Goal: Information Seeking & Learning: Learn about a topic

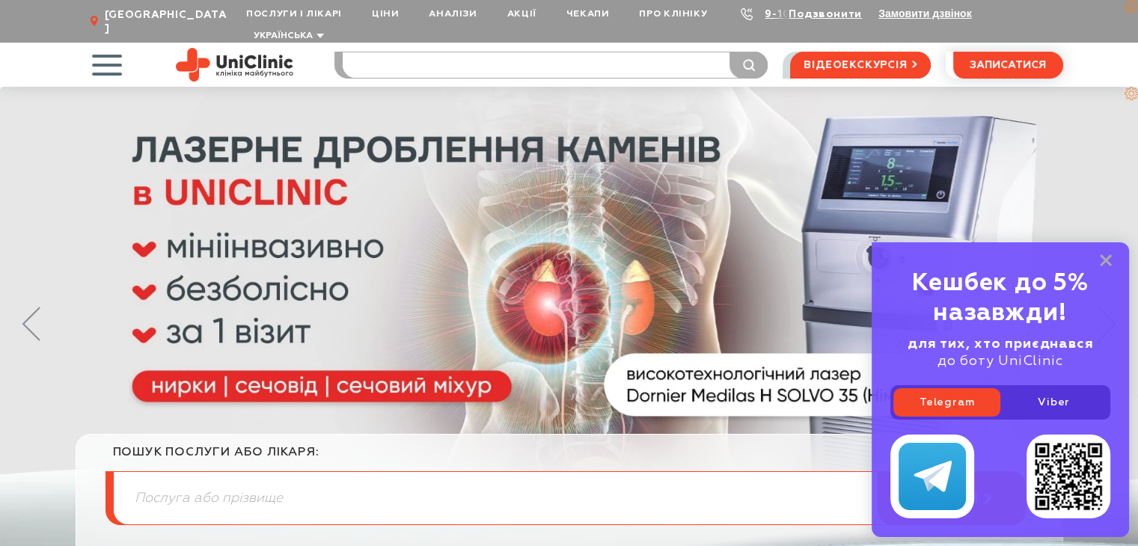
click at [482, 56] on input "search" at bounding box center [555, 64] width 425 height 25
type input "ковал"
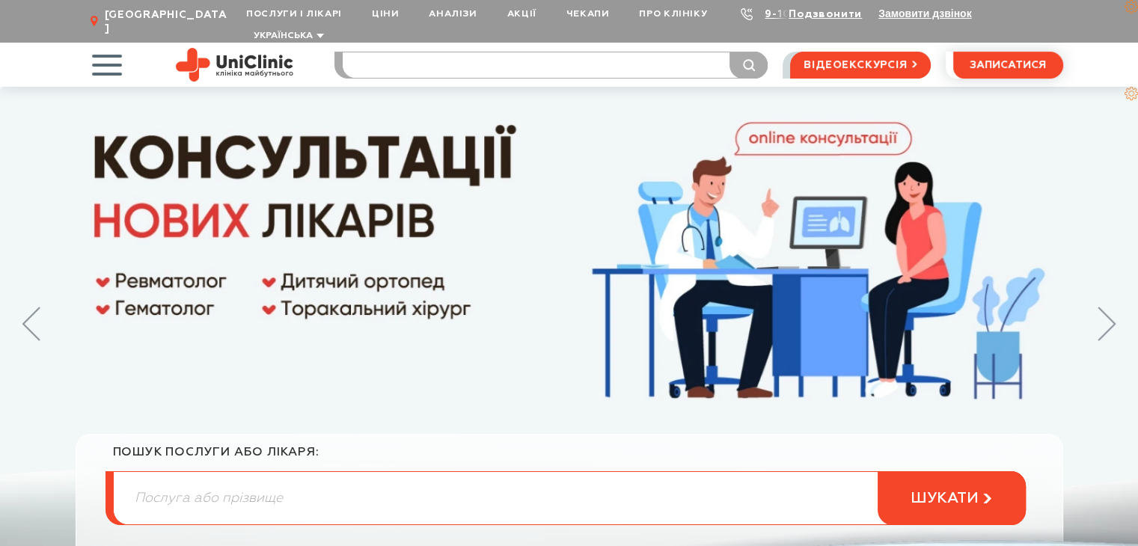
click at [452, 52] on input "search" at bounding box center [555, 64] width 425 height 25
type input "ковал"
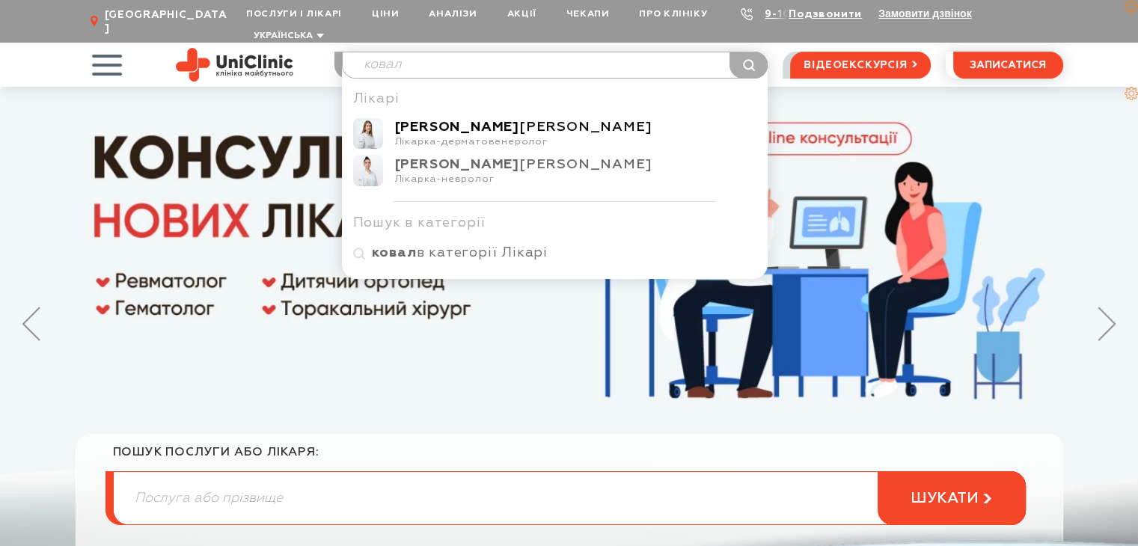
click at [452, 120] on b "Коваленко" at bounding box center [457, 126] width 124 height 13
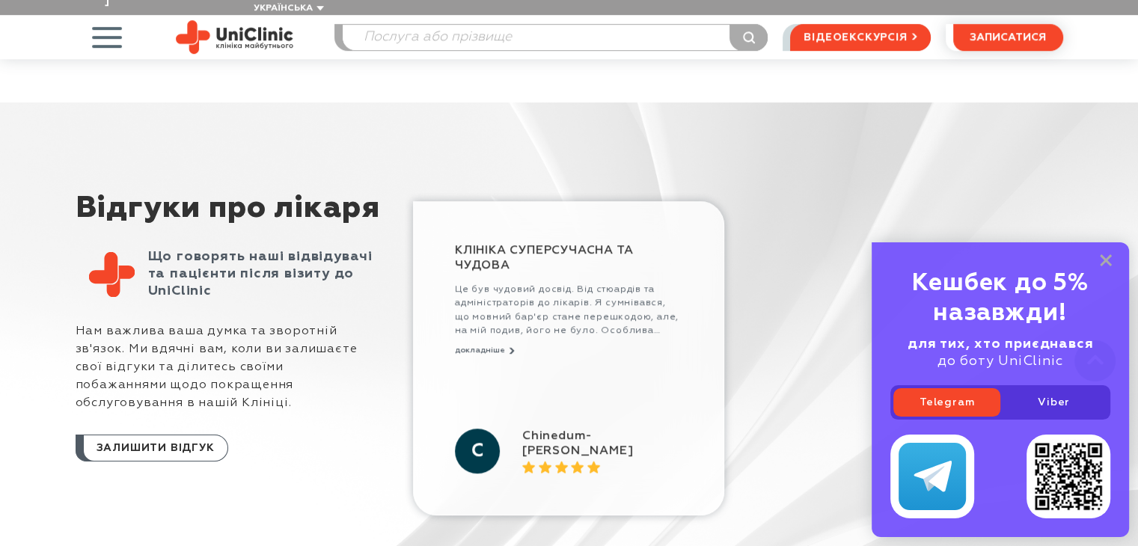
scroll to position [972, 0]
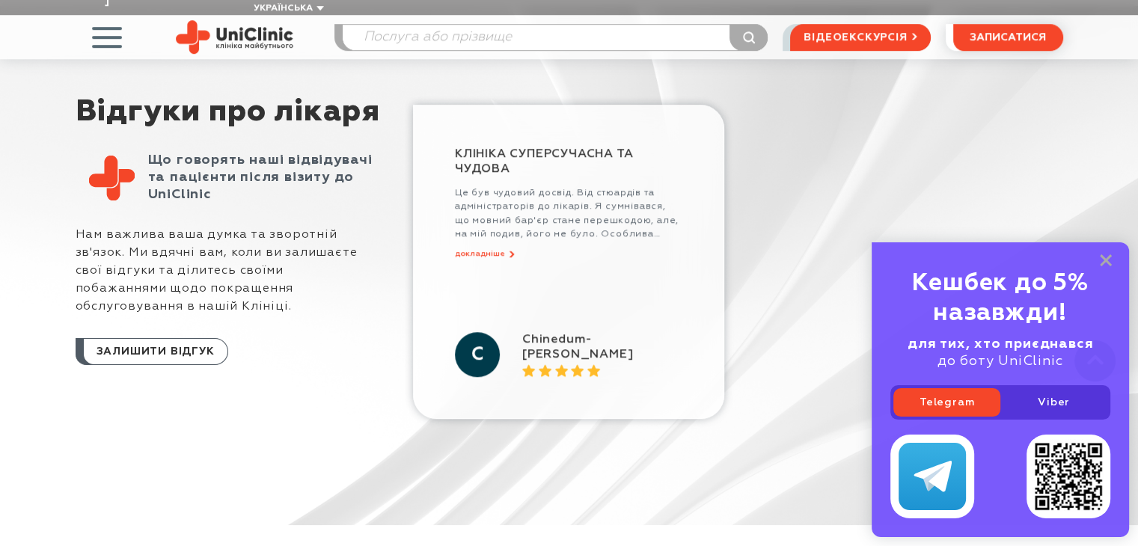
click at [485, 249] on button "докладніше" at bounding box center [485, 254] width 60 height 10
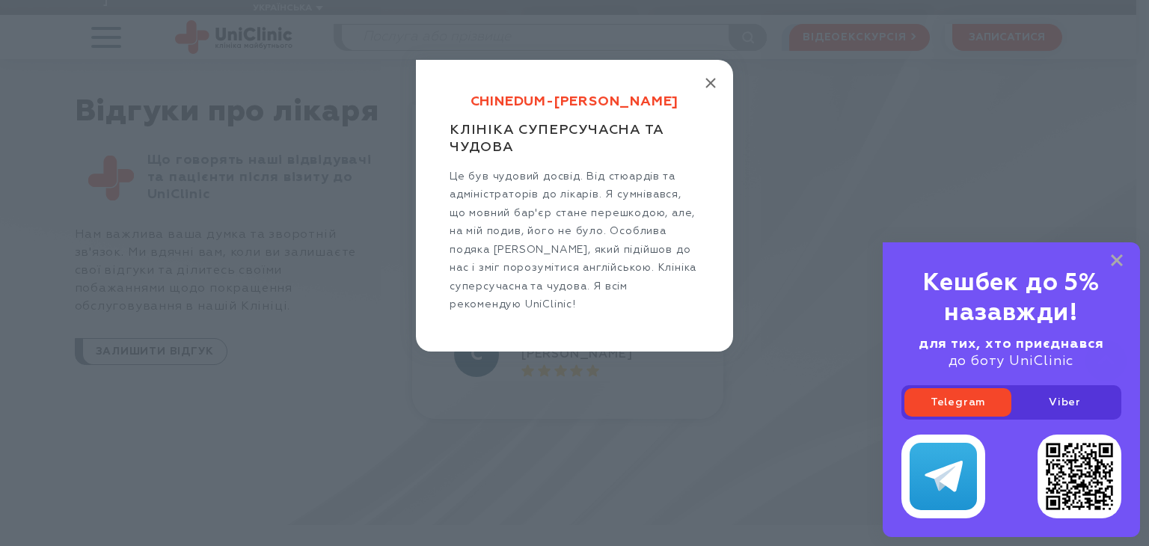
click at [707, 82] on icon "button" at bounding box center [710, 83] width 10 height 10
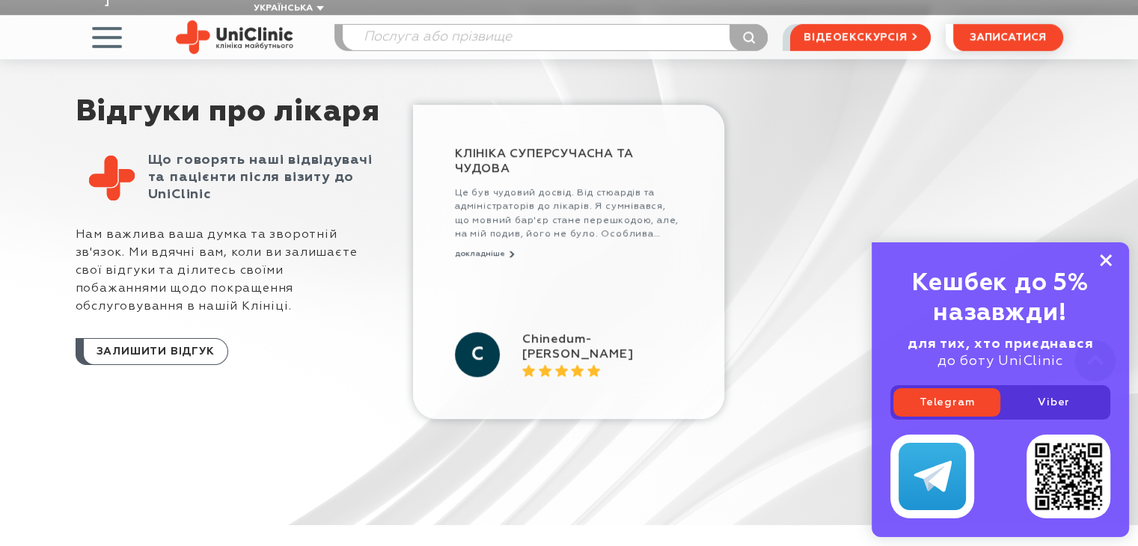
click at [1105, 260] on rect at bounding box center [1106, 260] width 12 height 12
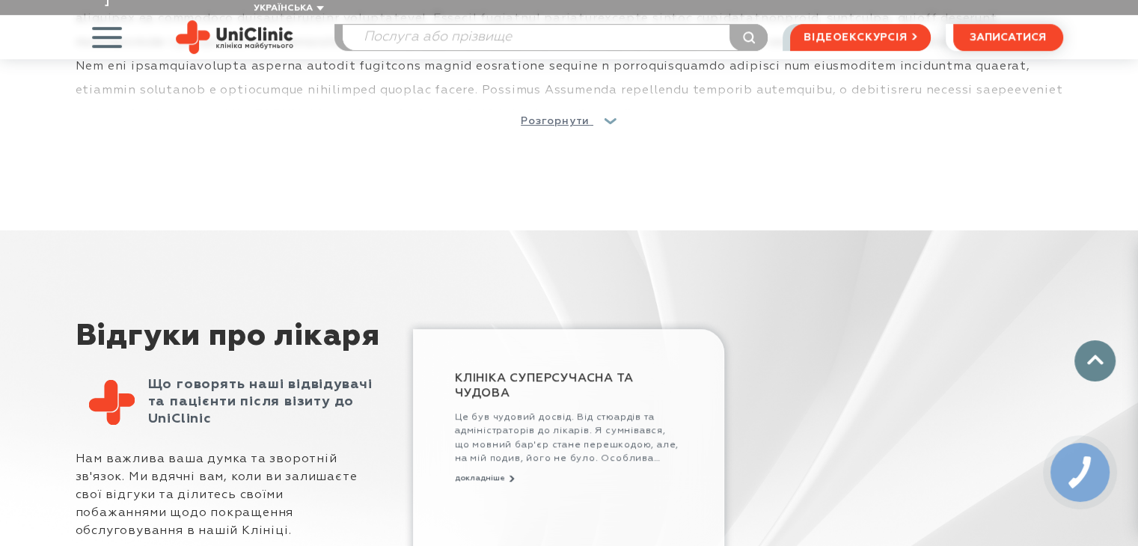
scroll to position [449, 0]
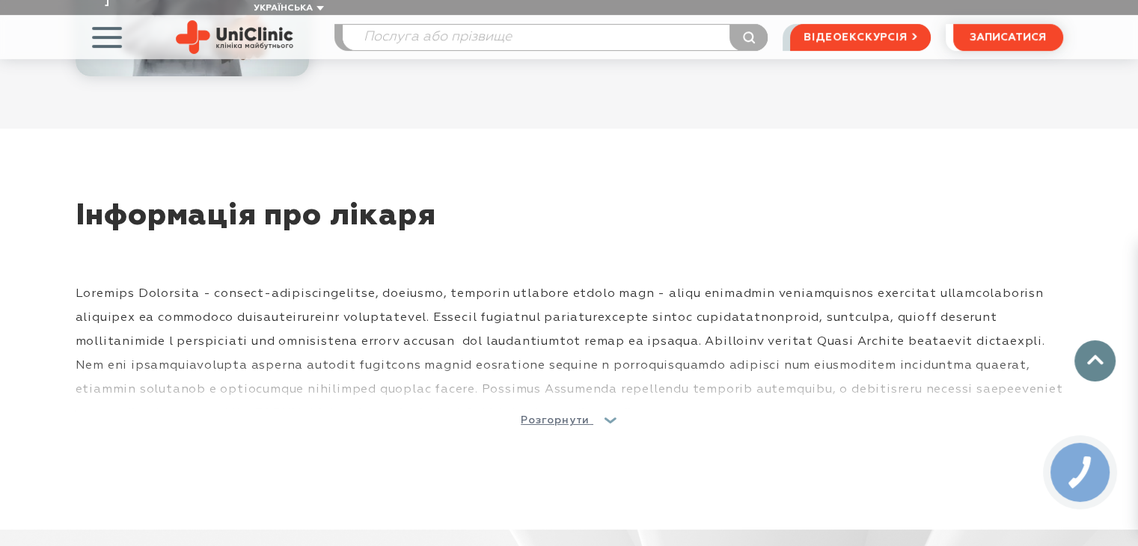
click at [710, 435] on div "Інформація про лікаря СПЕЦІАЛІЗАЦІЯ: дерматовенерологія ЗАХВОРЮВАННЯ, ЩО ЛІКУЄ …" at bounding box center [556, 339] width 1013 height 278
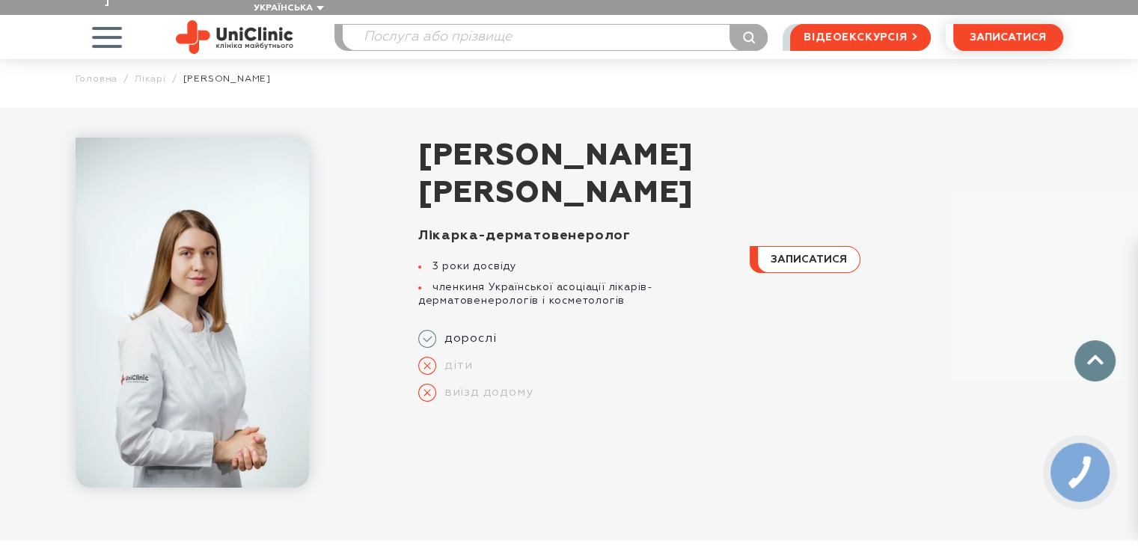
scroll to position [0, 0]
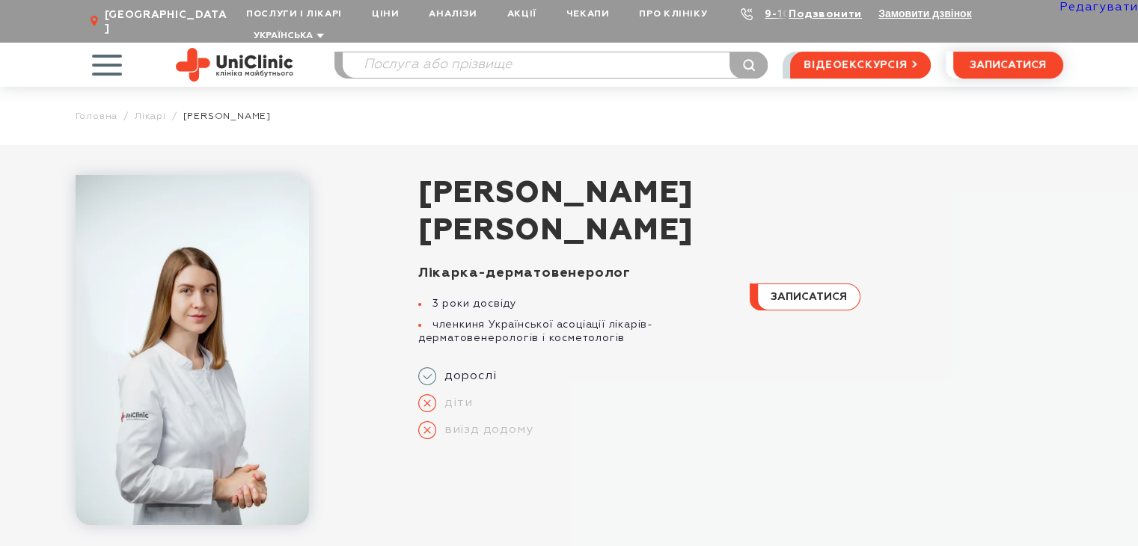
click at [275, 51] on img at bounding box center [234, 65] width 117 height 34
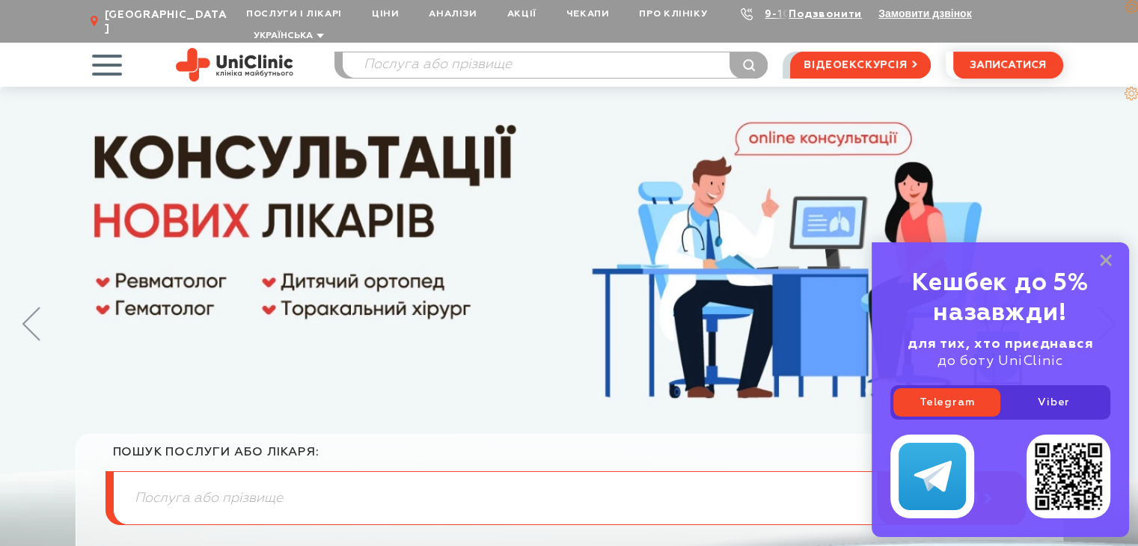
click at [1112, 311] on div "Кешбек до 5% назавжди! для тих, хто приєднався до боту UniClinic Telegram Viber" at bounding box center [999, 389] width 257 height 295
click at [1104, 255] on icon at bounding box center [1106, 260] width 12 height 13
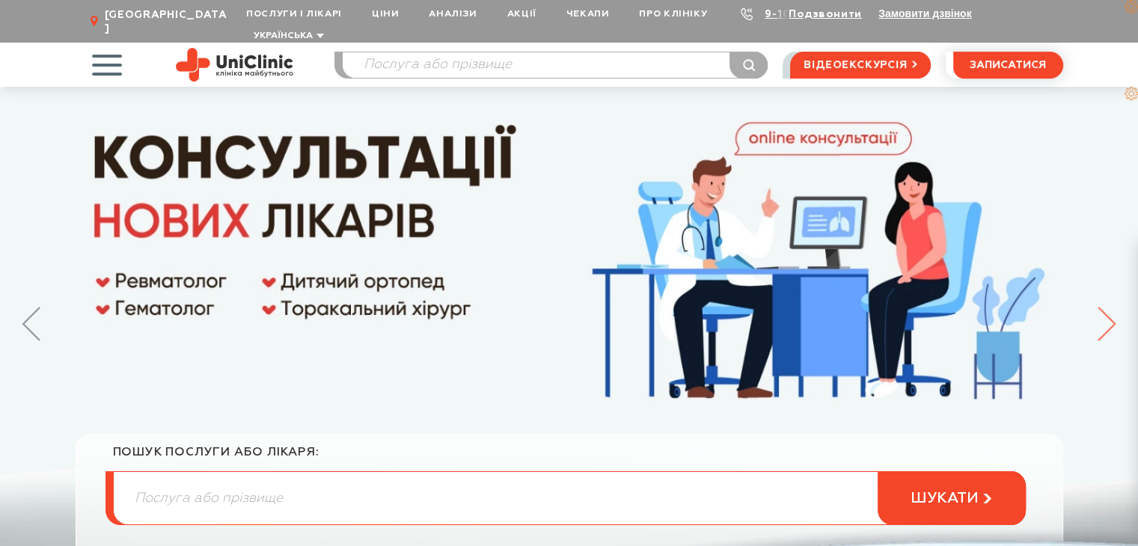
click at [1110, 310] on icon at bounding box center [1106, 324] width 18 height 34
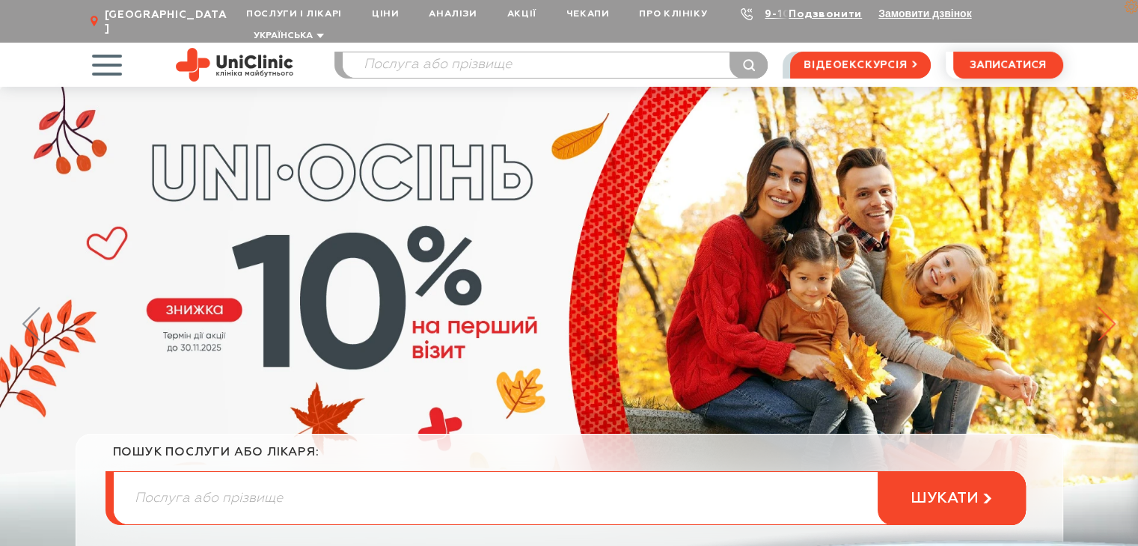
click at [1107, 310] on icon at bounding box center [1106, 324] width 18 height 34
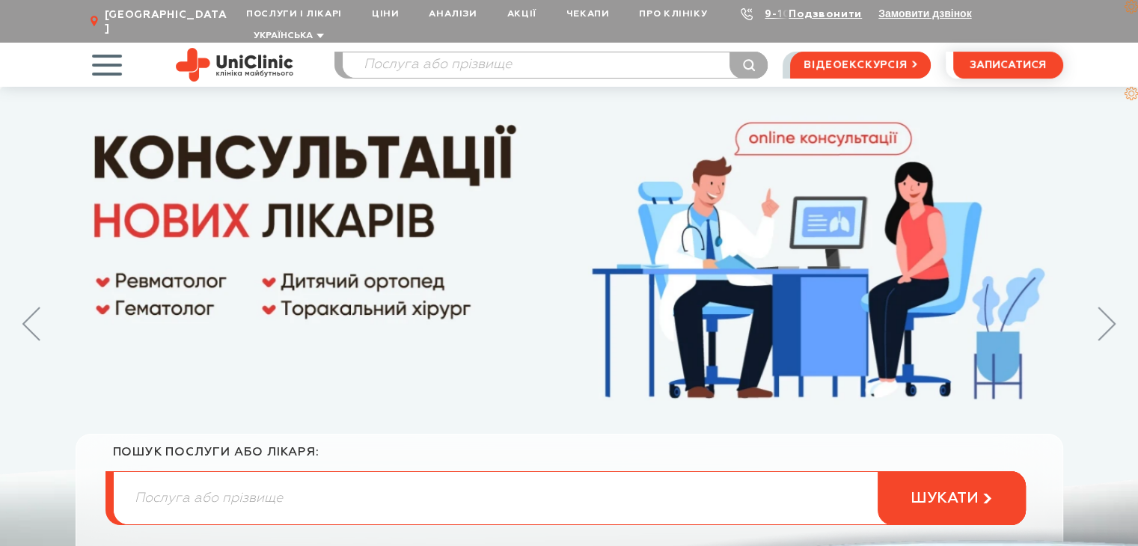
click at [1107, 310] on icon at bounding box center [1106, 324] width 18 height 34
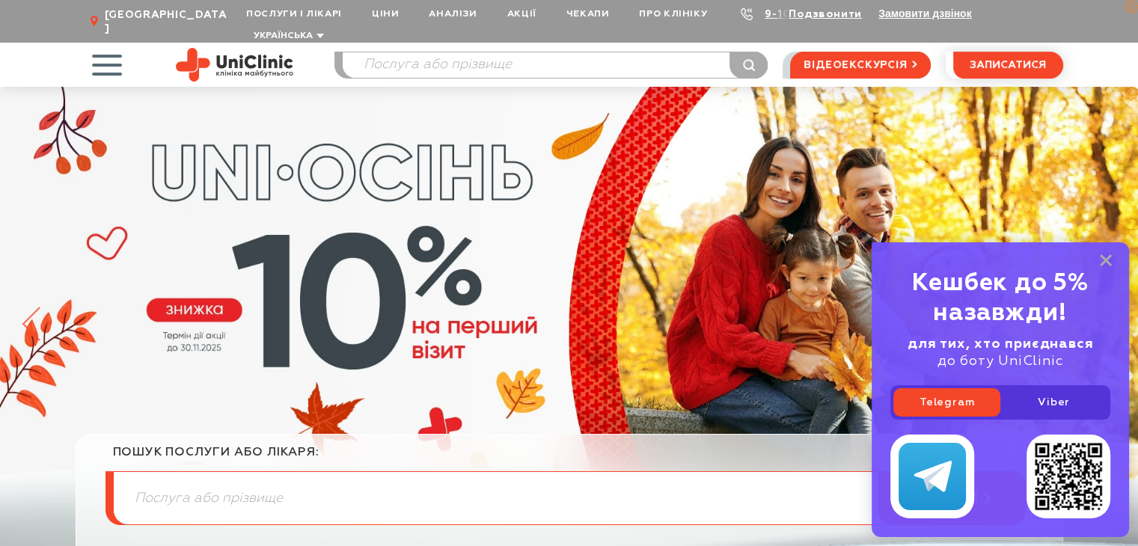
click at [28, 307] on icon at bounding box center [31, 324] width 18 height 34
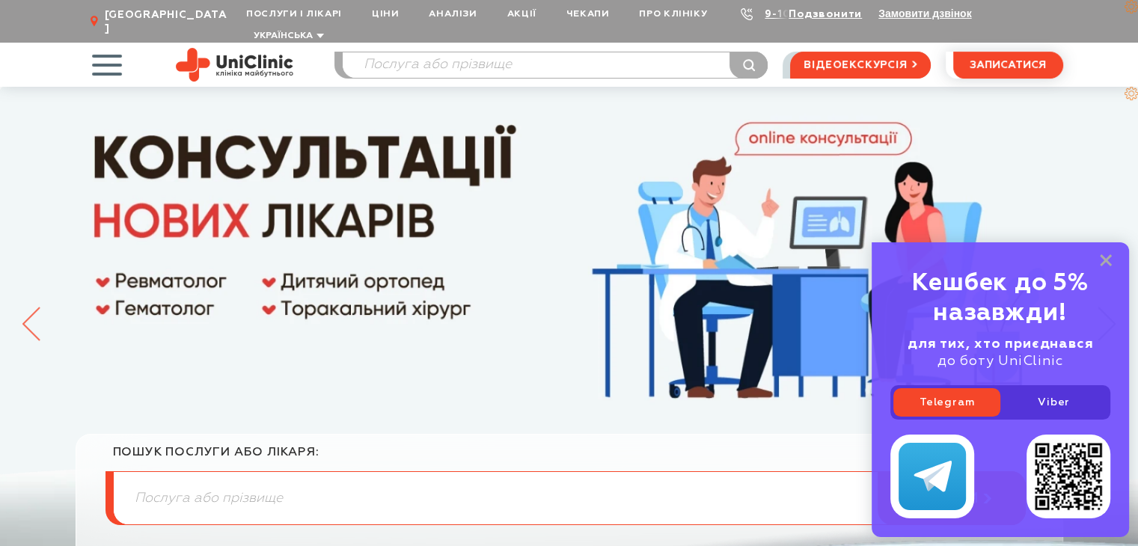
click at [28, 307] on icon at bounding box center [31, 324] width 18 height 34
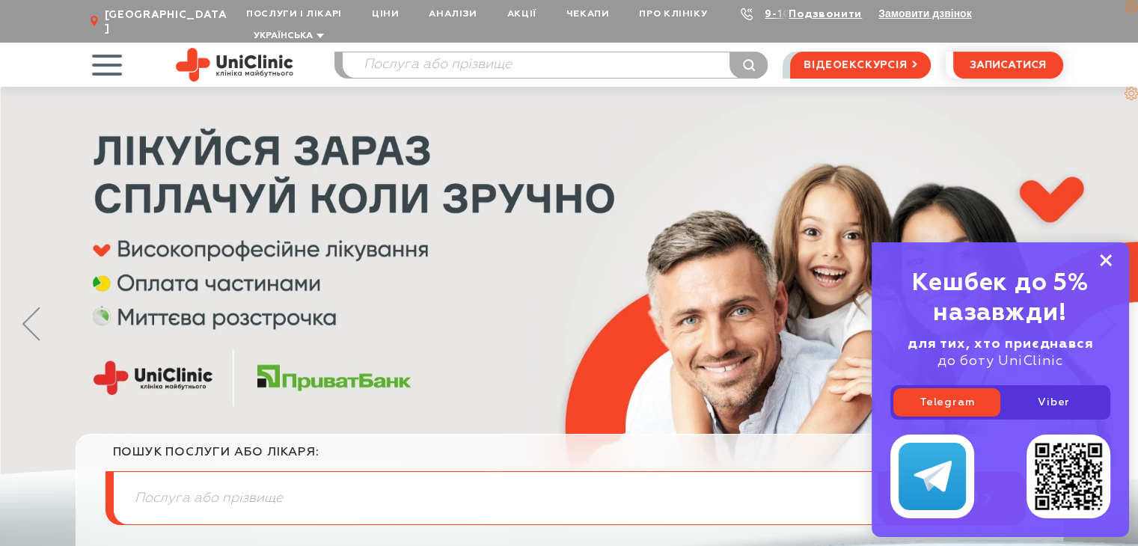
click at [1107, 258] on rect at bounding box center [1106, 260] width 12 height 12
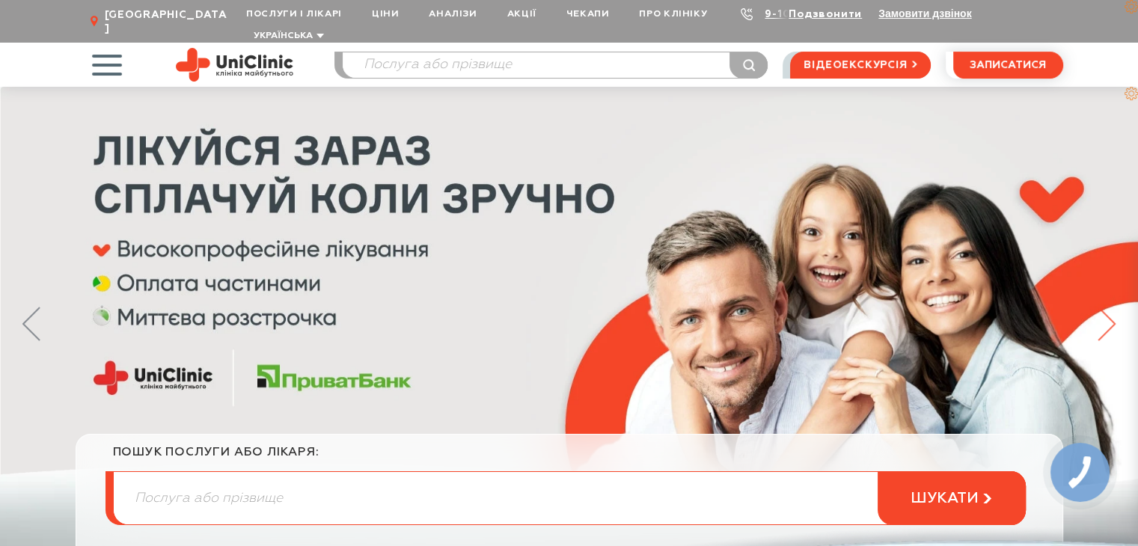
click at [1103, 318] on icon at bounding box center [1106, 324] width 18 height 34
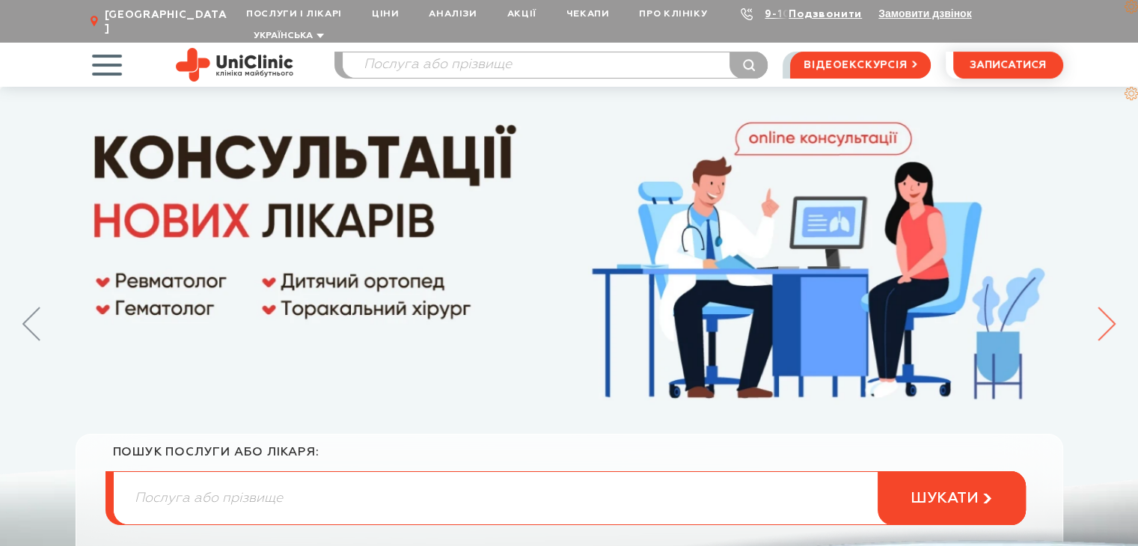
click at [1112, 307] on icon at bounding box center [1106, 323] width 16 height 33
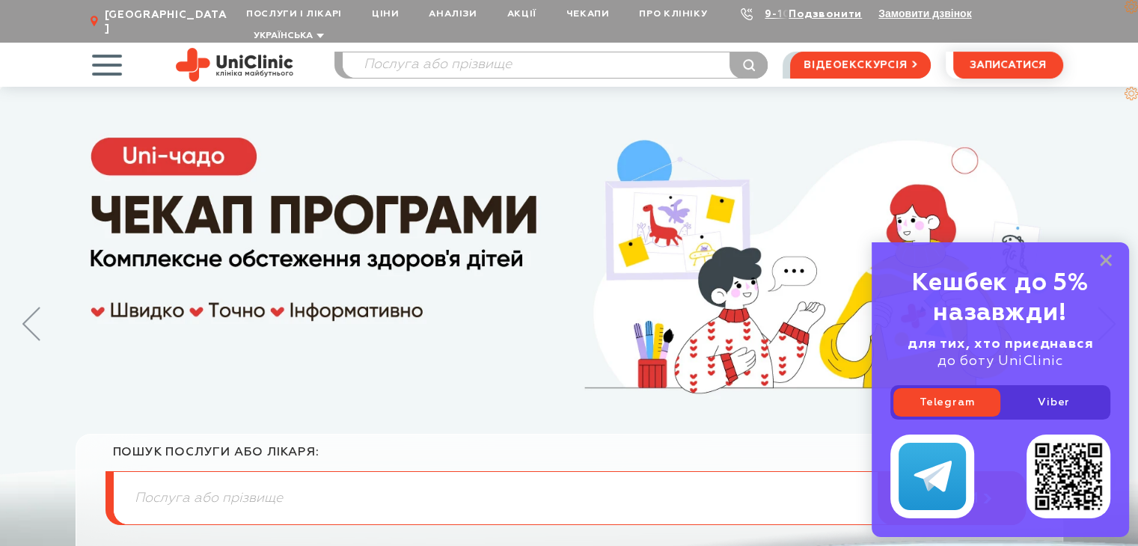
click at [1103, 261] on img at bounding box center [569, 333] width 1138 height 493
click at [29, 307] on icon at bounding box center [31, 324] width 18 height 34
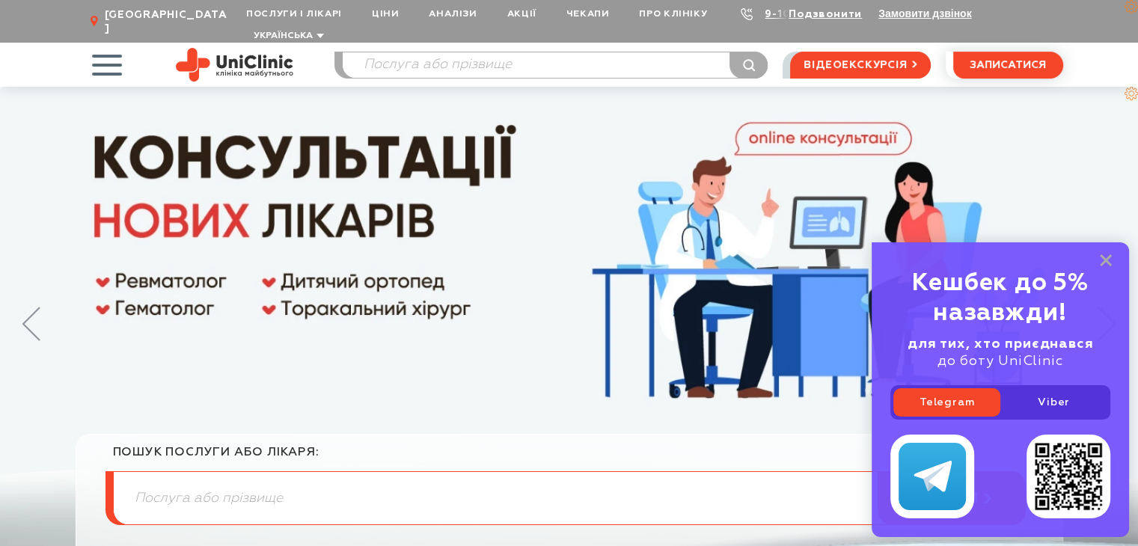
click at [1106, 258] on img at bounding box center [569, 333] width 1138 height 493
drag, startPoint x: 1112, startPoint y: 263, endPoint x: 1105, endPoint y: 263, distance: 7.5
click at [1110, 263] on div "Кешбек до 5% назавжди! для тих, хто приєднався до боту UniClinic Telegram Viber" at bounding box center [999, 389] width 257 height 295
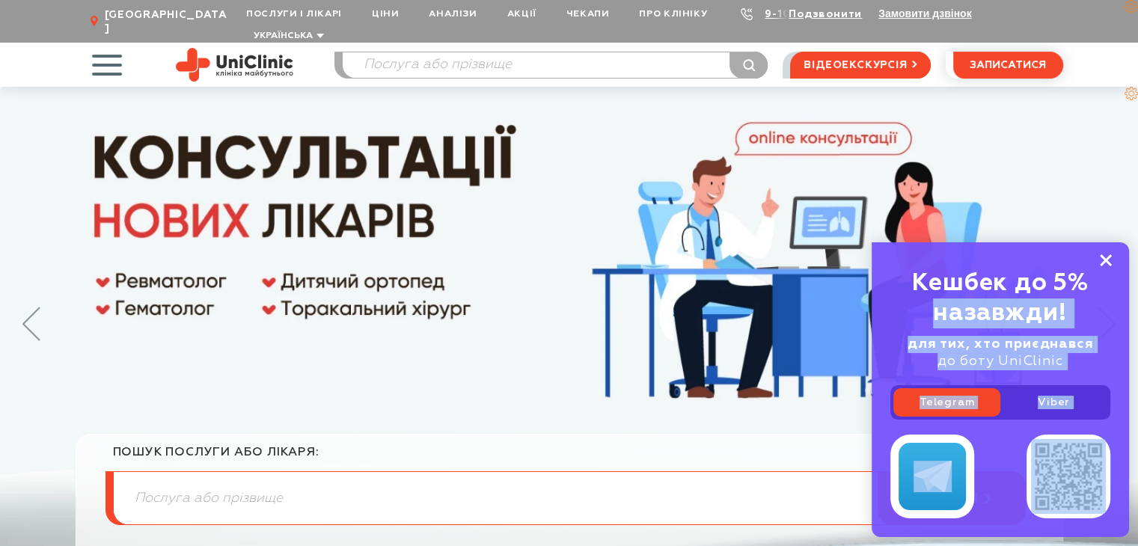
click at [1101, 258] on icon at bounding box center [1106, 260] width 12 height 13
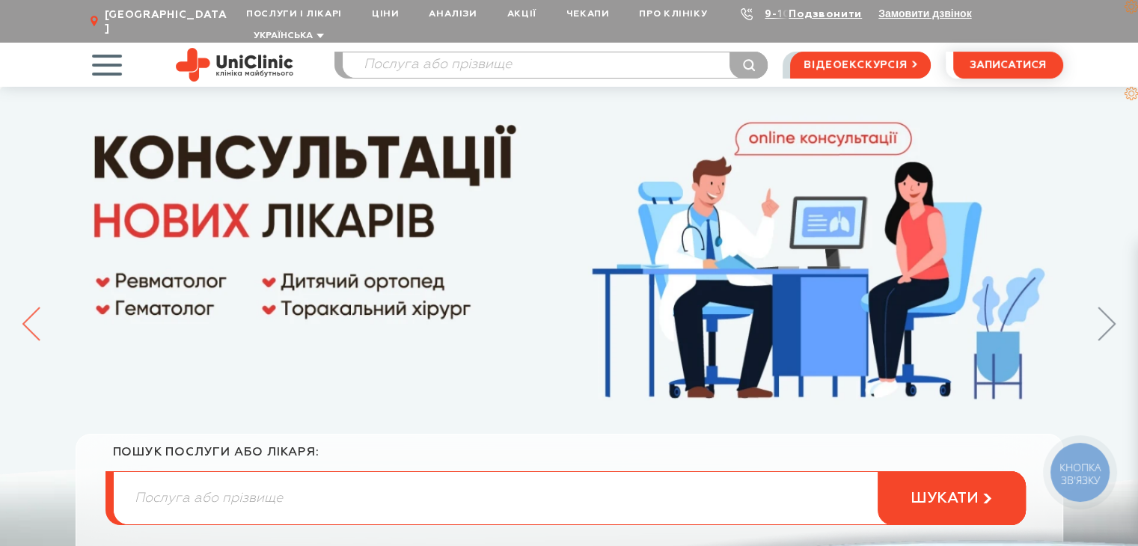
click at [37, 307] on icon at bounding box center [31, 324] width 18 height 34
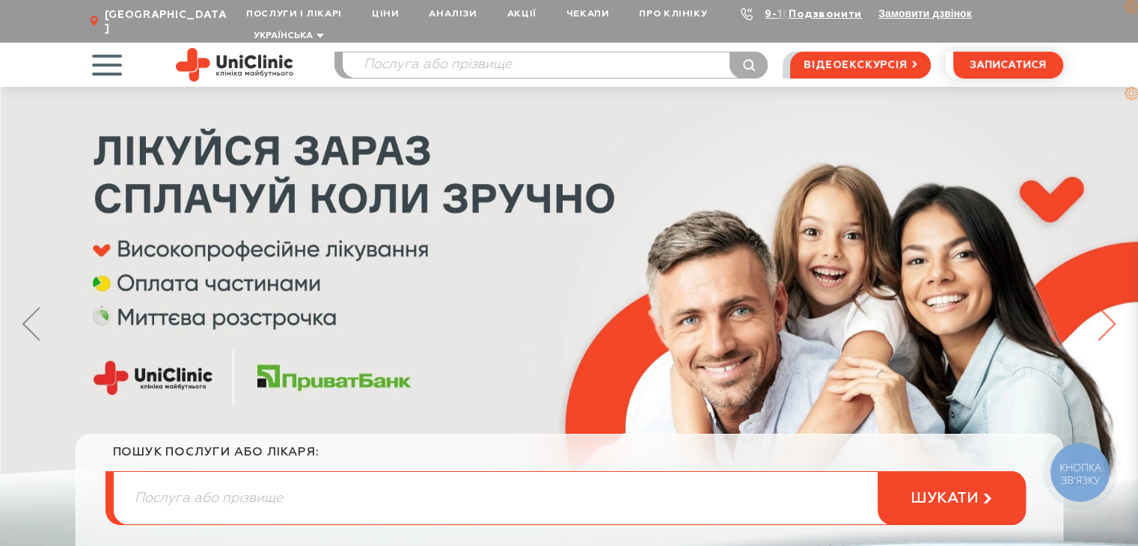
click at [1109, 307] on icon at bounding box center [1106, 323] width 16 height 33
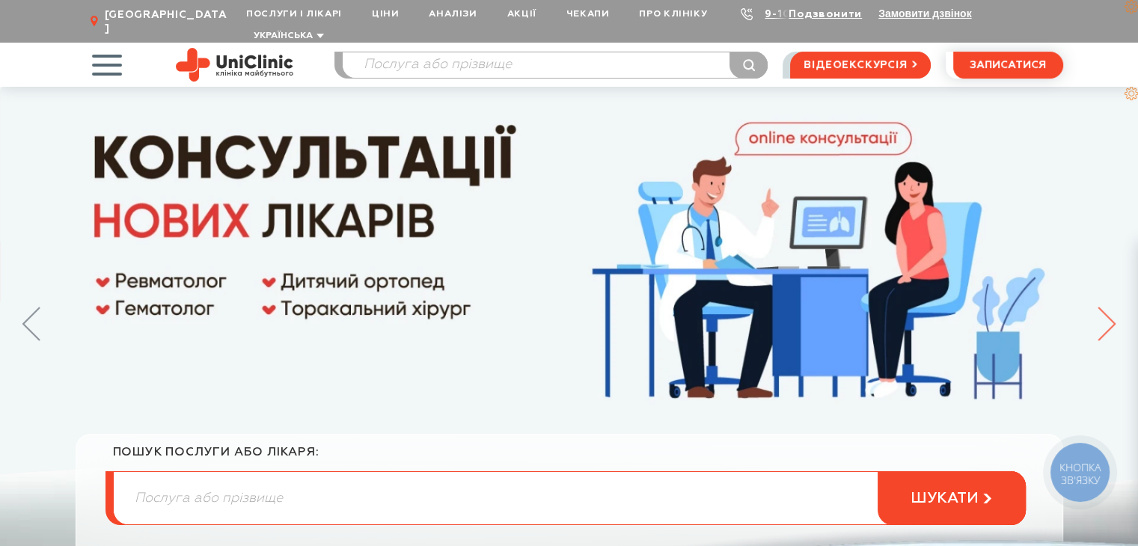
click at [1109, 307] on icon at bounding box center [1106, 323] width 16 height 33
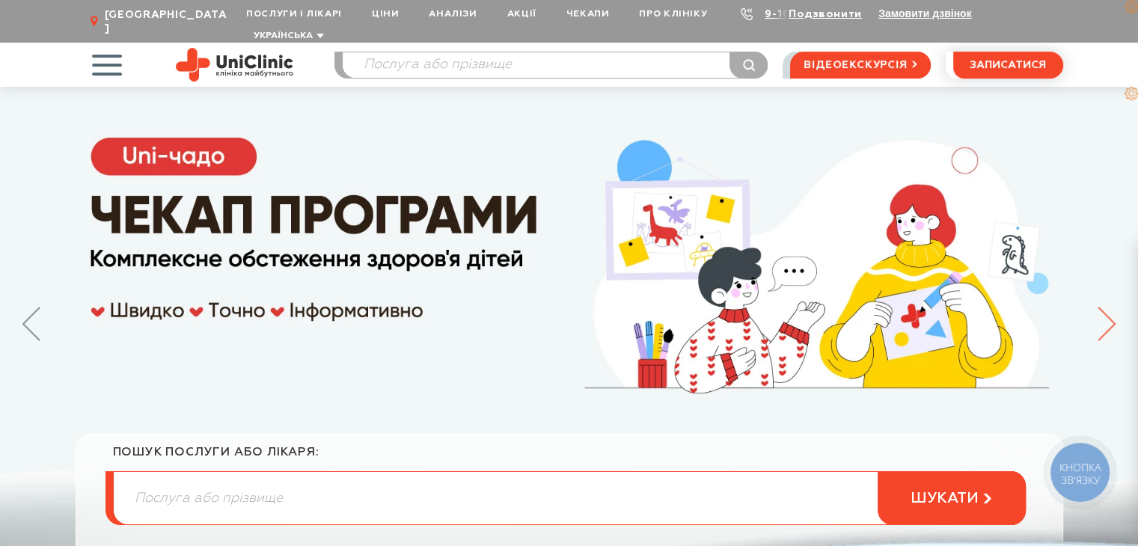
click at [1109, 307] on icon at bounding box center [1106, 323] width 16 height 33
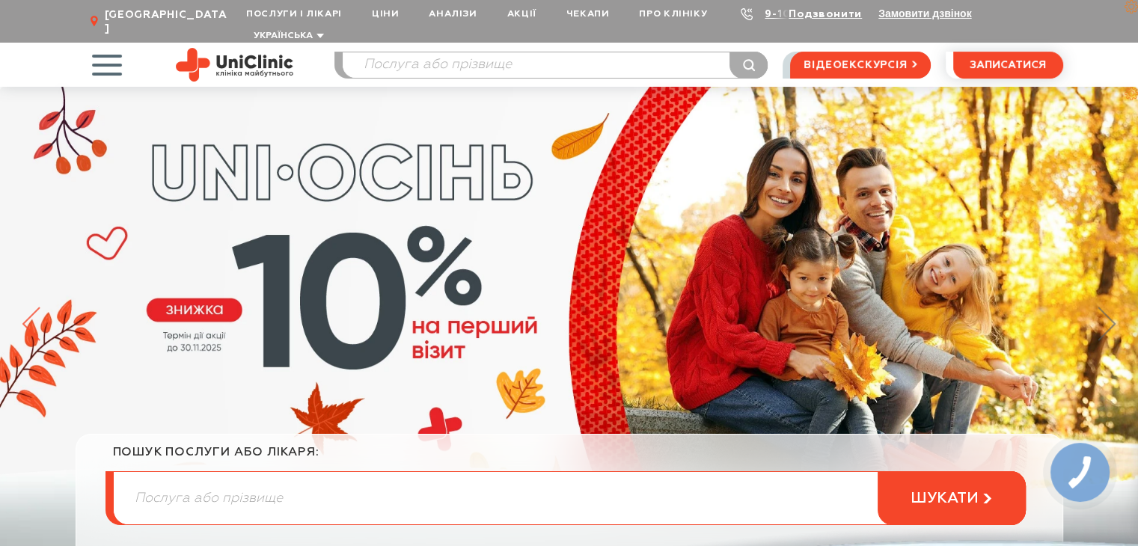
click at [33, 307] on icon at bounding box center [31, 324] width 18 height 34
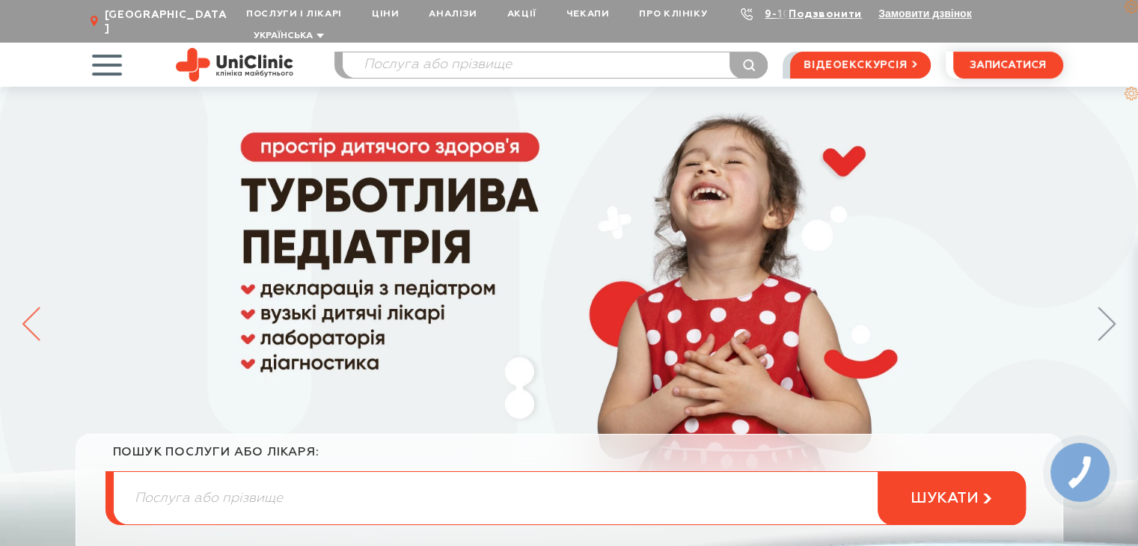
click at [29, 307] on icon at bounding box center [31, 324] width 18 height 34
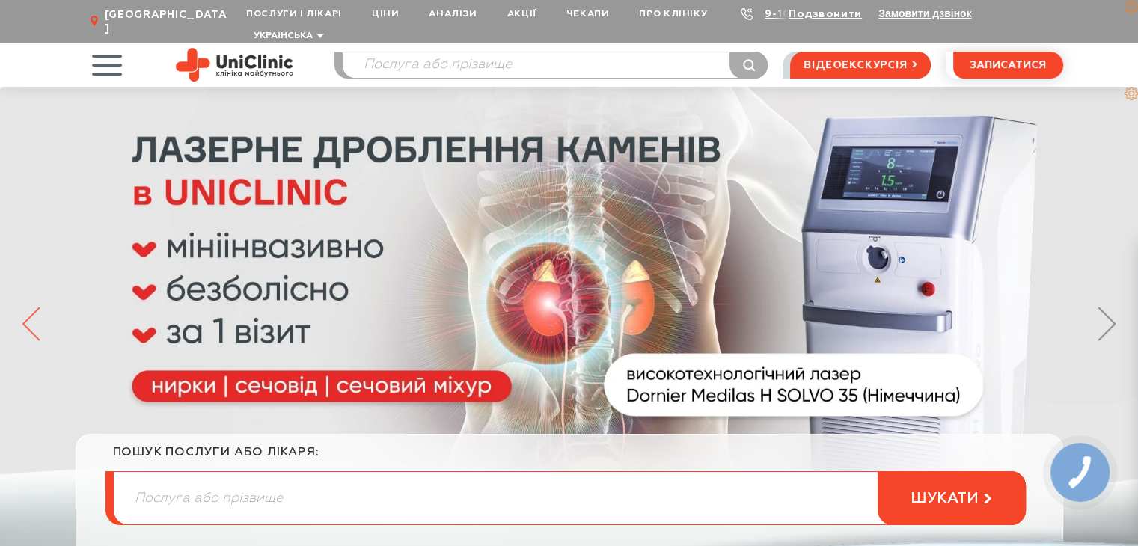
click at [29, 307] on icon at bounding box center [31, 324] width 18 height 34
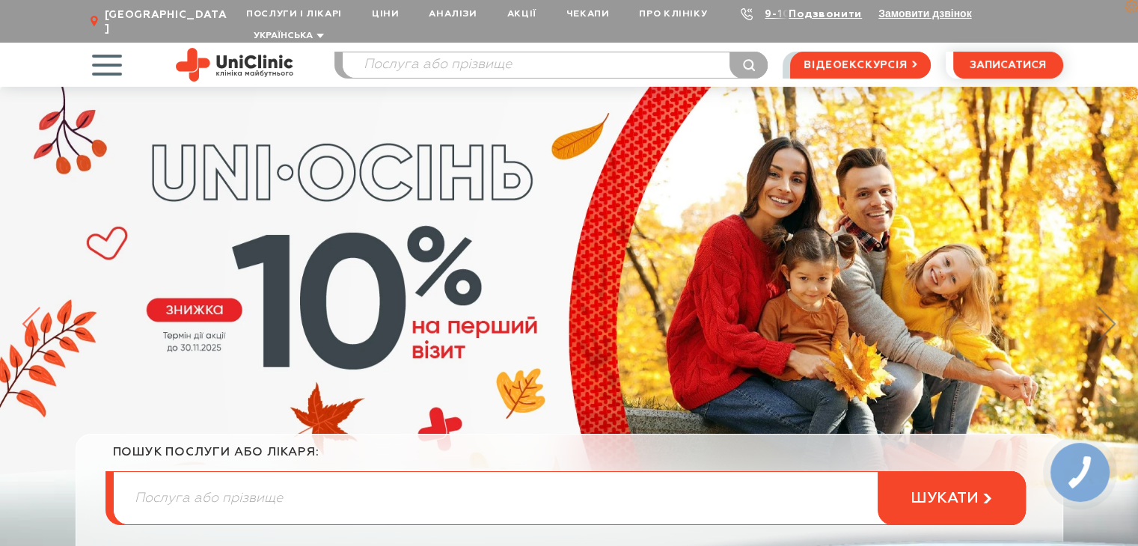
click at [29, 307] on icon at bounding box center [31, 324] width 18 height 34
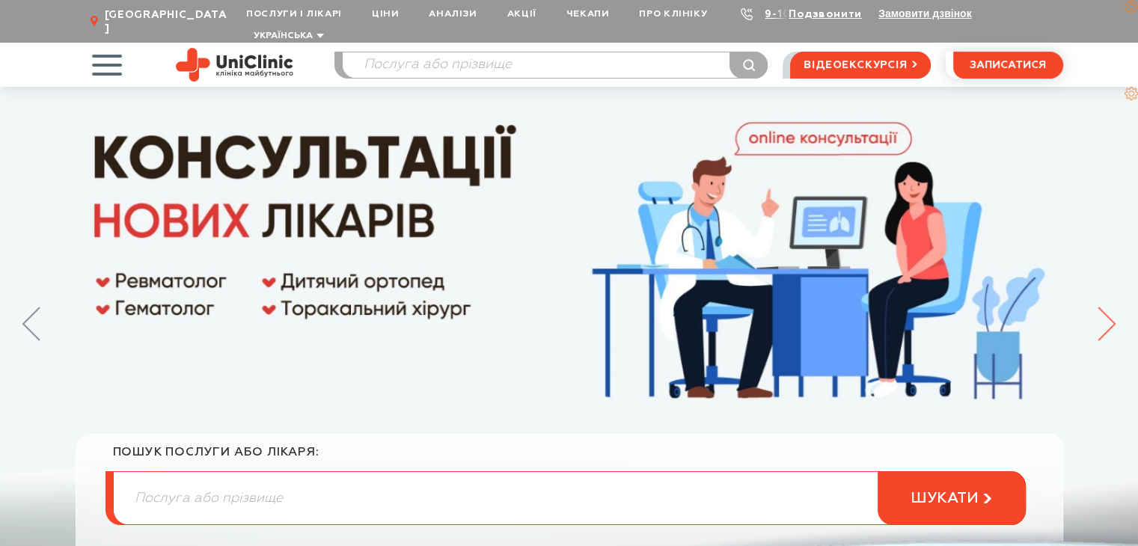
click at [1109, 307] on icon at bounding box center [1106, 324] width 18 height 34
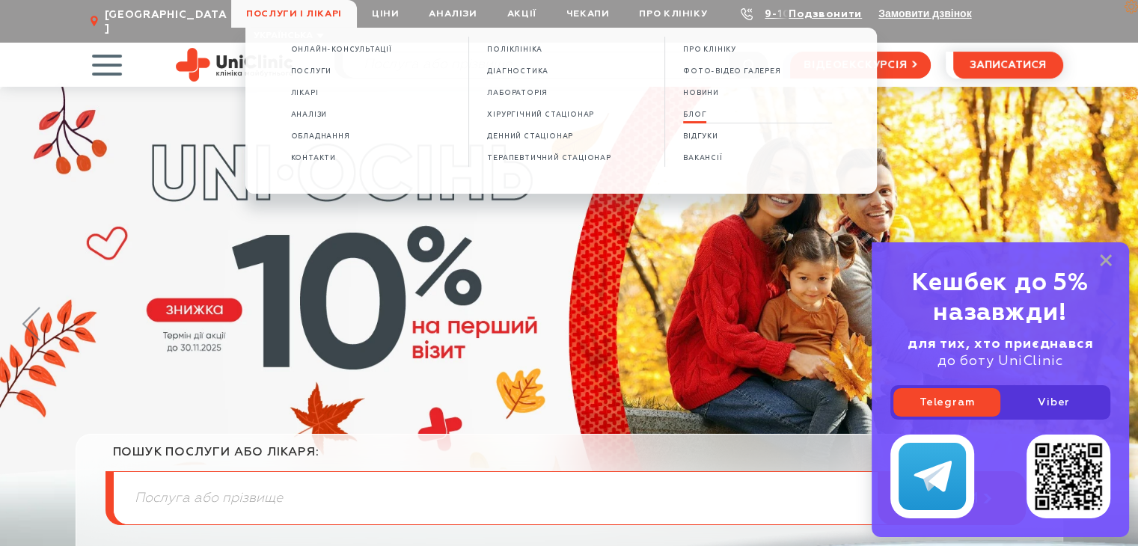
click at [695, 119] on span "БЛОГ" at bounding box center [694, 115] width 23 height 8
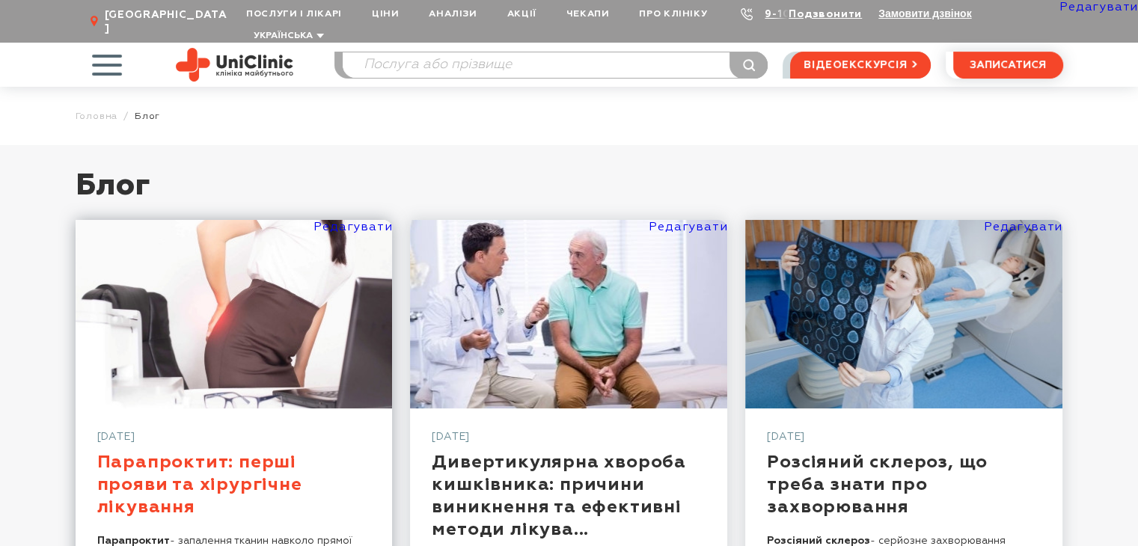
click at [254, 459] on link "Парапроктит: перші прояви та хірургічне лікування" at bounding box center [199, 484] width 205 height 63
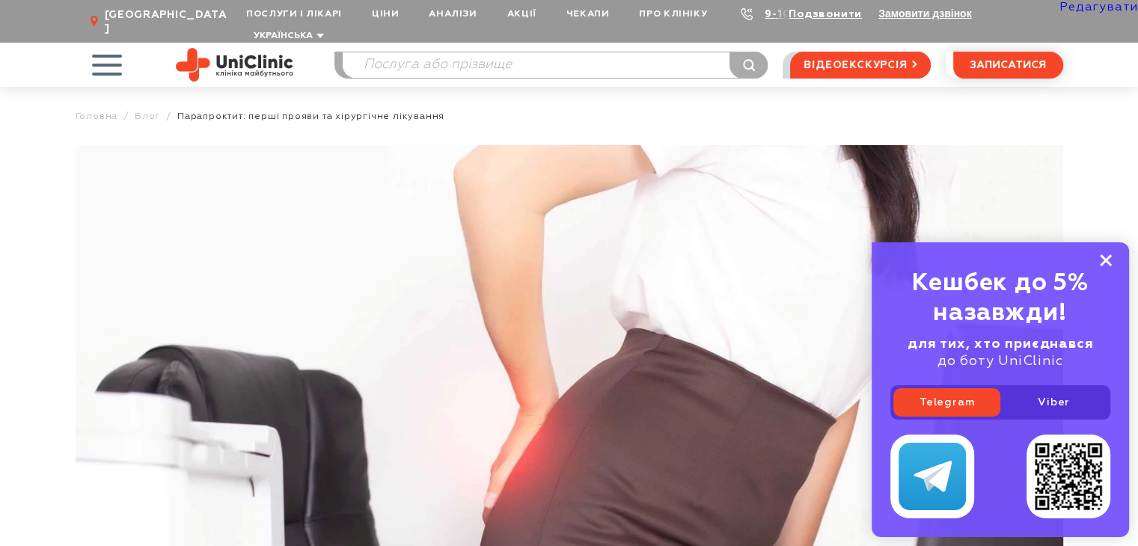
click at [1106, 260] on rect at bounding box center [1106, 260] width 12 height 12
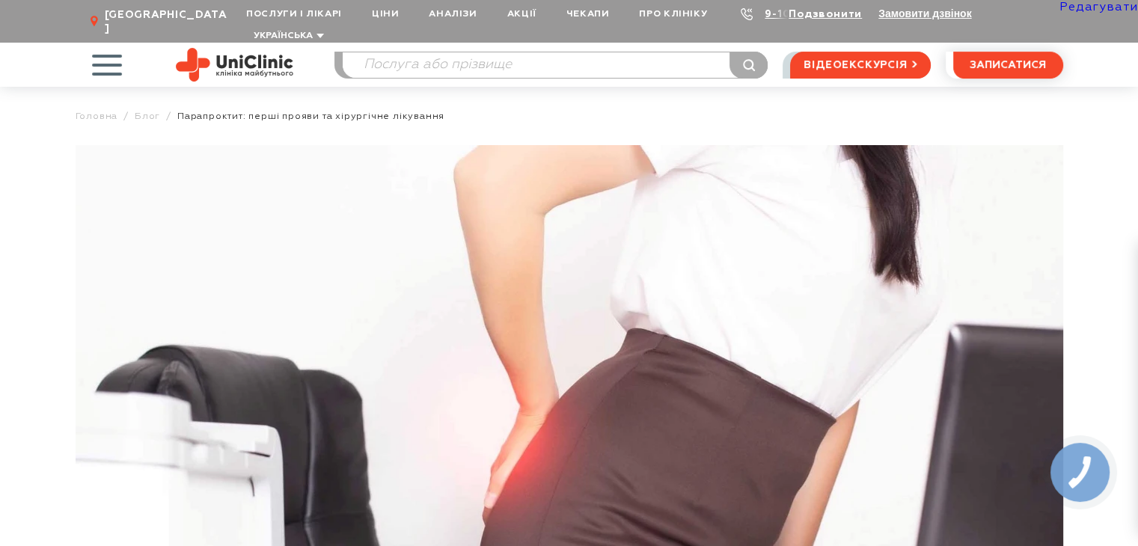
click at [248, 51] on img at bounding box center [234, 65] width 117 height 34
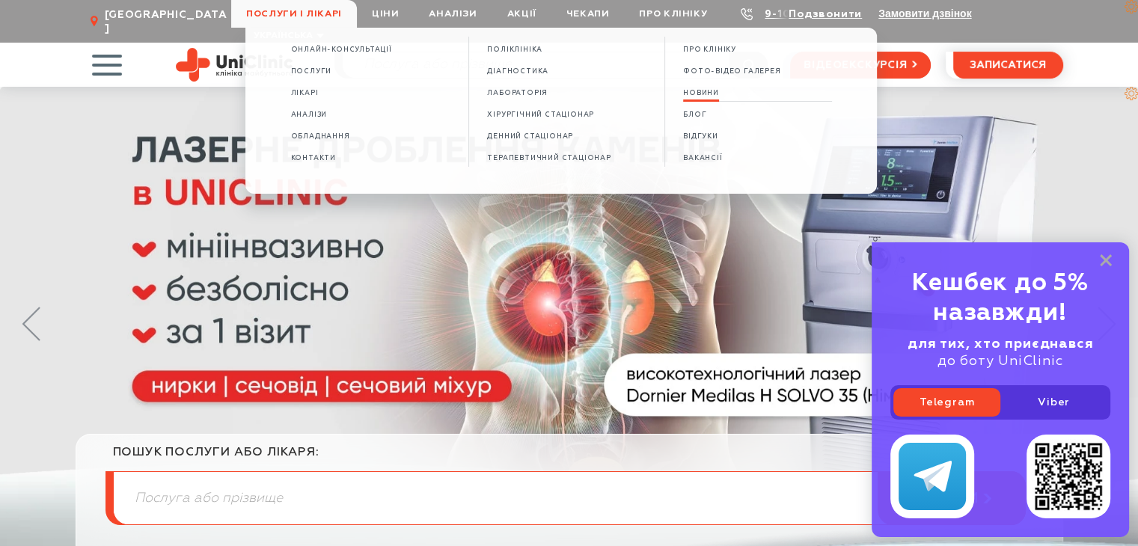
click at [702, 91] on span "НОВИНИ" at bounding box center [701, 93] width 36 height 8
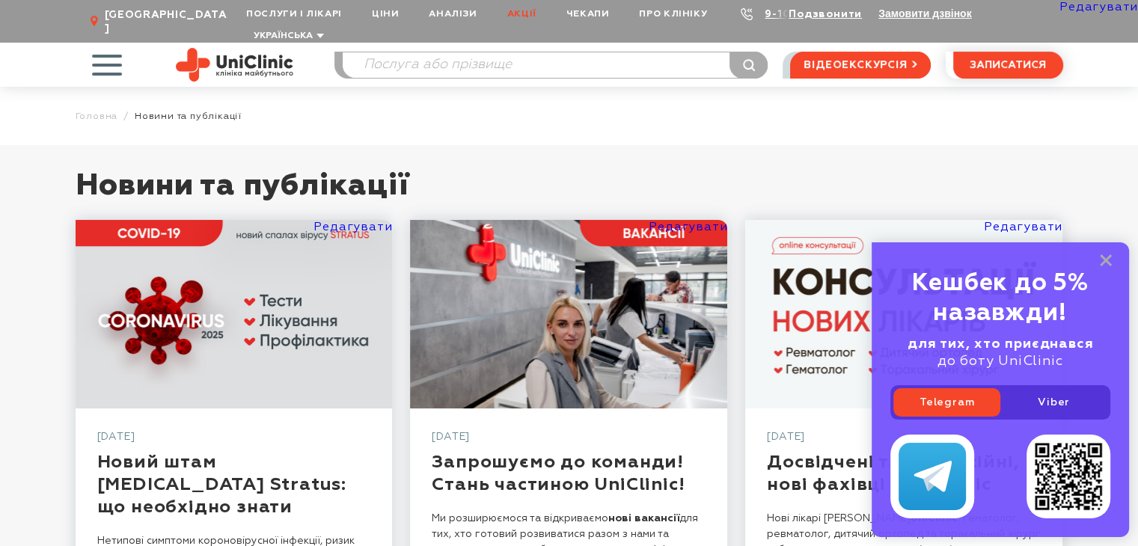
click at [526, 11] on link "Акції" at bounding box center [521, 14] width 59 height 28
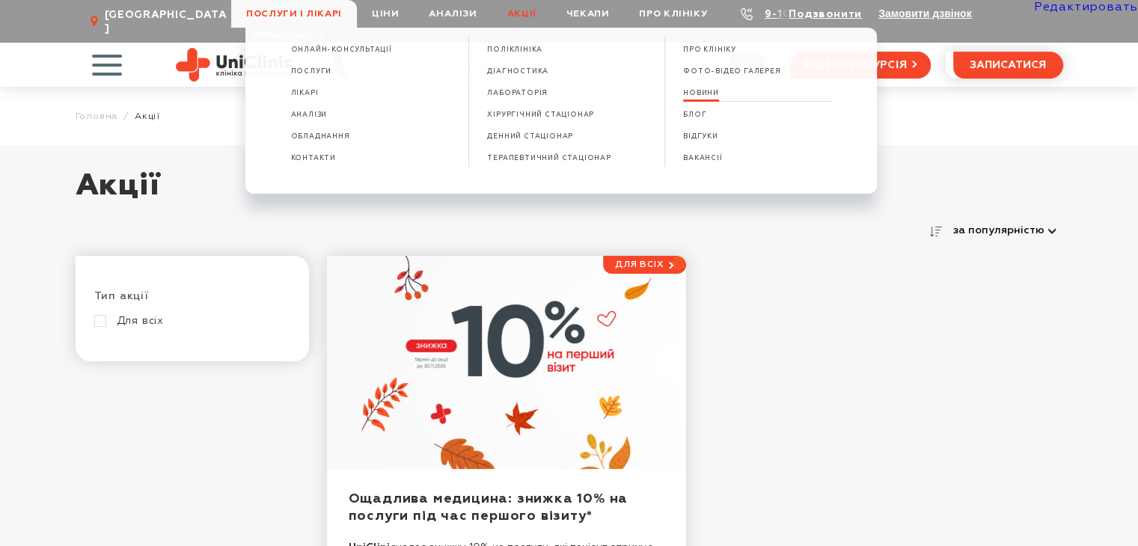
click at [712, 94] on span "НОВИНИ" at bounding box center [701, 93] width 36 height 8
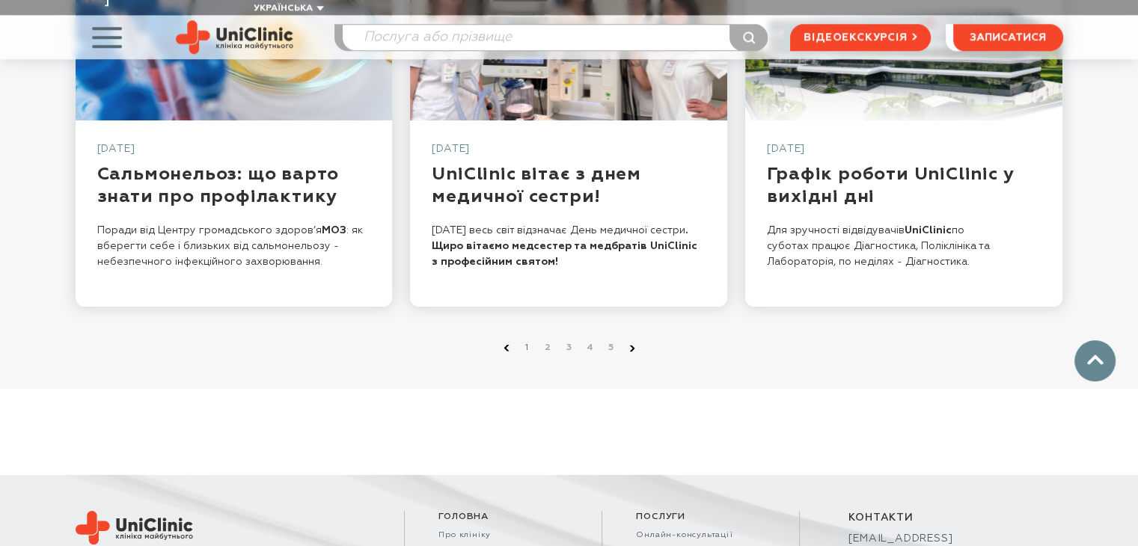
scroll to position [1517, 0]
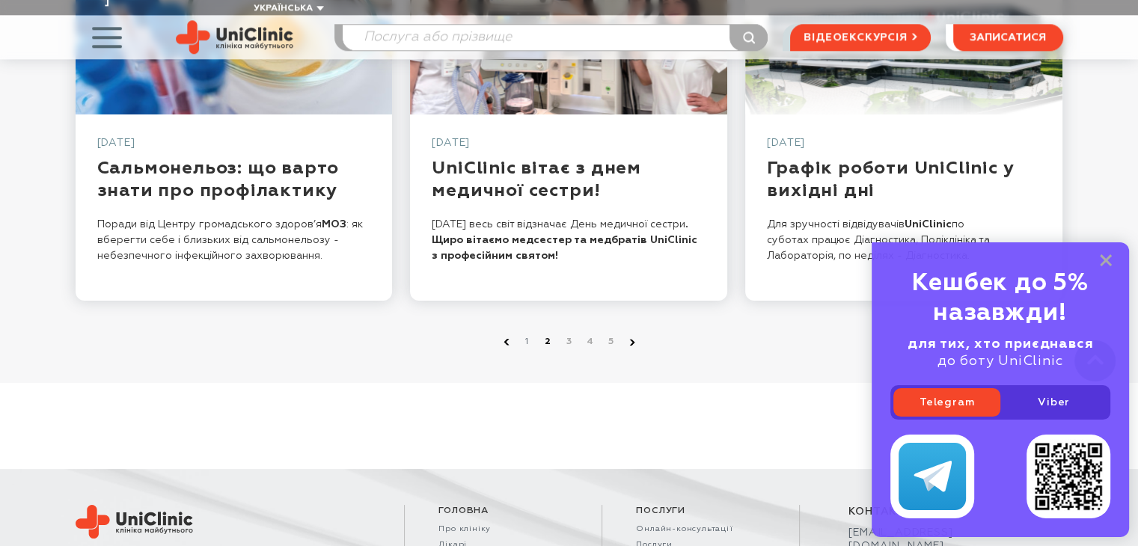
click at [545, 334] on link "2" at bounding box center [548, 341] width 15 height 15
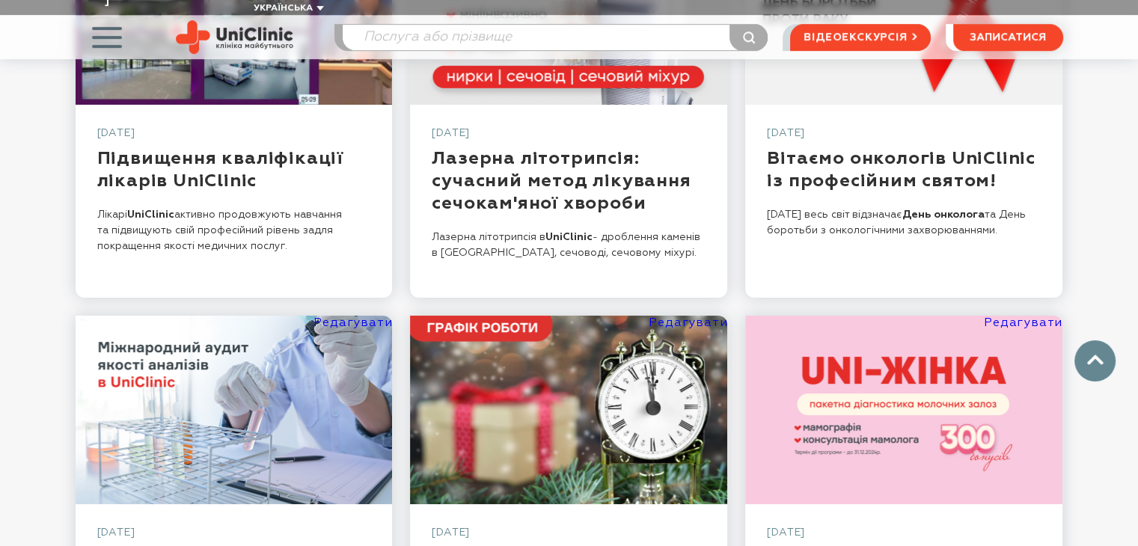
scroll to position [823, 0]
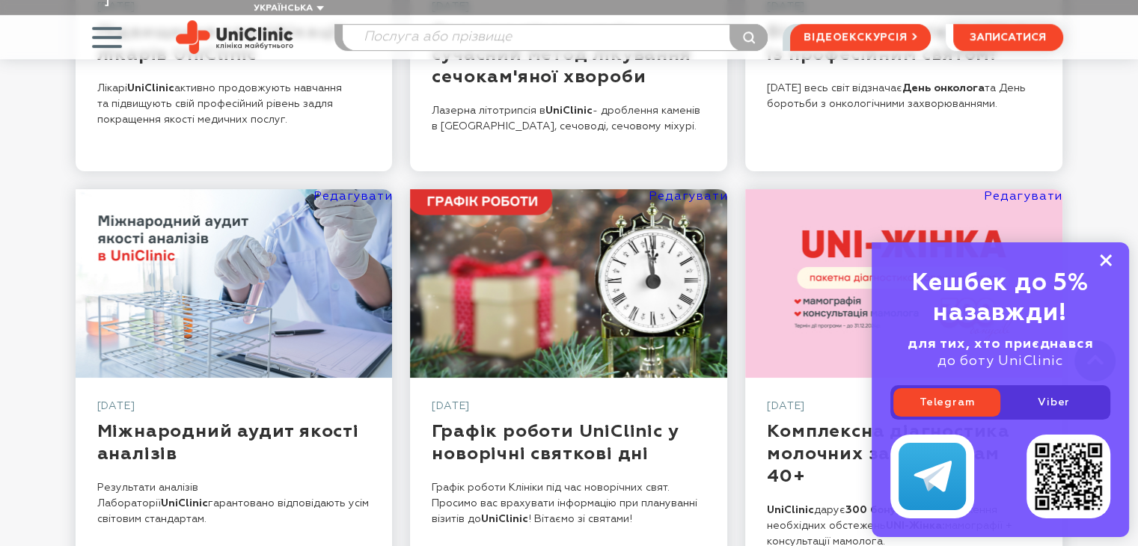
click at [1109, 261] on icon at bounding box center [1106, 260] width 12 height 13
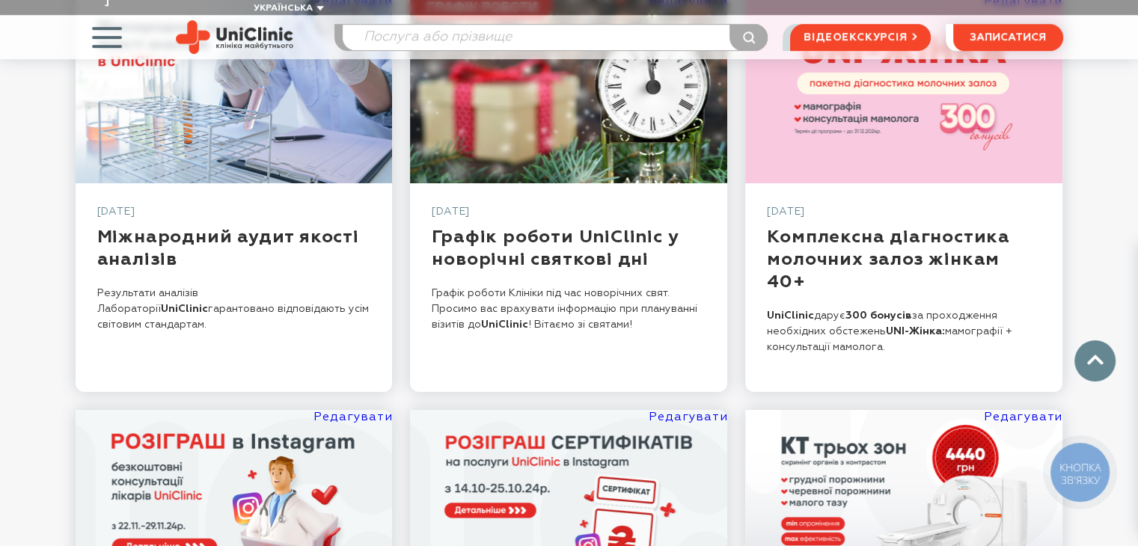
scroll to position [898, 0]
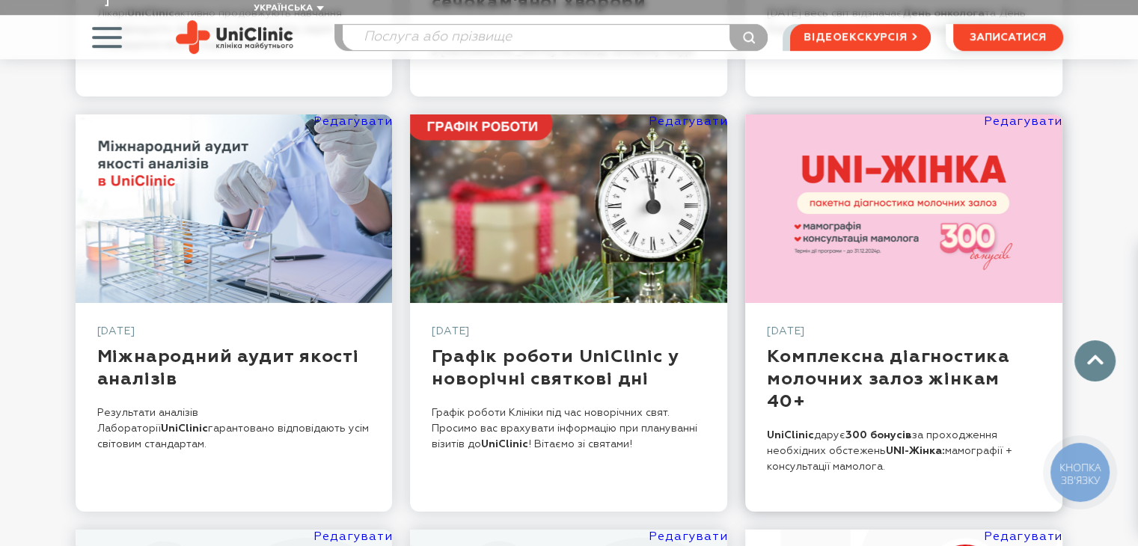
click at [864, 252] on link at bounding box center [903, 208] width 317 height 189
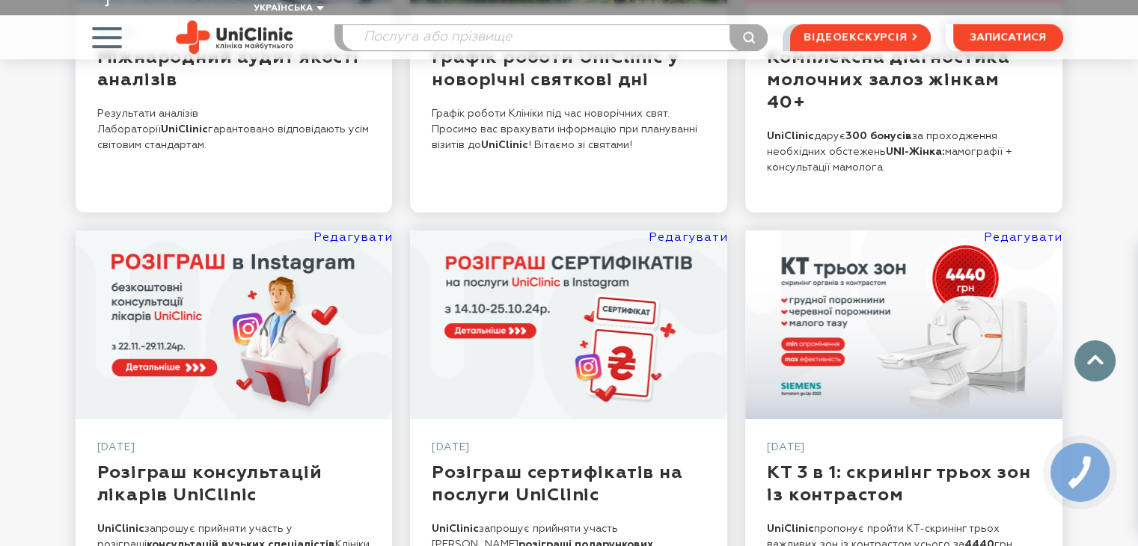
scroll to position [1496, 0]
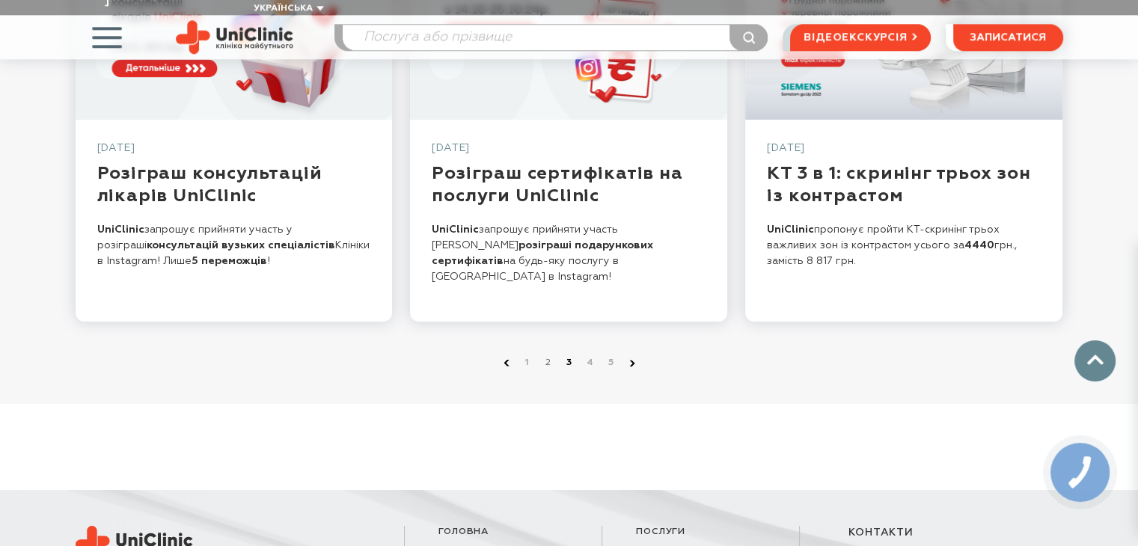
click at [566, 355] on link "3" at bounding box center [569, 362] width 15 height 15
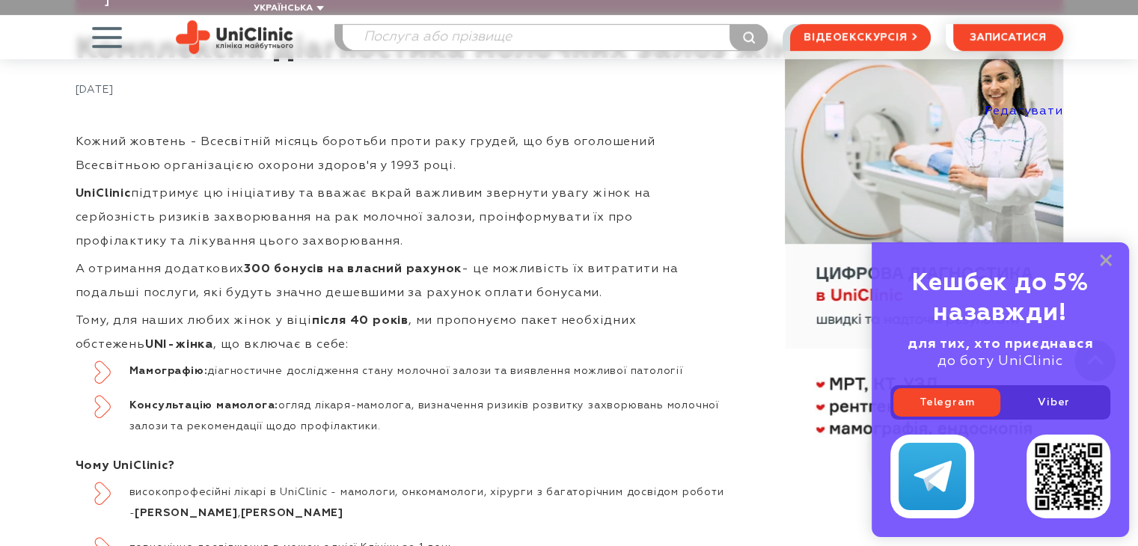
scroll to position [823, 0]
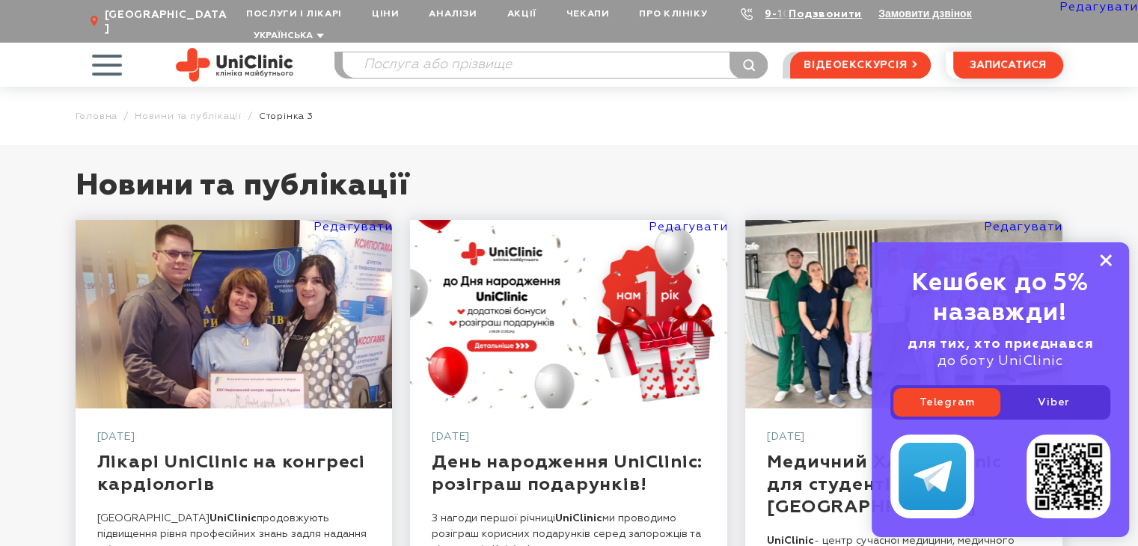
click at [1101, 260] on icon at bounding box center [1106, 260] width 12 height 13
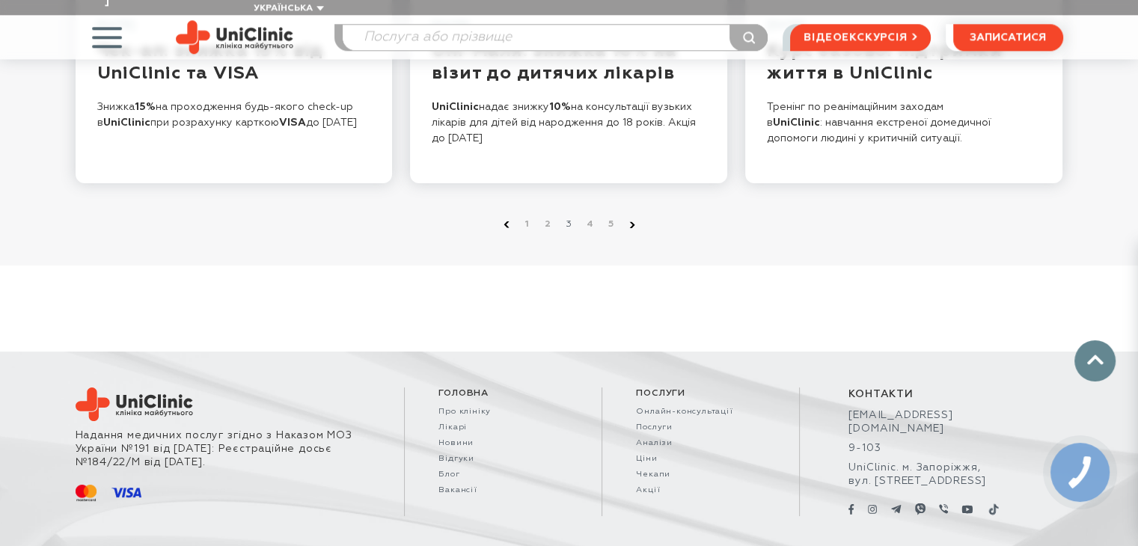
scroll to position [1633, 0]
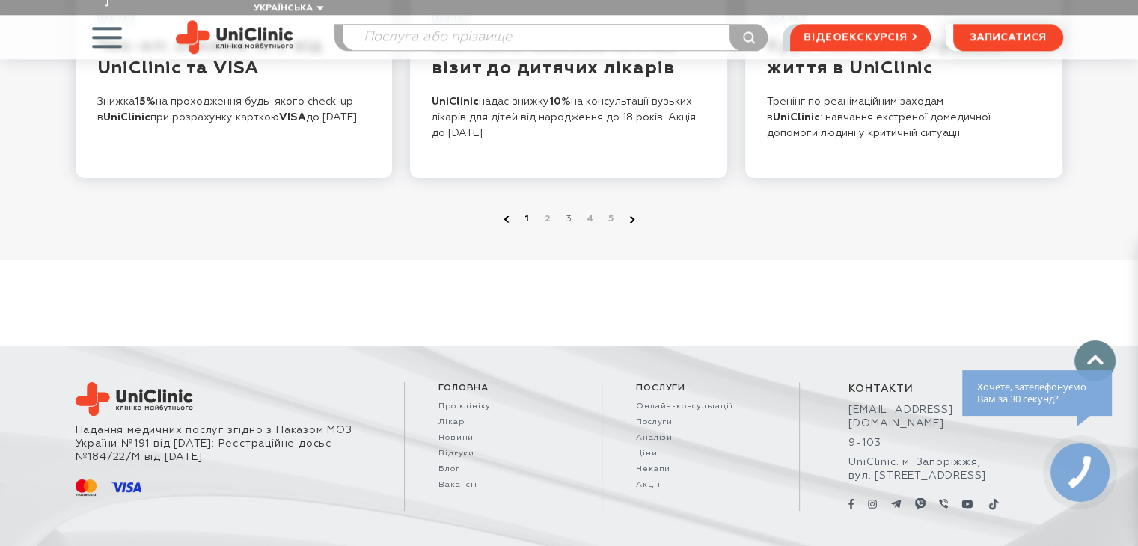
click at [527, 212] on link "1" at bounding box center [527, 219] width 15 height 15
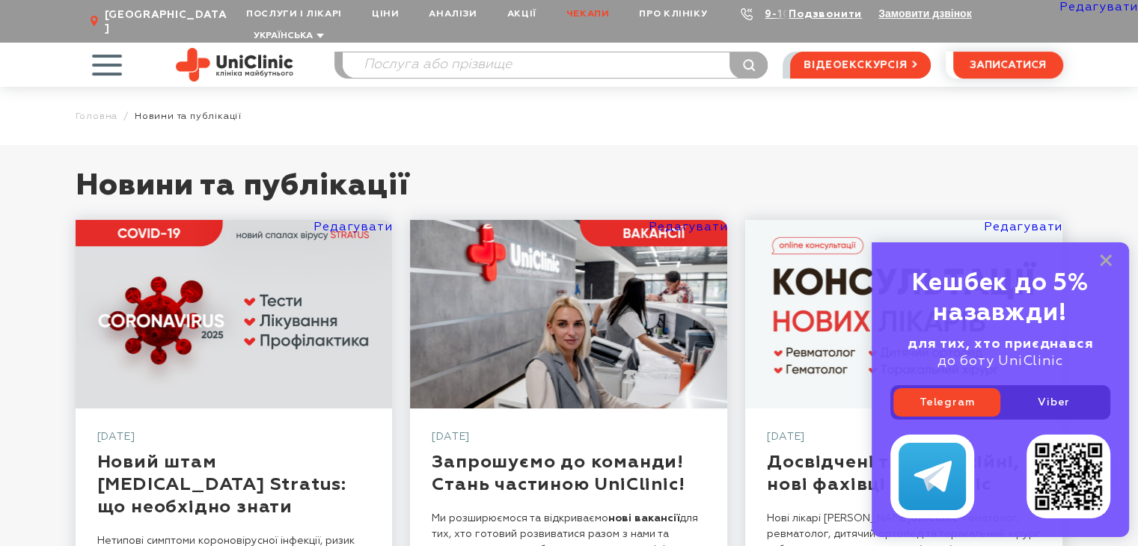
click at [577, 13] on link "Чекапи" at bounding box center [587, 14] width 73 height 28
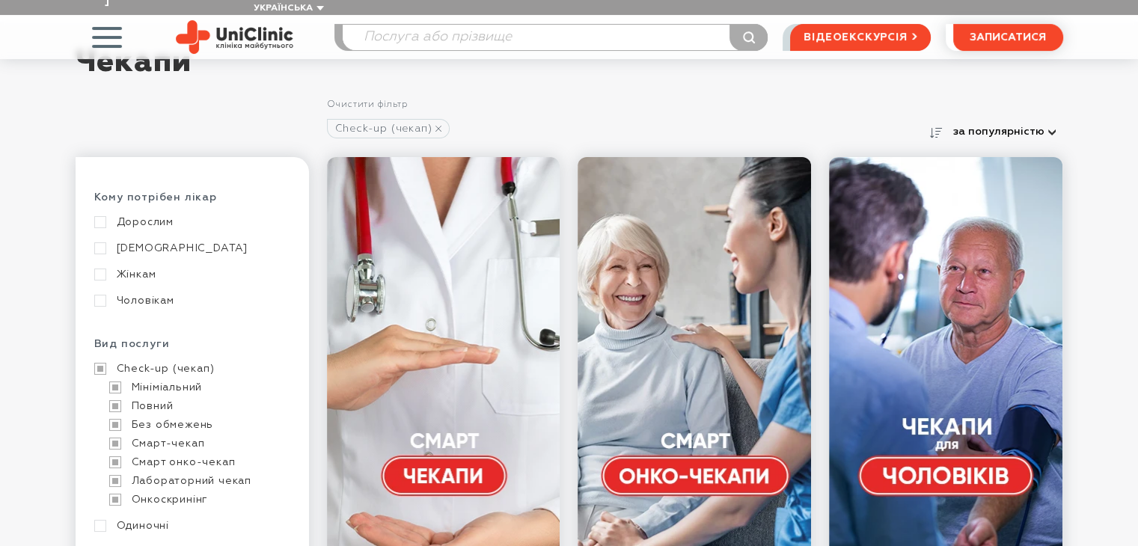
scroll to position [150, 0]
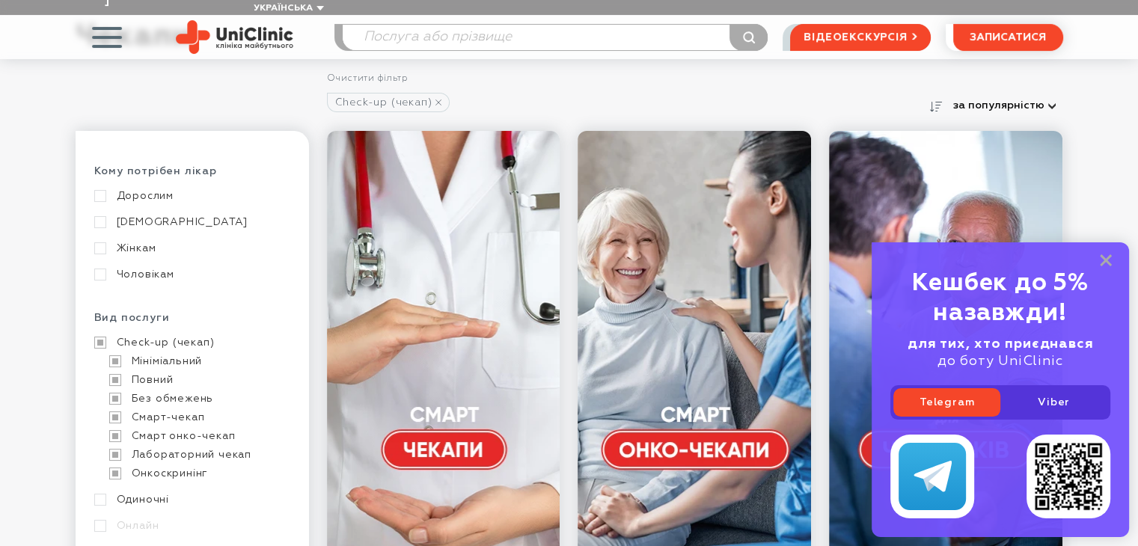
click at [98, 215] on link "[DEMOGRAPHIC_DATA]" at bounding box center [190, 221] width 192 height 13
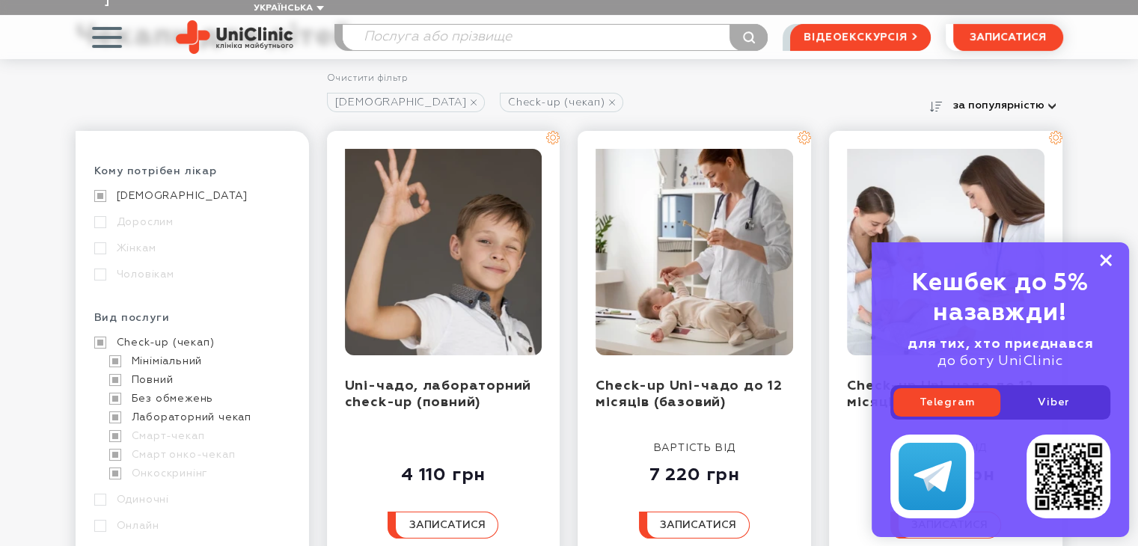
click at [1101, 259] on icon at bounding box center [1106, 260] width 12 height 13
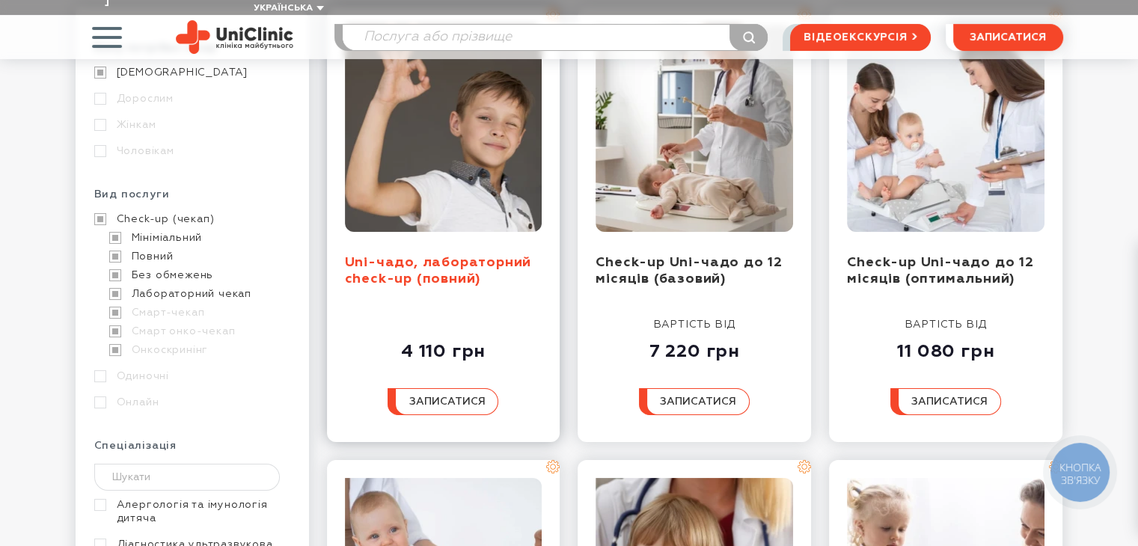
scroll to position [299, 0]
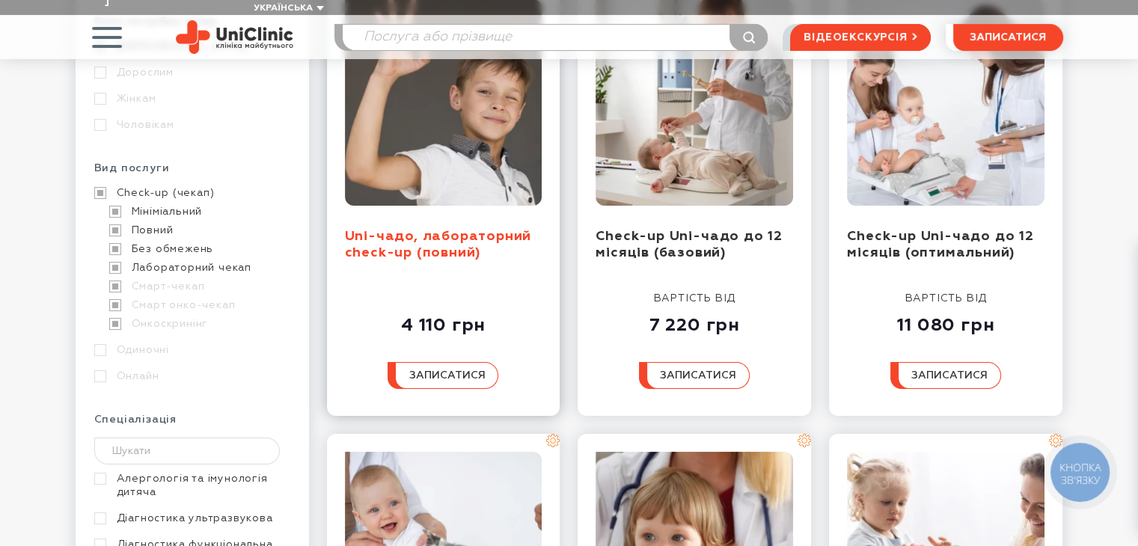
click at [450, 230] on link "Uni-чадо, лабораторний check-up (повний)" at bounding box center [438, 245] width 187 height 31
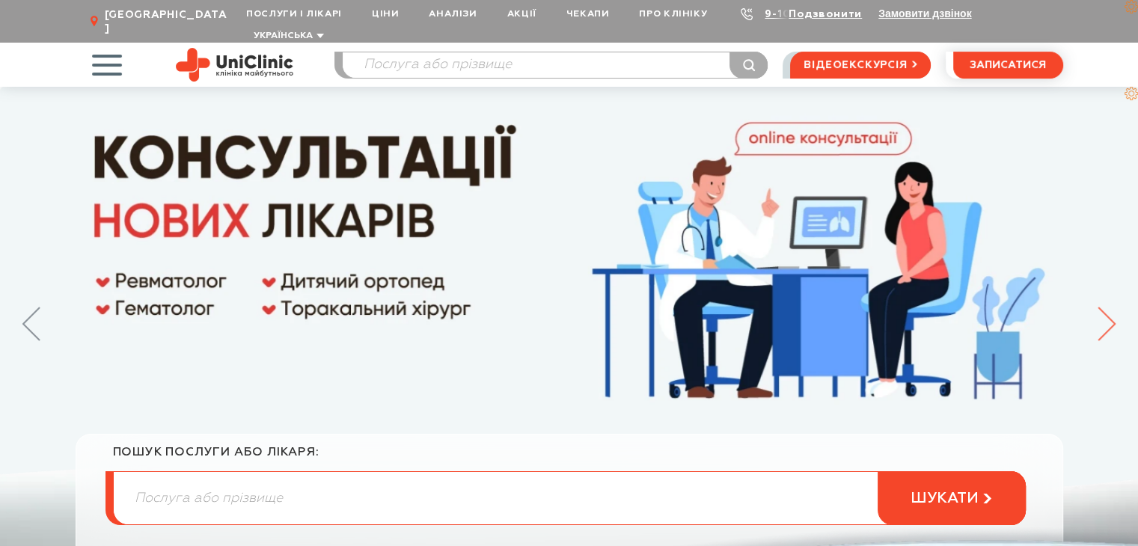
click at [1106, 312] on icon at bounding box center [1106, 324] width 18 height 34
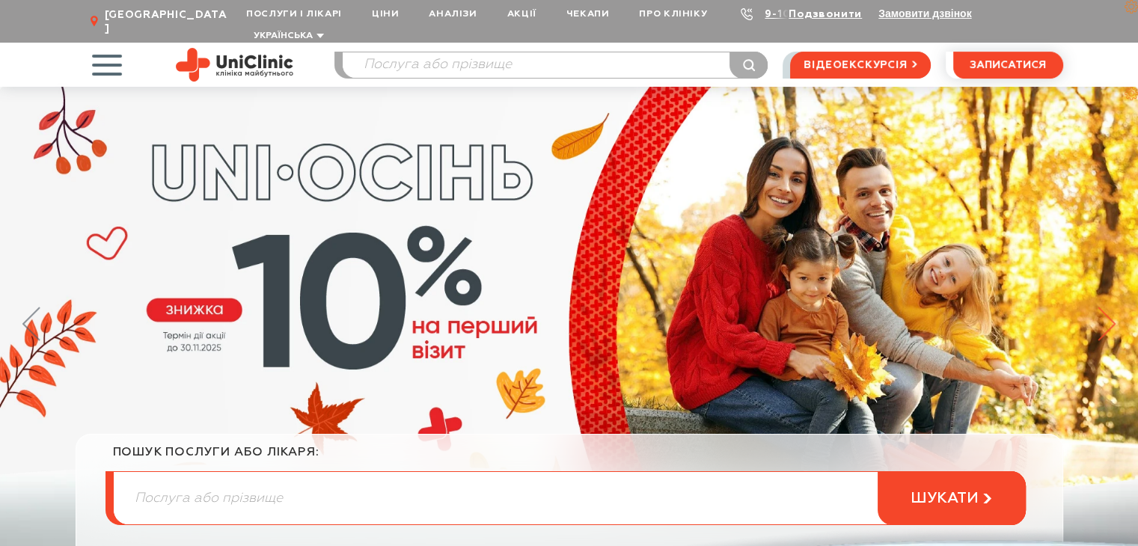
click at [1110, 307] on icon at bounding box center [1106, 324] width 18 height 34
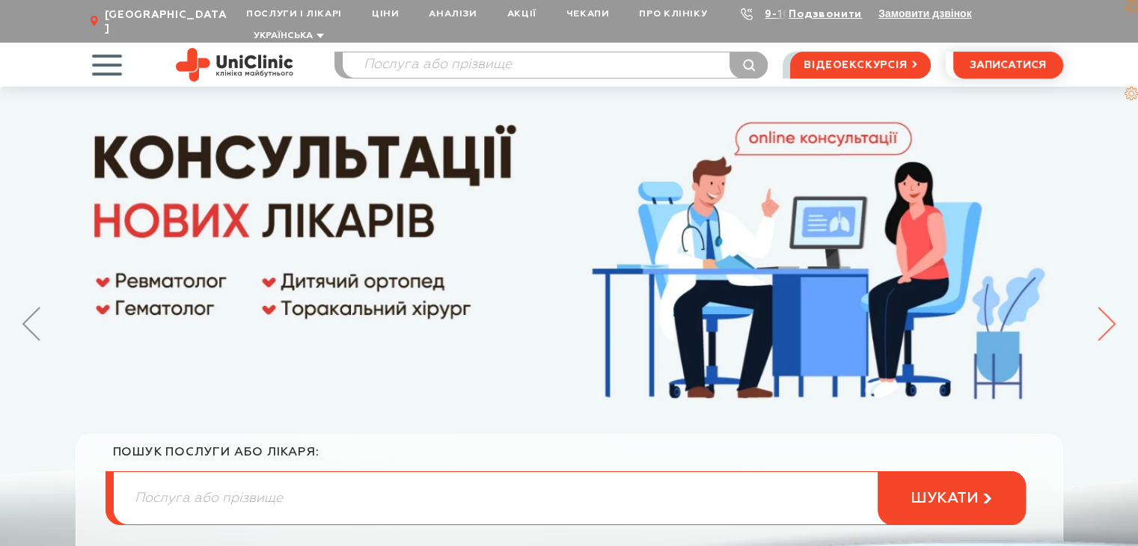
click at [1103, 307] on icon at bounding box center [1106, 324] width 18 height 34
click at [1112, 307] on icon at bounding box center [1106, 323] width 16 height 33
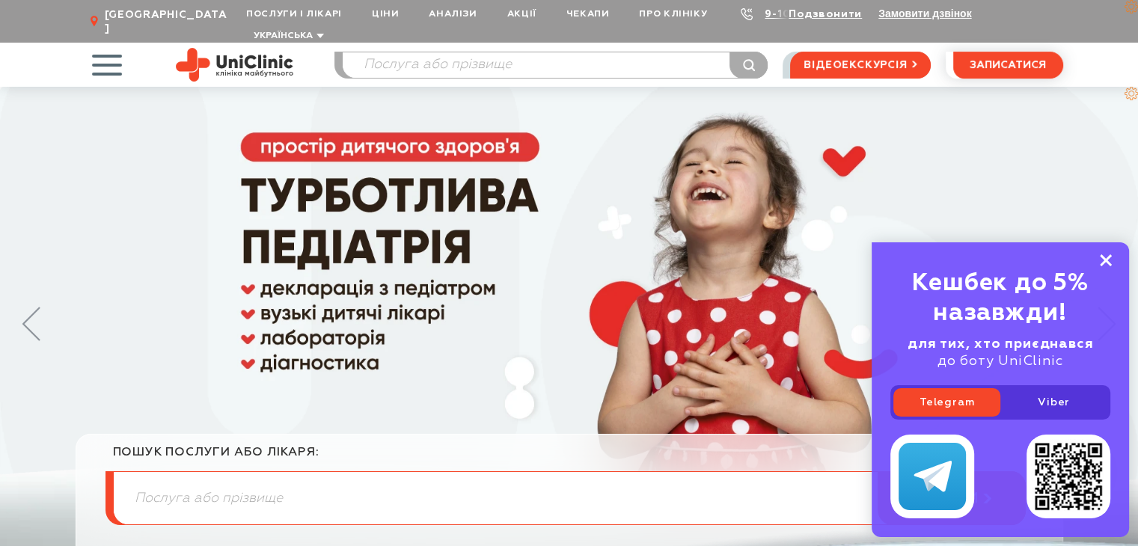
click at [1106, 258] on rect at bounding box center [1106, 260] width 12 height 12
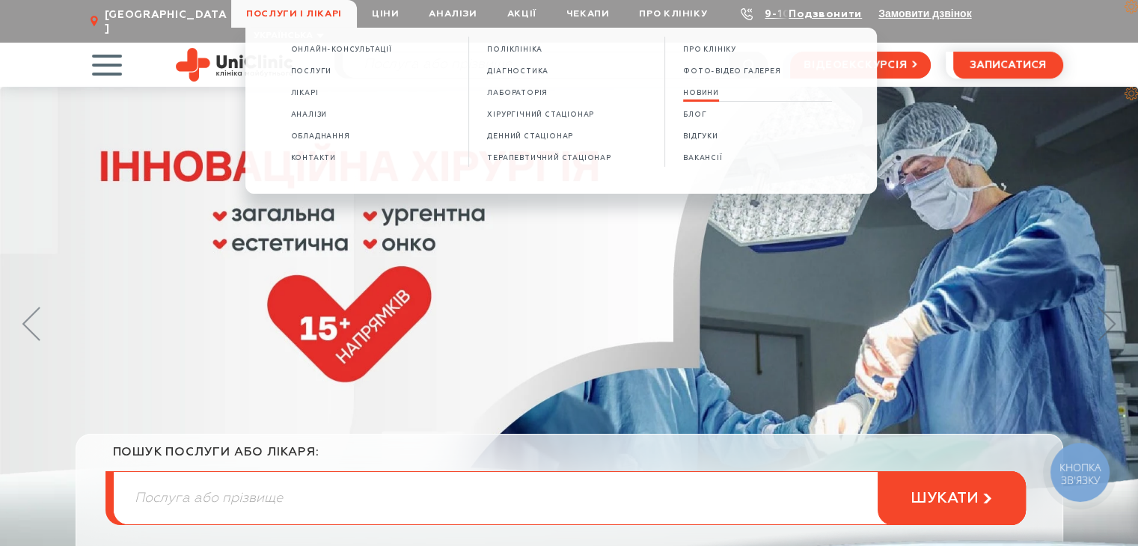
click at [706, 90] on link "НОВИНИ" at bounding box center [701, 93] width 36 height 13
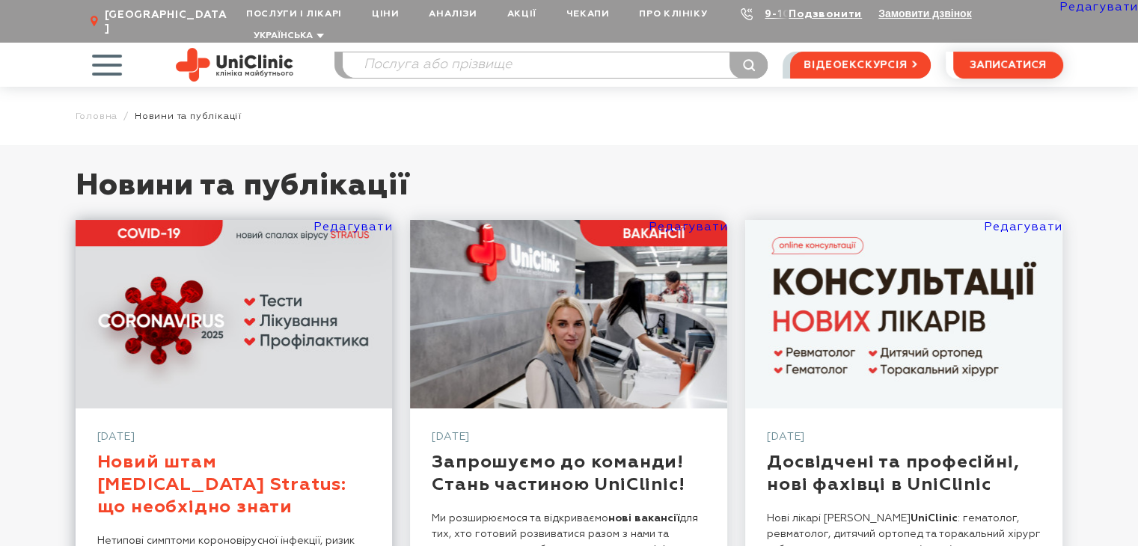
click at [261, 453] on link "Новий штам [MEDICAL_DATA] Stratus: що необхiдно знати" at bounding box center [221, 484] width 249 height 63
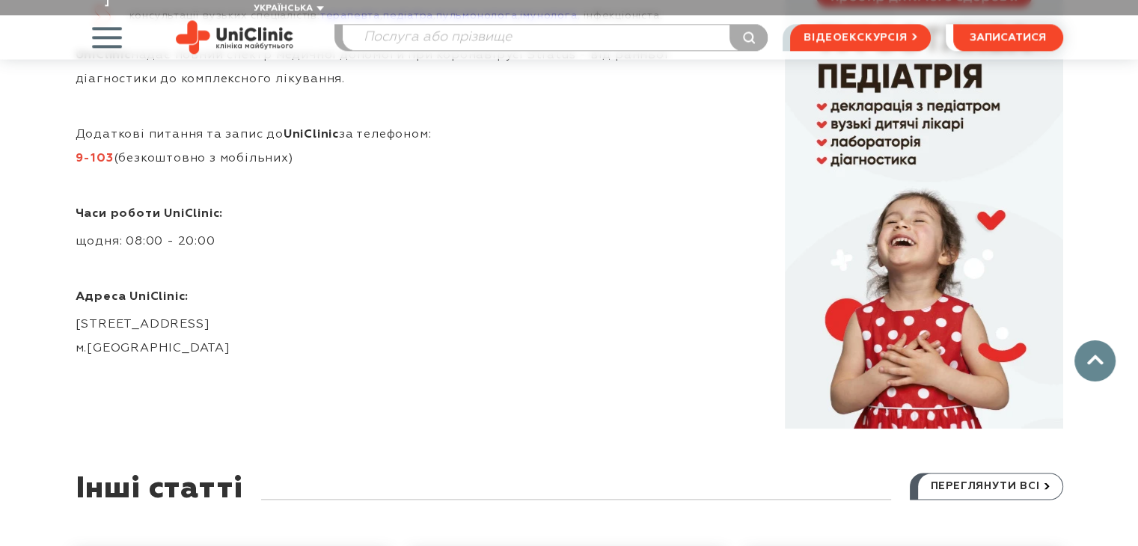
scroll to position [1864, 0]
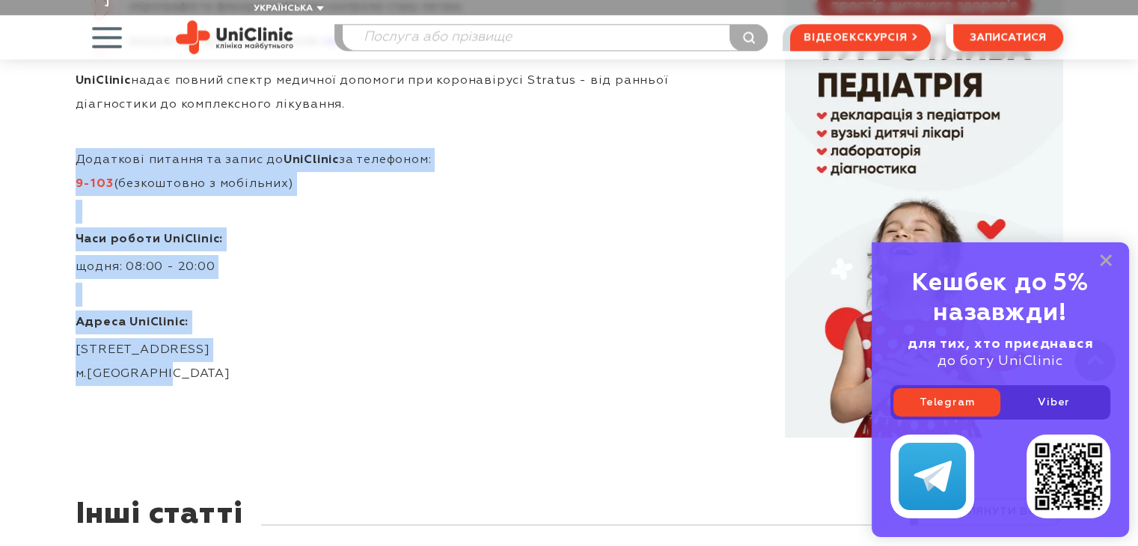
drag, startPoint x: 73, startPoint y: 142, endPoint x: 173, endPoint y: 352, distance: 232.2
copy div "Додаткові питання та запис до UniClinic за телефоном: 9-103 (безкоштовно з мобі…"
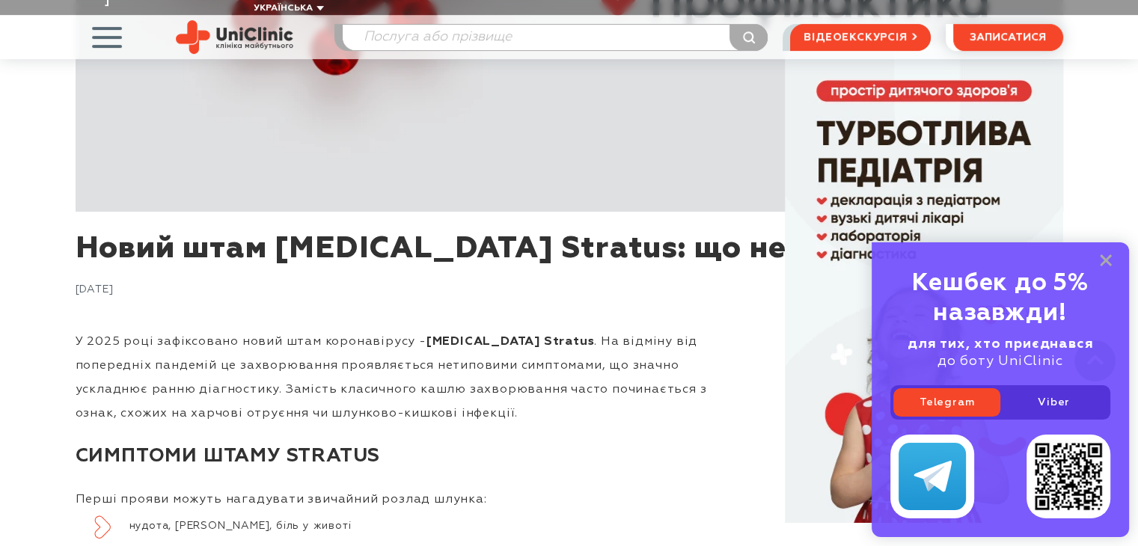
scroll to position [0, 0]
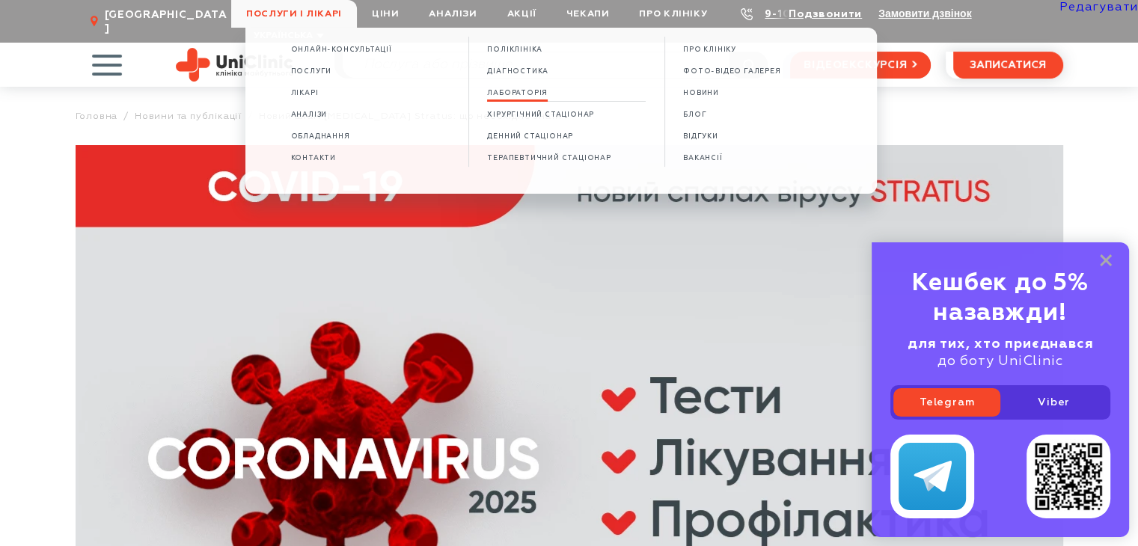
click at [533, 93] on span "Лабораторія" at bounding box center [517, 93] width 61 height 8
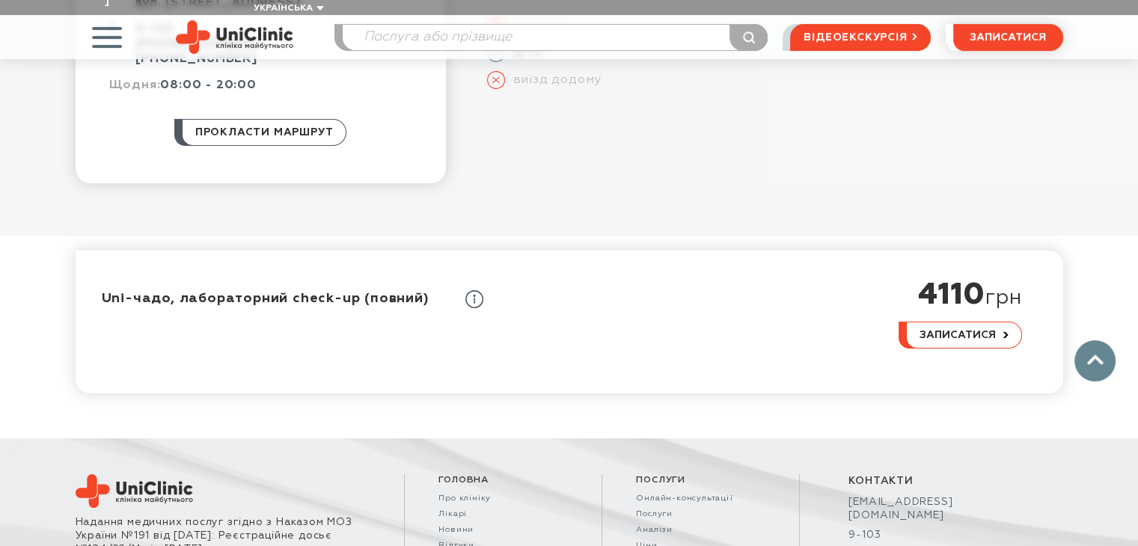
scroll to position [524, 0]
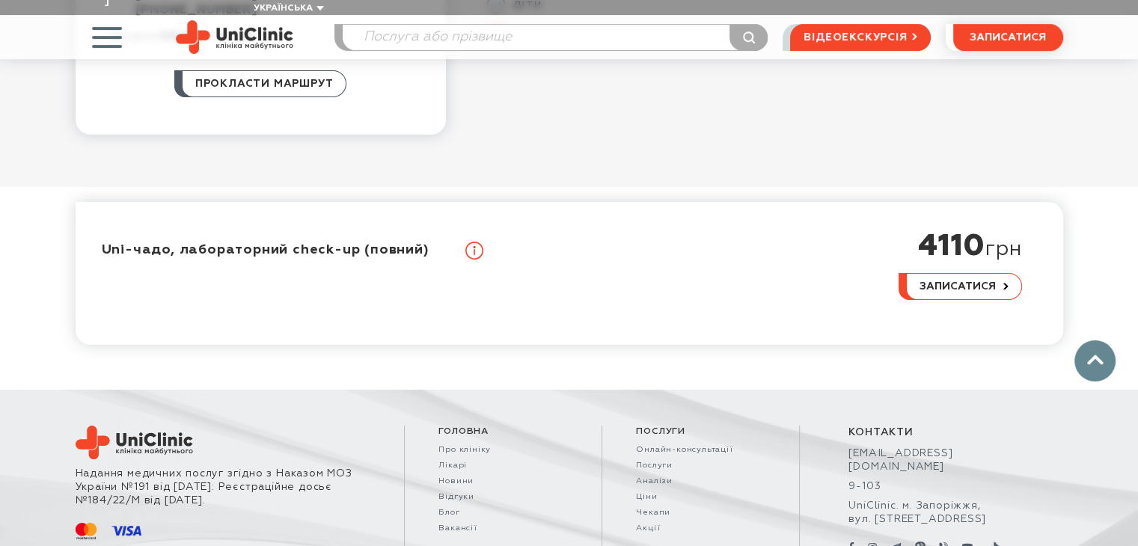
click at [466, 242] on use at bounding box center [474, 251] width 18 height 18
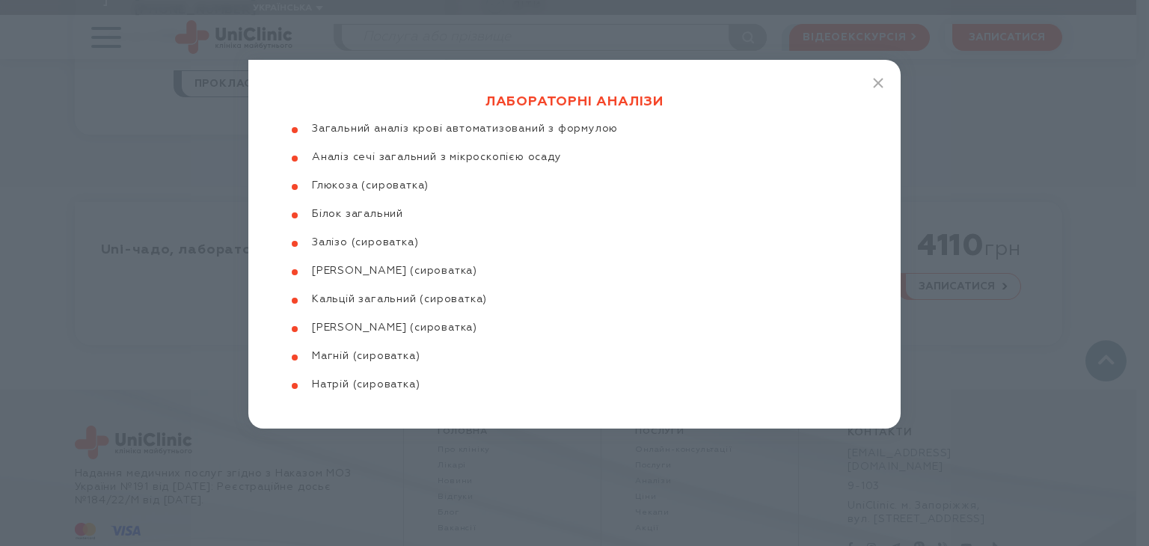
click at [871, 85] on div "Лабораторні аналізи Загальний аналіз крові автоматизований з формулою Аналіз се…" at bounding box center [574, 244] width 652 height 369
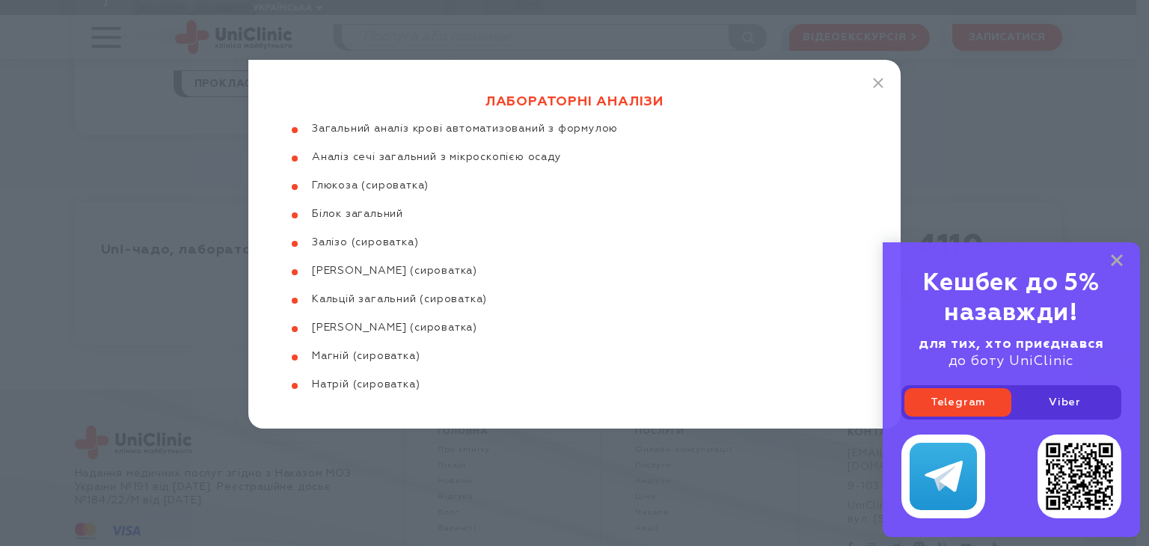
click at [880, 76] on div "Лабораторні аналізи Загальний аналіз крові автоматизований з формулою Аналіз се…" at bounding box center [574, 244] width 652 height 369
click at [877, 80] on line "button" at bounding box center [878, 83] width 9 height 9
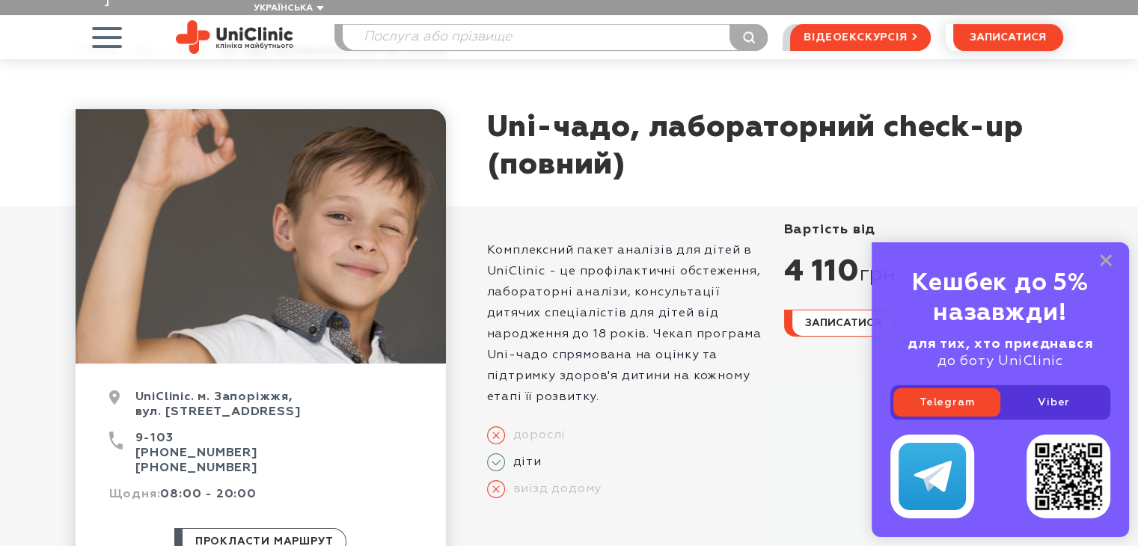
scroll to position [0, 0]
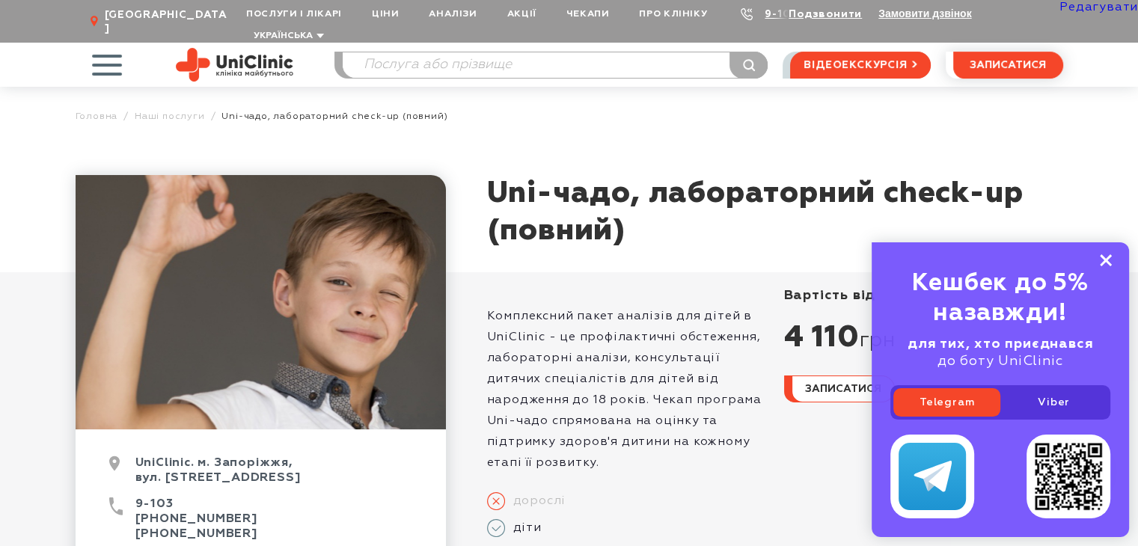
click at [1103, 261] on rect at bounding box center [1106, 260] width 12 height 12
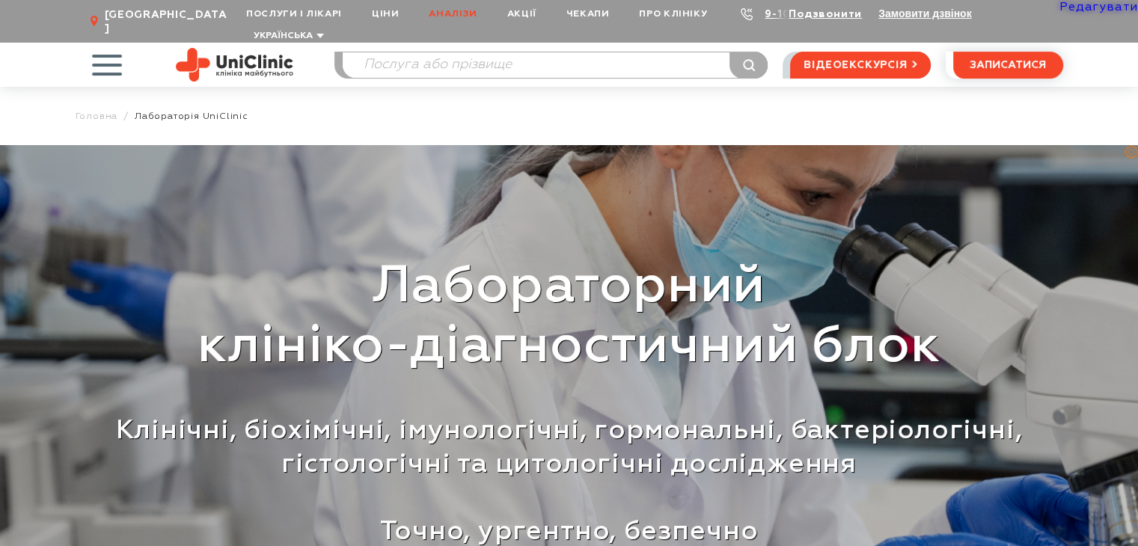
click at [456, 11] on link "Аналізи" at bounding box center [453, 14] width 78 height 28
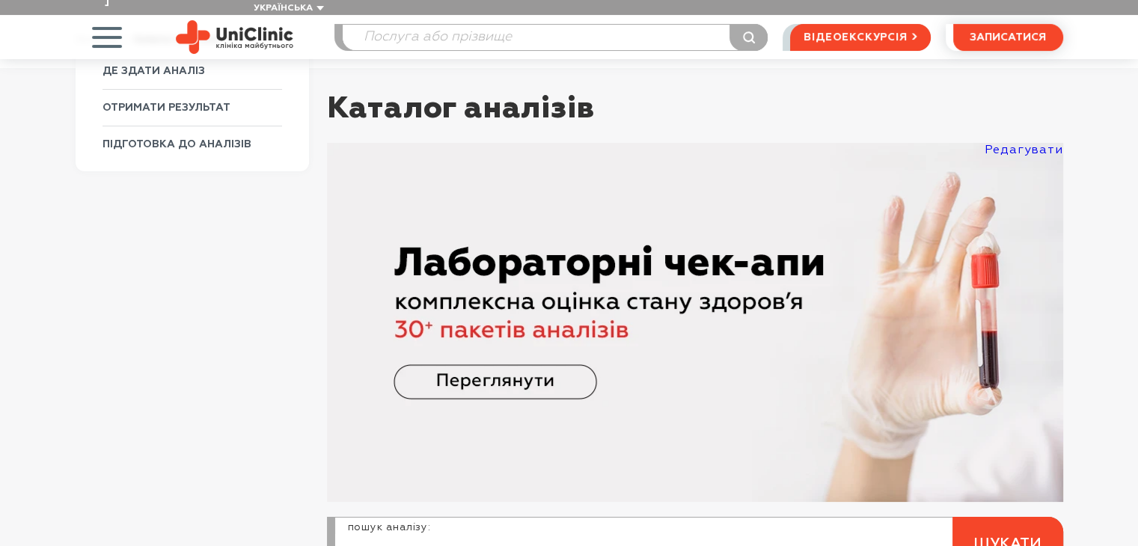
scroll to position [224, 0]
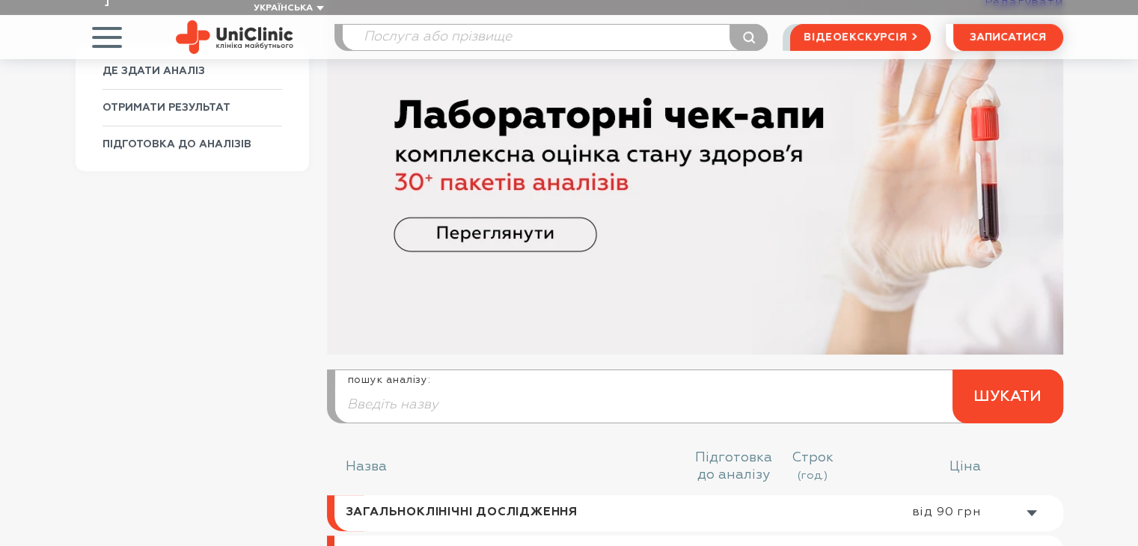
click at [529, 273] on img at bounding box center [695, 175] width 736 height 359
click at [527, 216] on img at bounding box center [695, 175] width 736 height 359
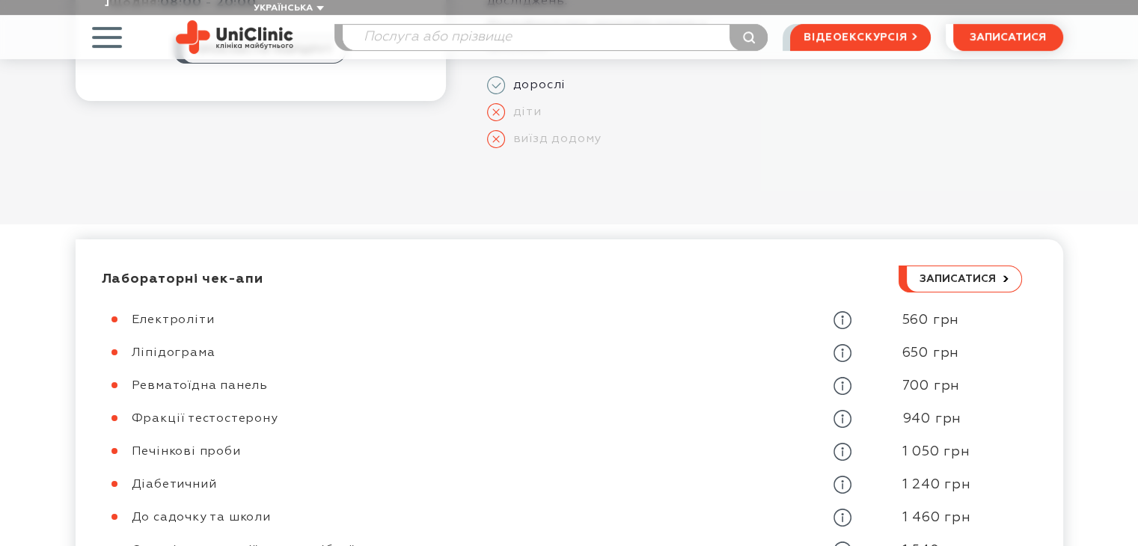
scroll to position [598, 0]
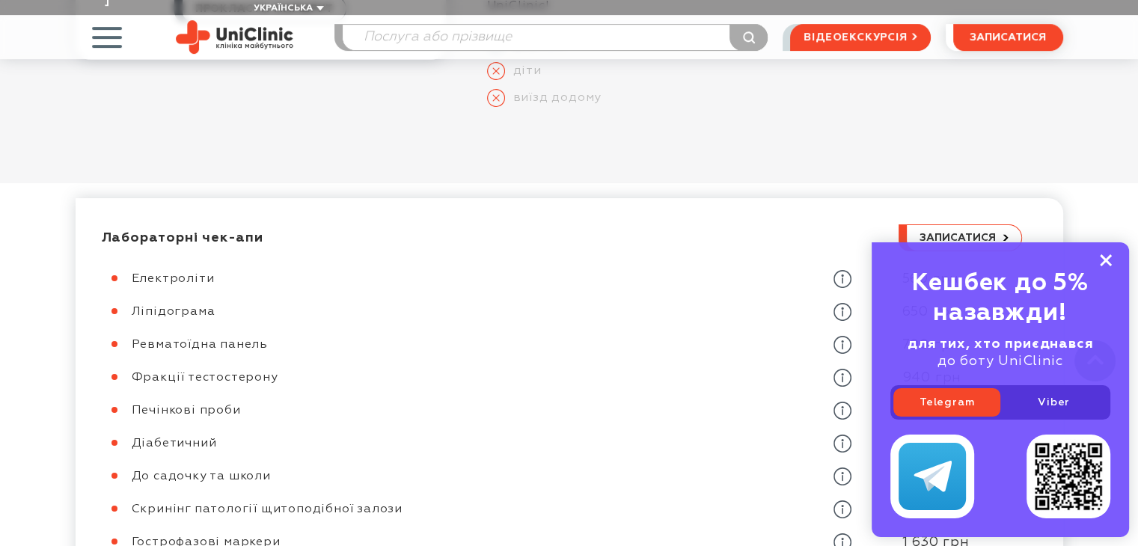
click at [1109, 258] on icon at bounding box center [1106, 260] width 12 height 13
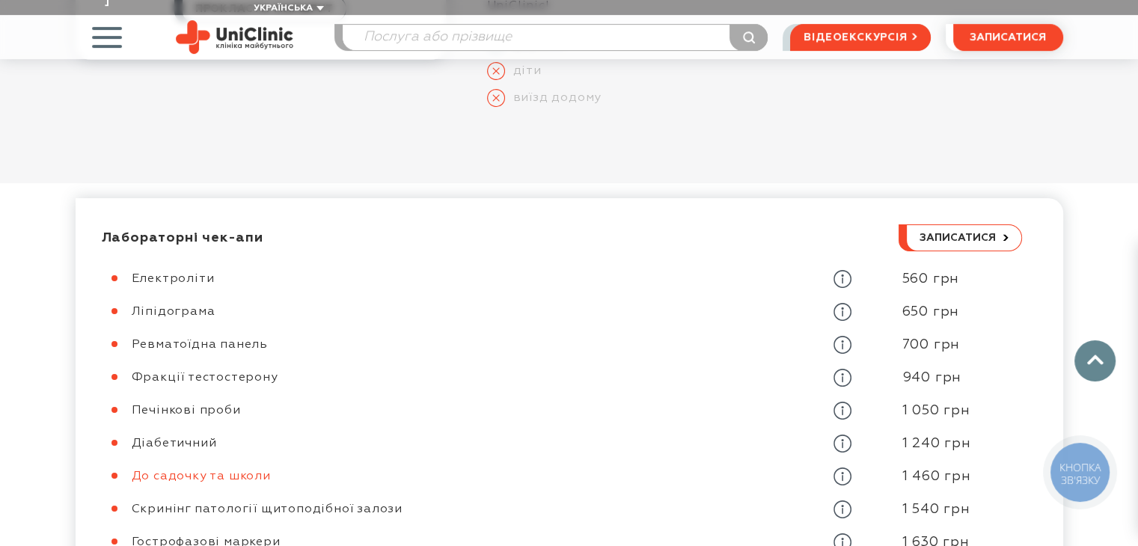
click at [206, 471] on link "До садочку та школи" at bounding box center [201, 477] width 139 height 12
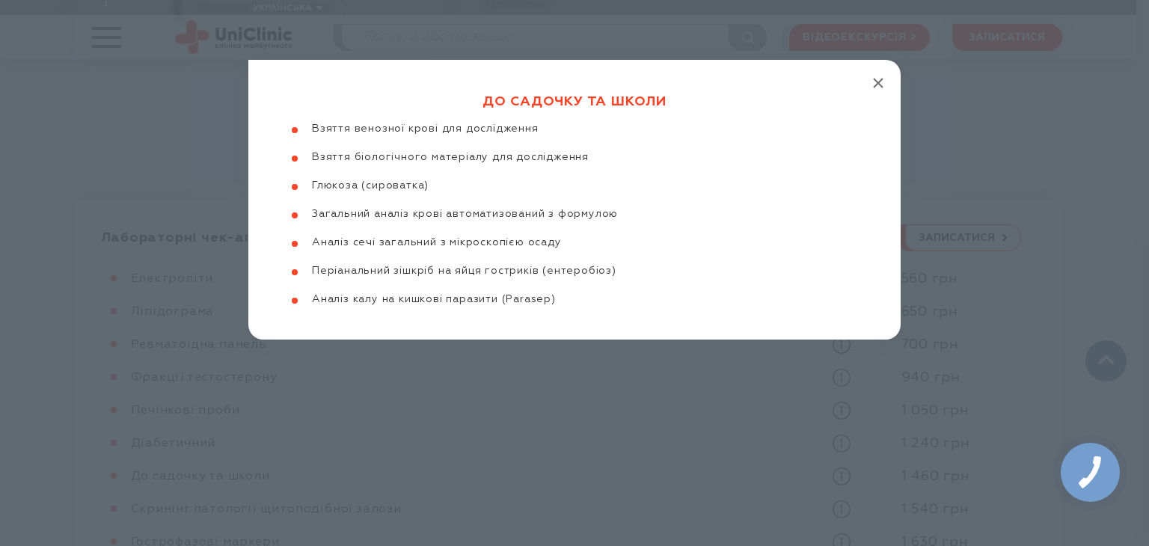
click at [880, 82] on icon "button" at bounding box center [878, 83] width 10 height 10
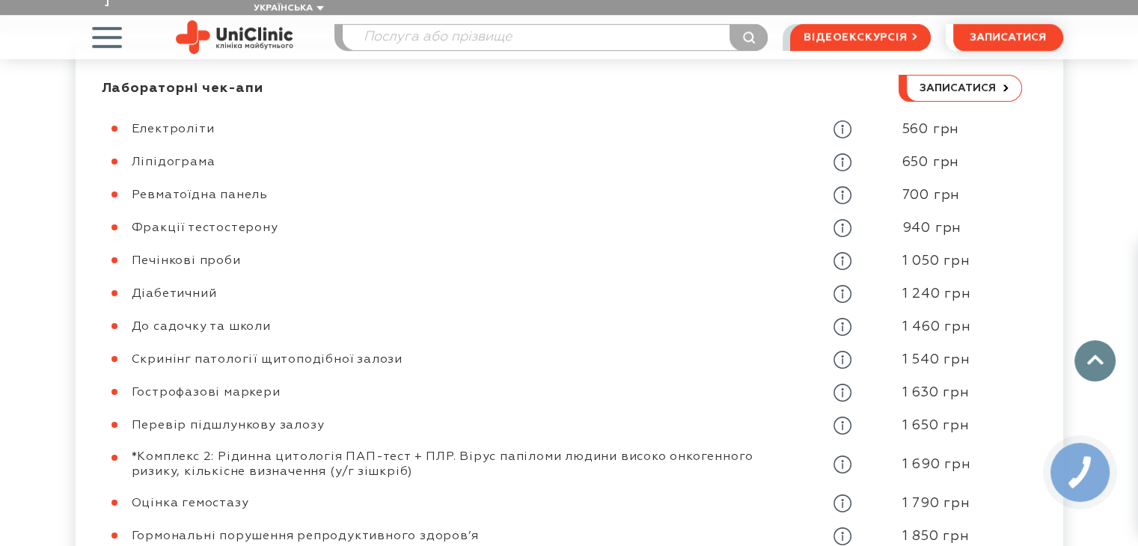
scroll to position [823, 0]
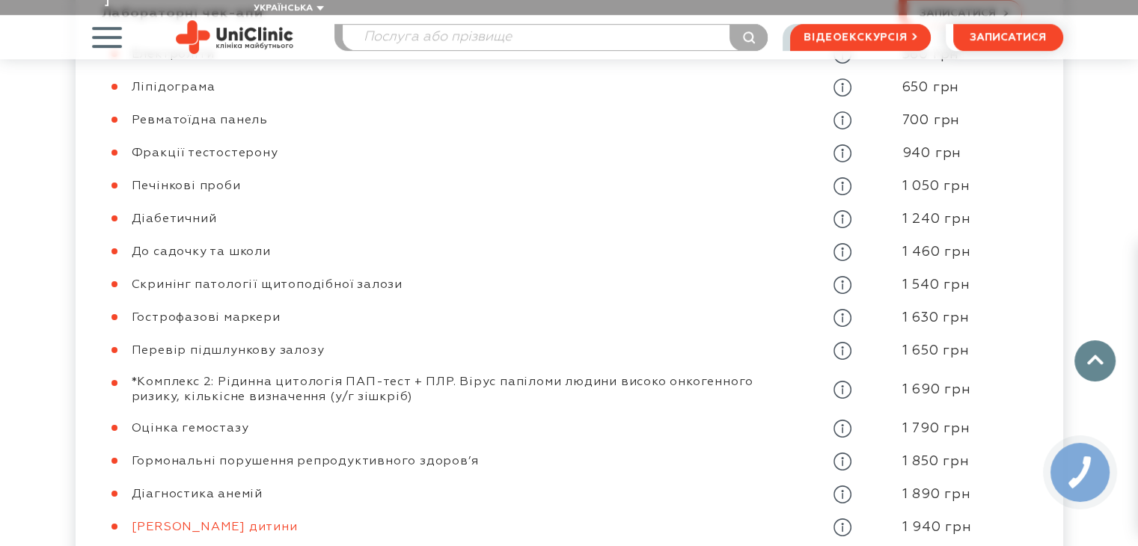
drag, startPoint x: 242, startPoint y: 474, endPoint x: 131, endPoint y: 475, distance: 111.5
click at [132, 520] on div "Здоров'я дитини" at bounding box center [465, 527] width 666 height 15
copy link "Здоров'я дитини"
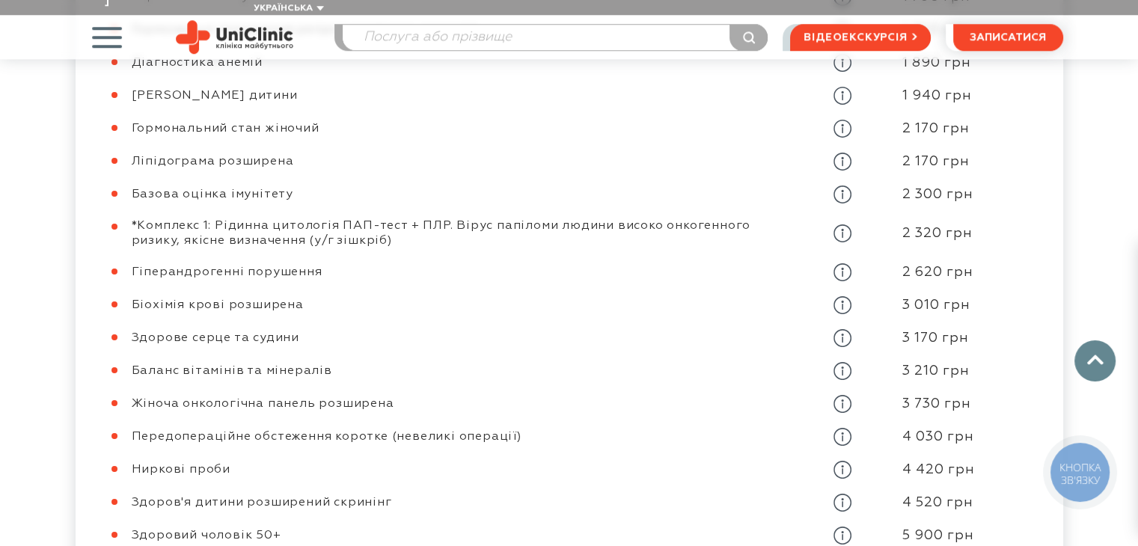
scroll to position [1272, 0]
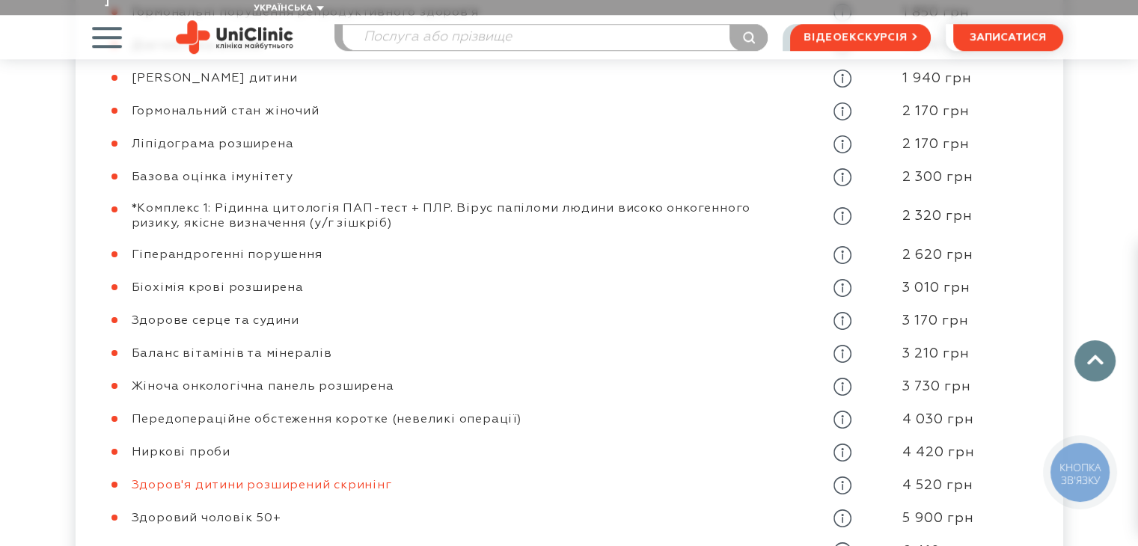
drag, startPoint x: 390, startPoint y: 429, endPoint x: 132, endPoint y: 435, distance: 258.1
click at [132, 478] on div "Здоров'я дитини розширений скринінг" at bounding box center [465, 485] width 666 height 15
copy link "Здоров'я дитини розширений скринінг"
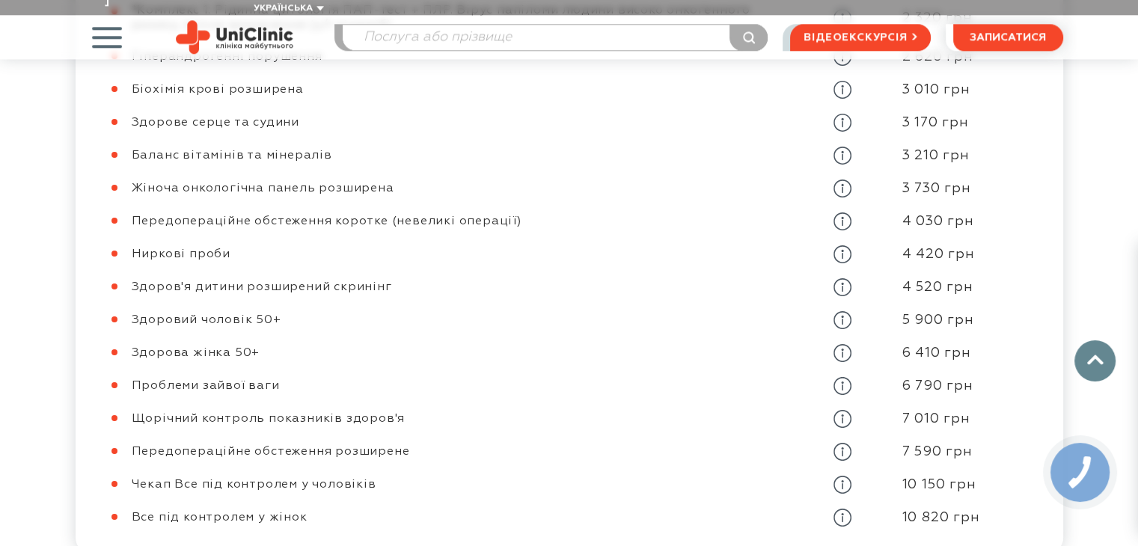
scroll to position [1496, 0]
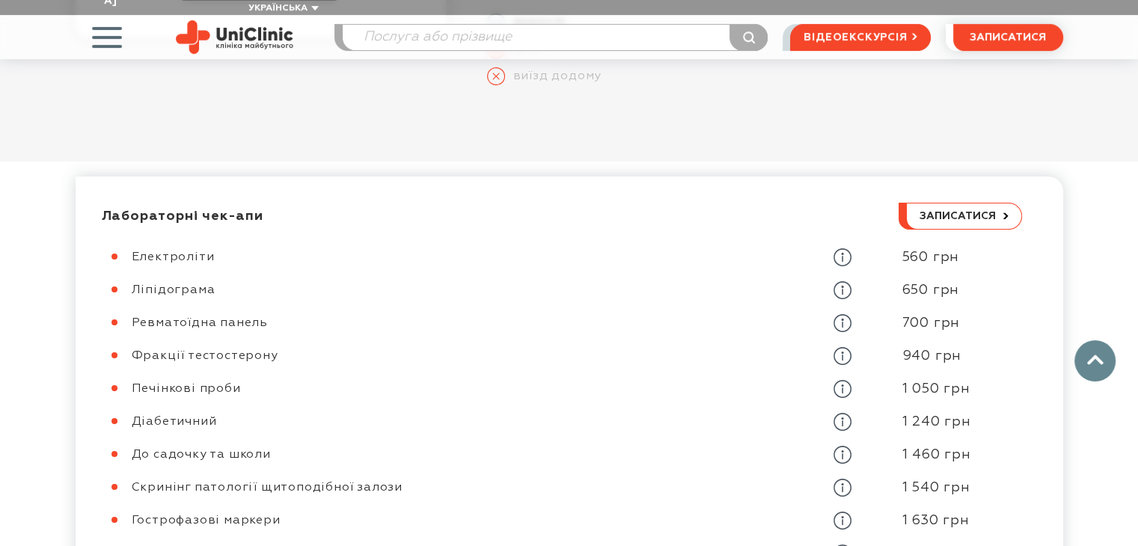
scroll to position [748, 0]
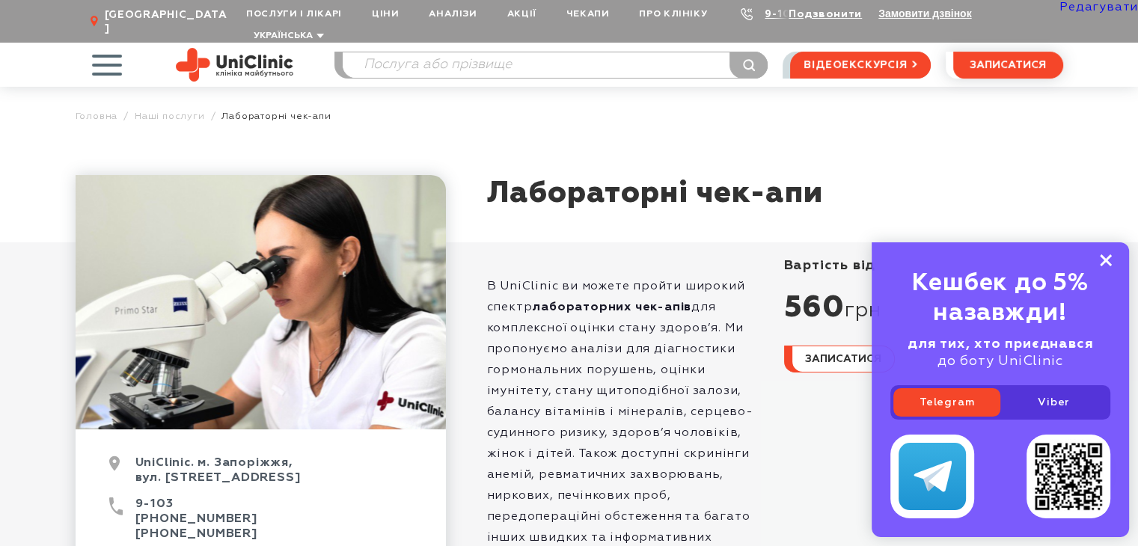
click at [1109, 260] on icon at bounding box center [1106, 260] width 12 height 13
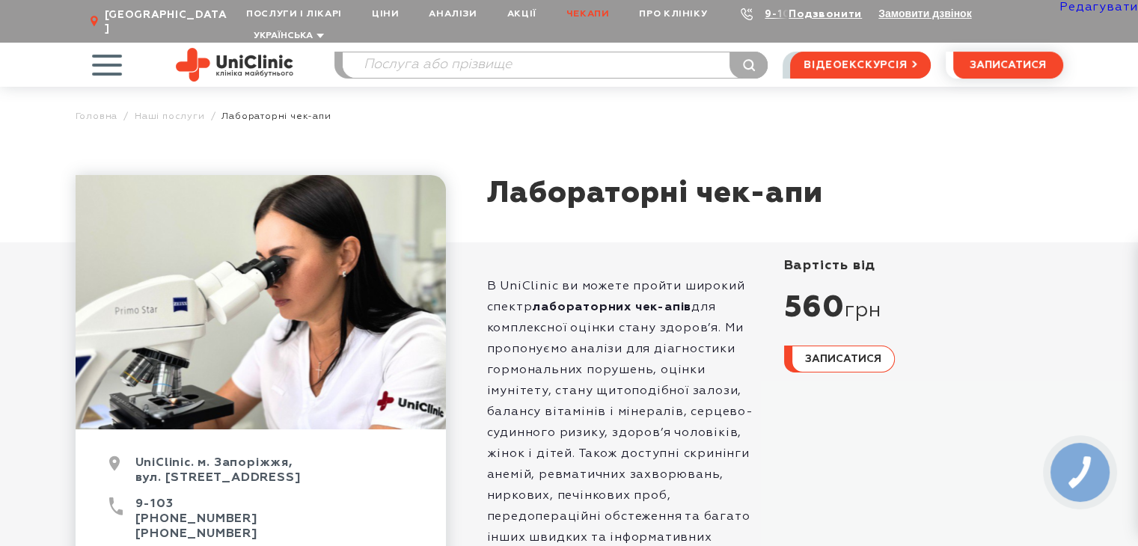
click at [577, 14] on link "Чекапи" at bounding box center [587, 14] width 73 height 28
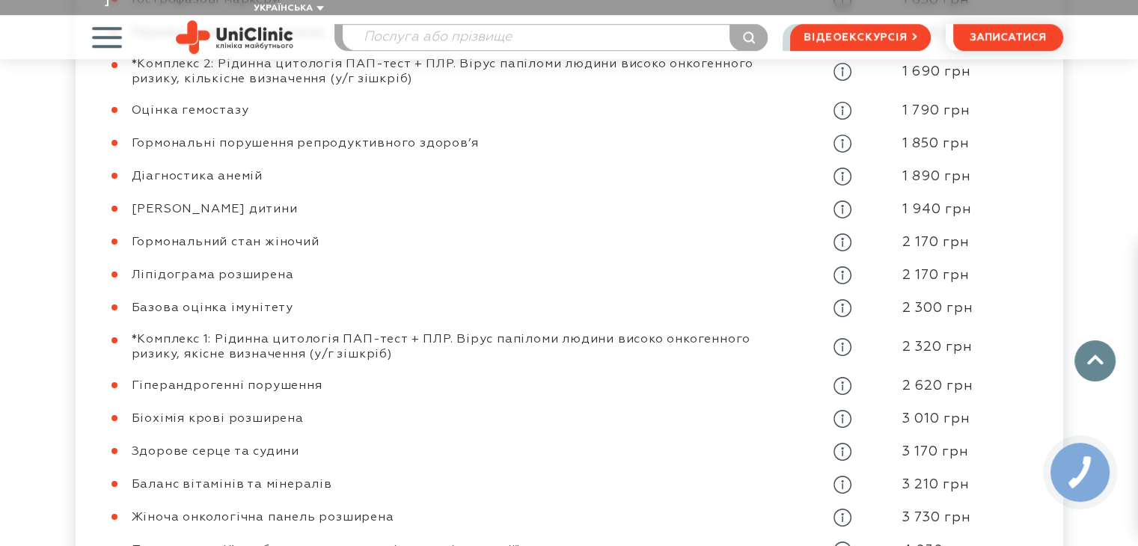
scroll to position [1122, 0]
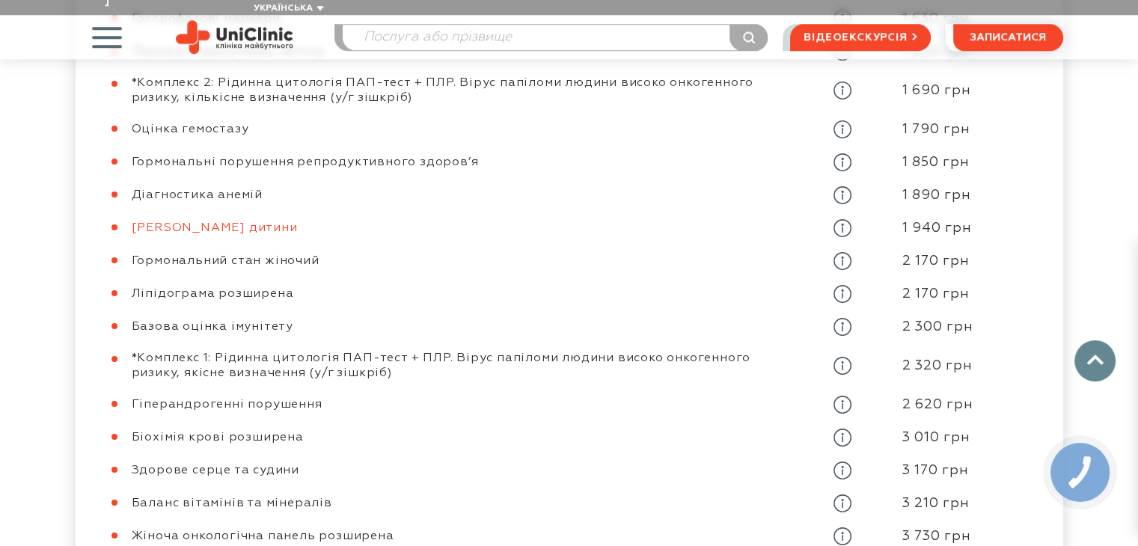
click at [189, 222] on link "[PERSON_NAME] дитини" at bounding box center [215, 228] width 166 height 12
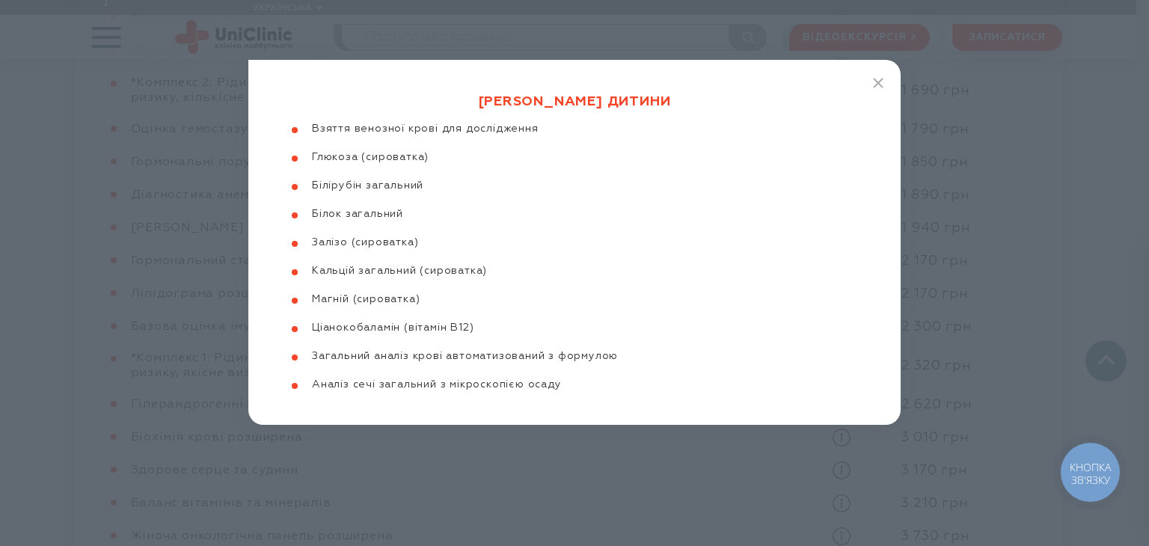
drag, startPoint x: 313, startPoint y: 124, endPoint x: 607, endPoint y: 389, distance: 396.2
click at [607, 389] on div "Здоров'я дитини Взяття венозної крові для дослідження Глюкоза (сироватка) Білір…" at bounding box center [574, 242] width 652 height 365
copy ul "Взяття венозної крові для дослідження Глюкоза (сироватка) Білірубін загальний Б…"
click at [878, 80] on icon "button" at bounding box center [878, 83] width 10 height 10
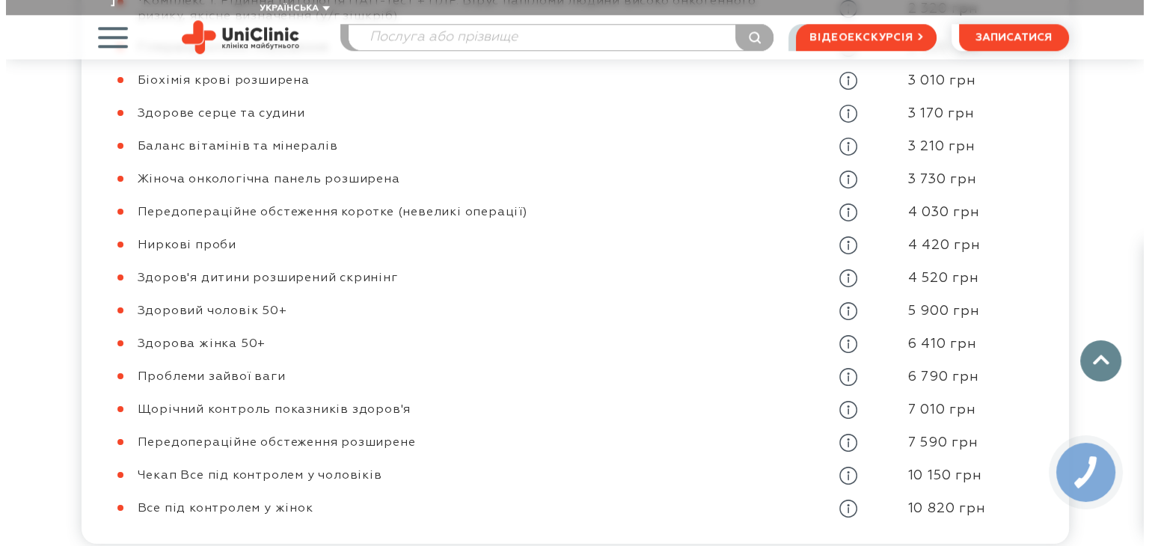
scroll to position [1496, 0]
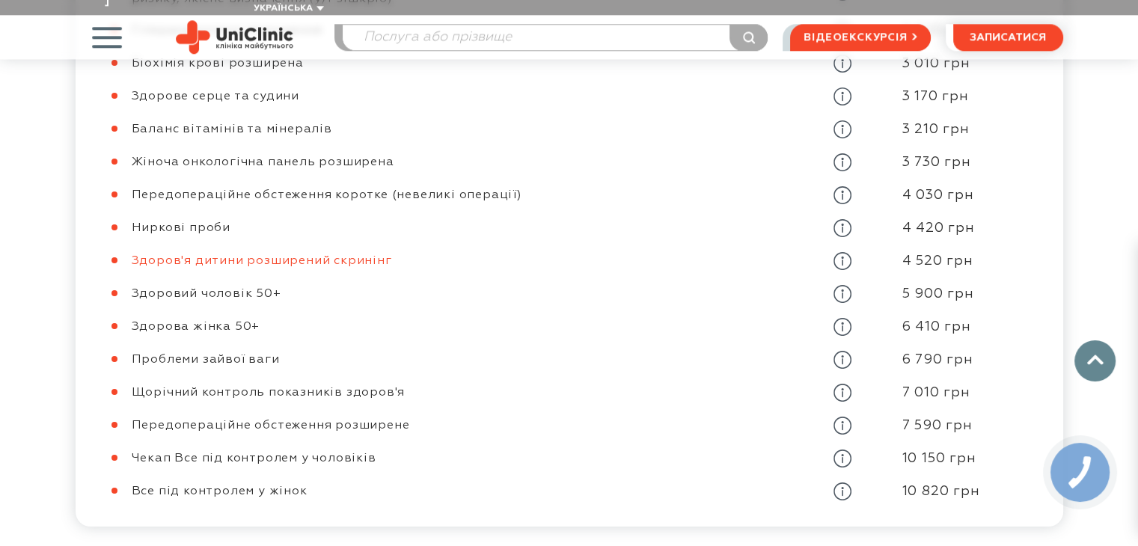
click at [316, 255] on link "Здоров'я дитини розширений скринінг" at bounding box center [262, 261] width 260 height 12
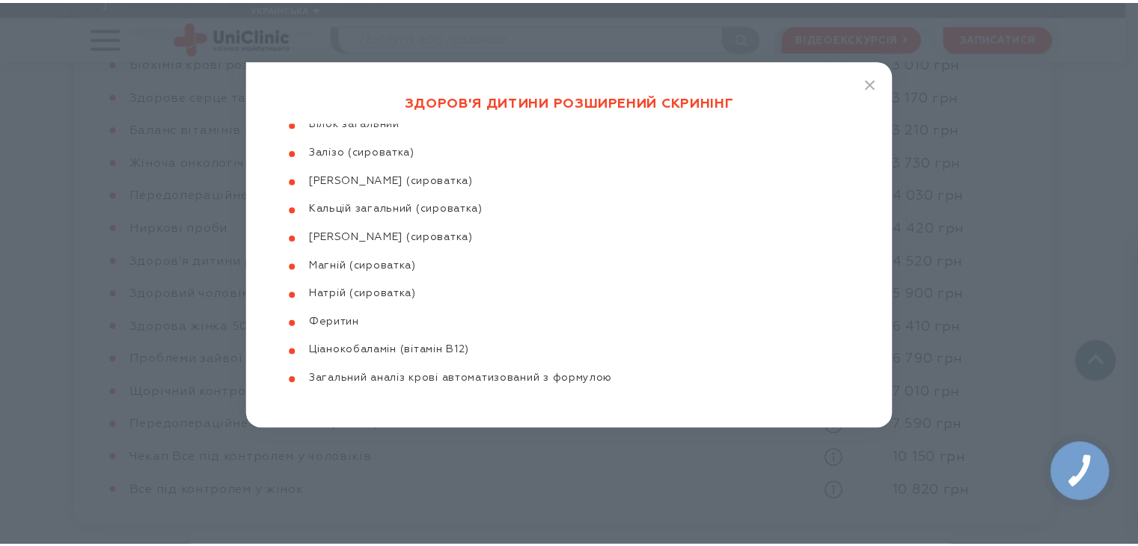
scroll to position [246, 0]
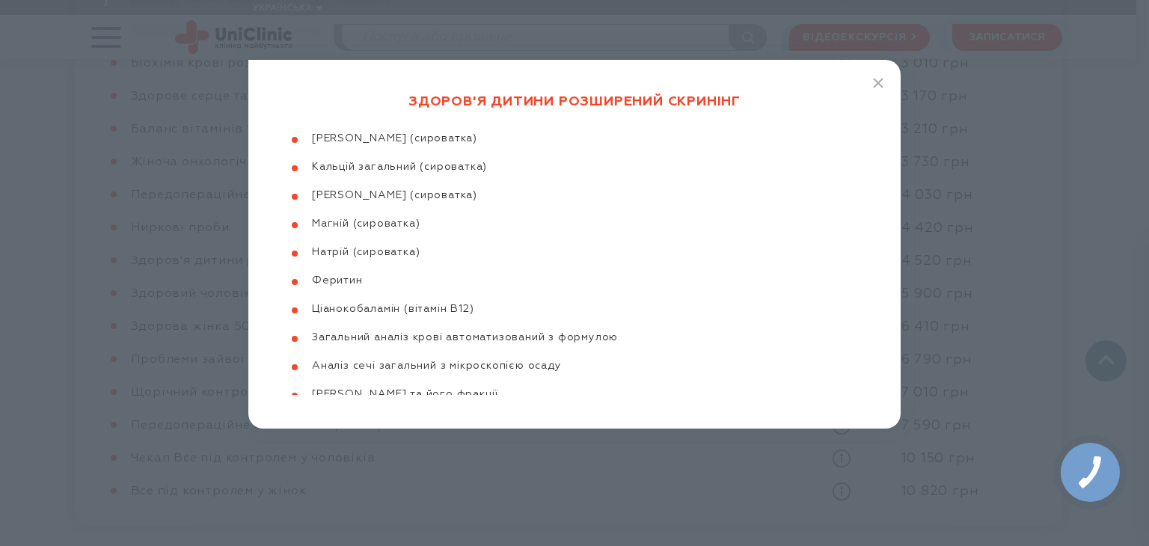
drag, startPoint x: 290, startPoint y: 127, endPoint x: 488, endPoint y: 461, distance: 387.7
click at [488, 461] on div "Здоров'я дитини розширений скринінг Взяття венозної крові для дослідження Тирео…" at bounding box center [574, 273] width 1149 height 546
copy ul "Взяття венозної крові для дослідження Тиреотропний гормон (ТТГ, TSH) 25-гідрокс…"
click at [875, 80] on line "button" at bounding box center [878, 83] width 9 height 9
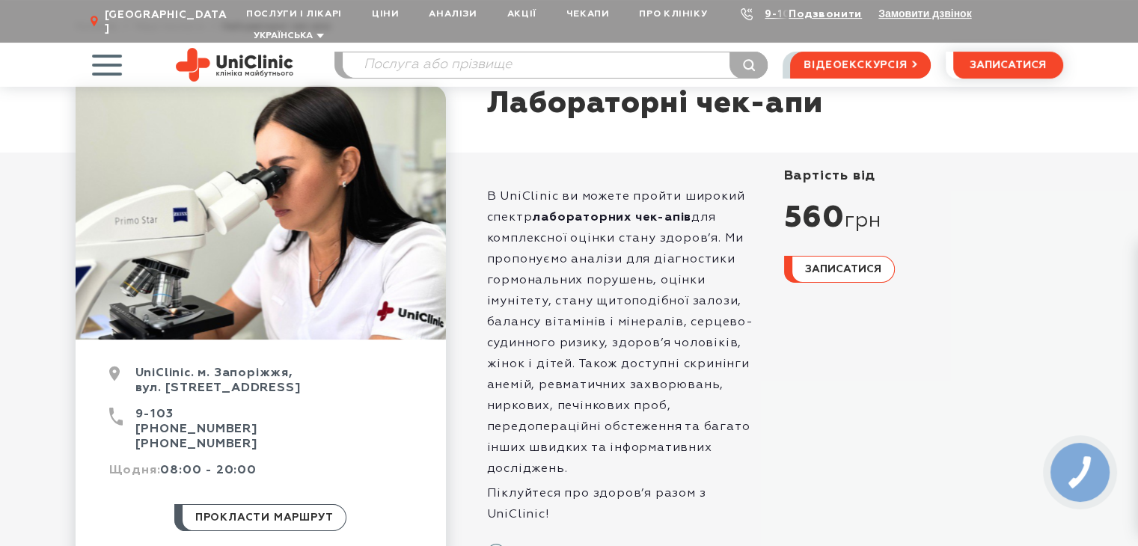
scroll to position [0, 0]
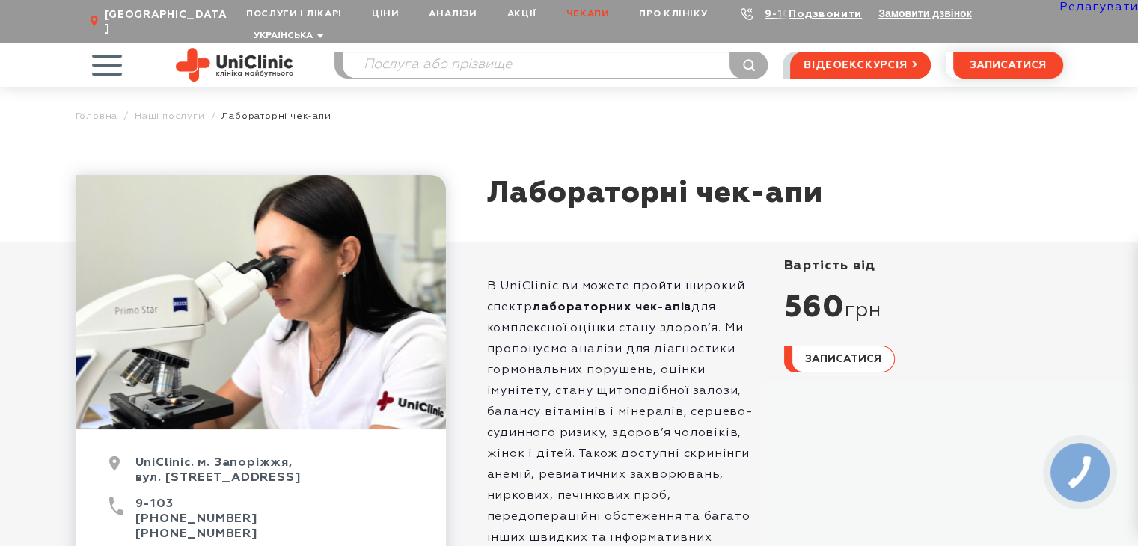
click at [591, 13] on link "Чекапи" at bounding box center [587, 14] width 73 height 28
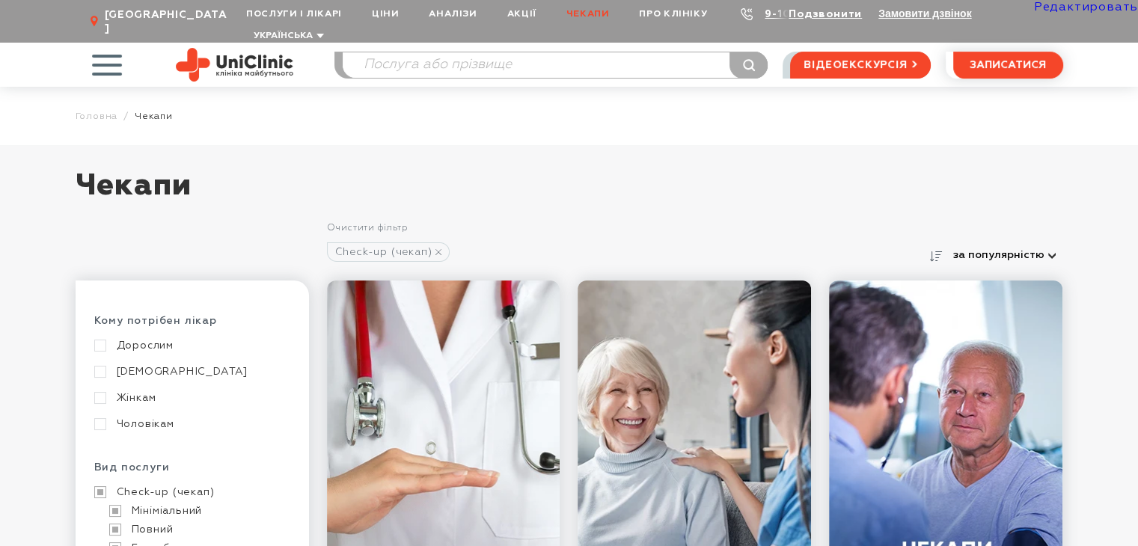
click at [140, 365] on link "[DEMOGRAPHIC_DATA]" at bounding box center [190, 371] width 192 height 13
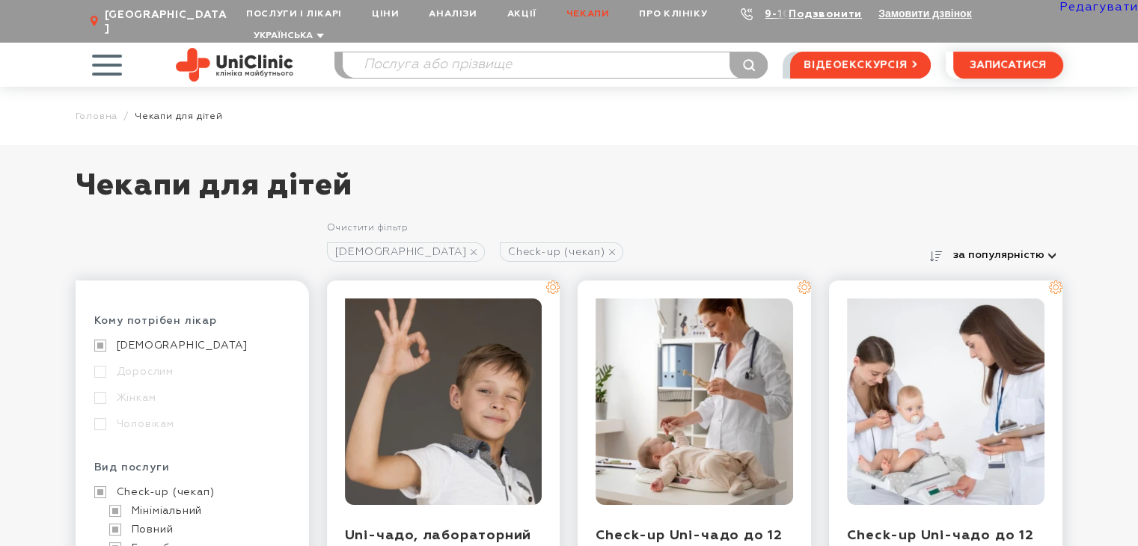
scroll to position [224, 0]
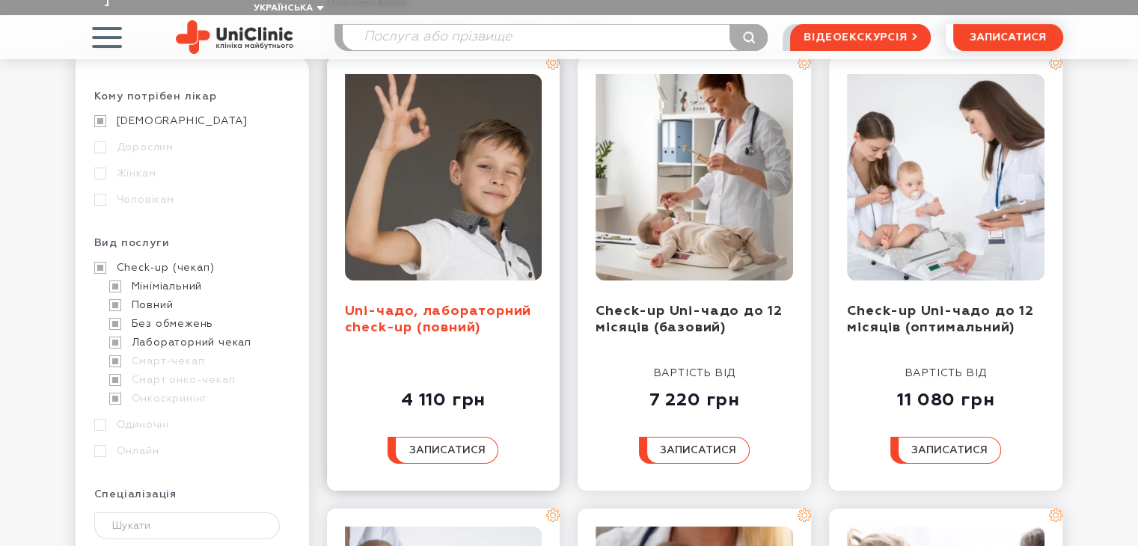
click at [438, 304] on link "Uni-чадо, лабораторний check-up (повний)" at bounding box center [438, 319] width 187 height 31
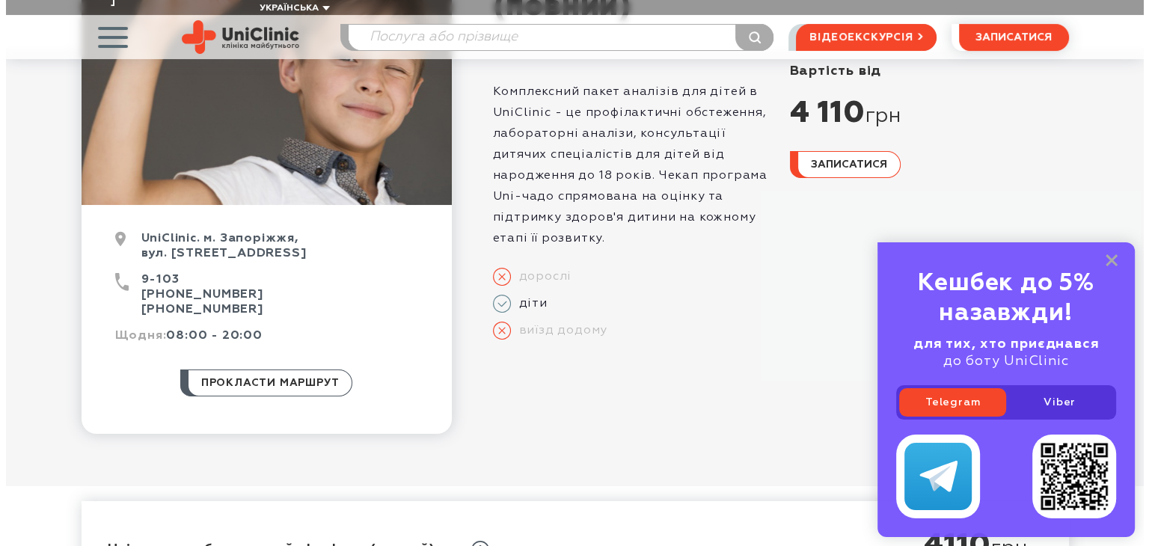
scroll to position [449, 0]
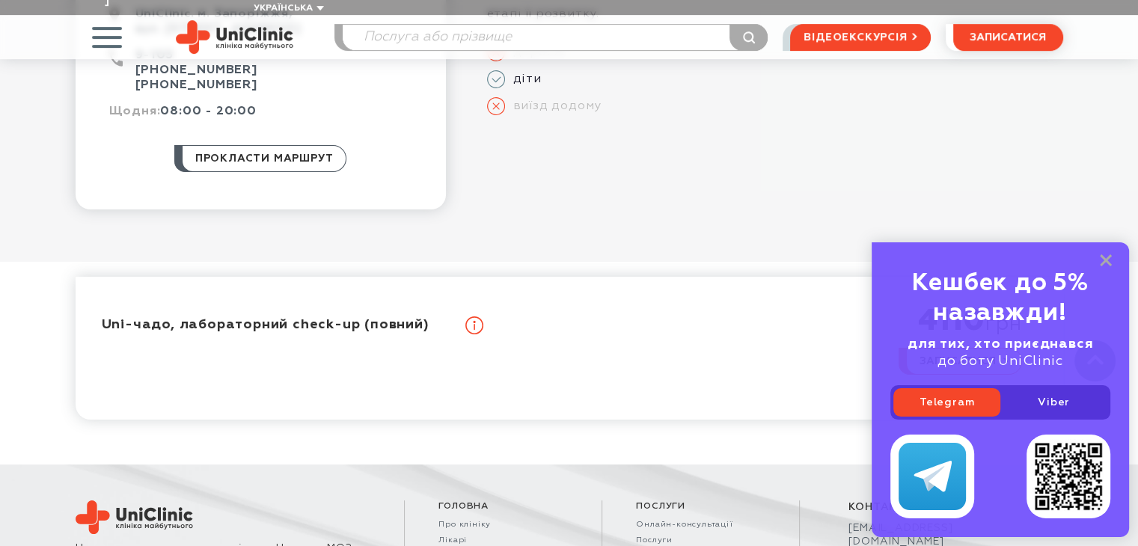
click at [469, 316] on icon at bounding box center [474, 325] width 18 height 18
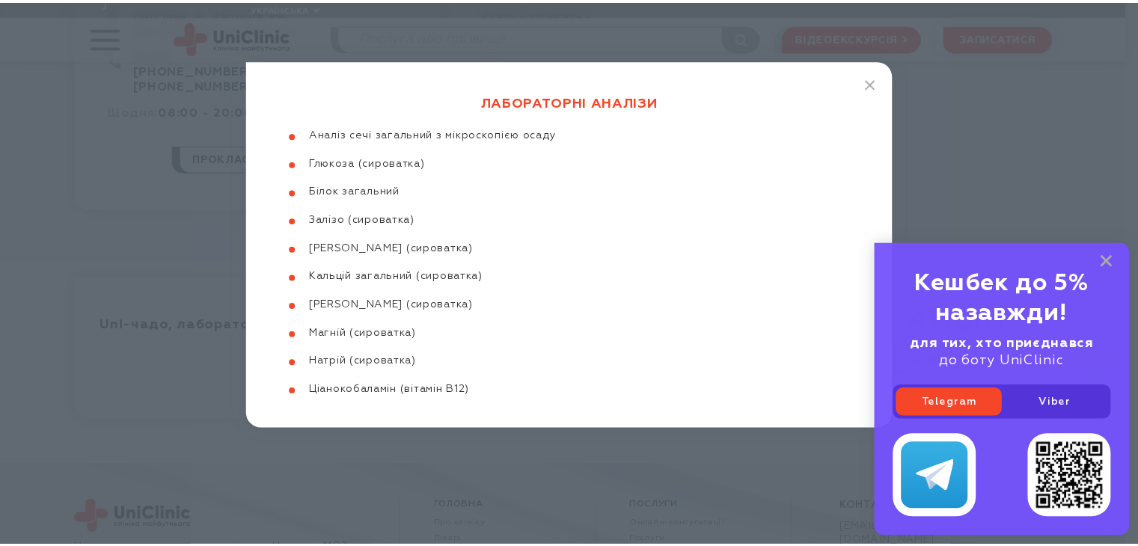
scroll to position [0, 0]
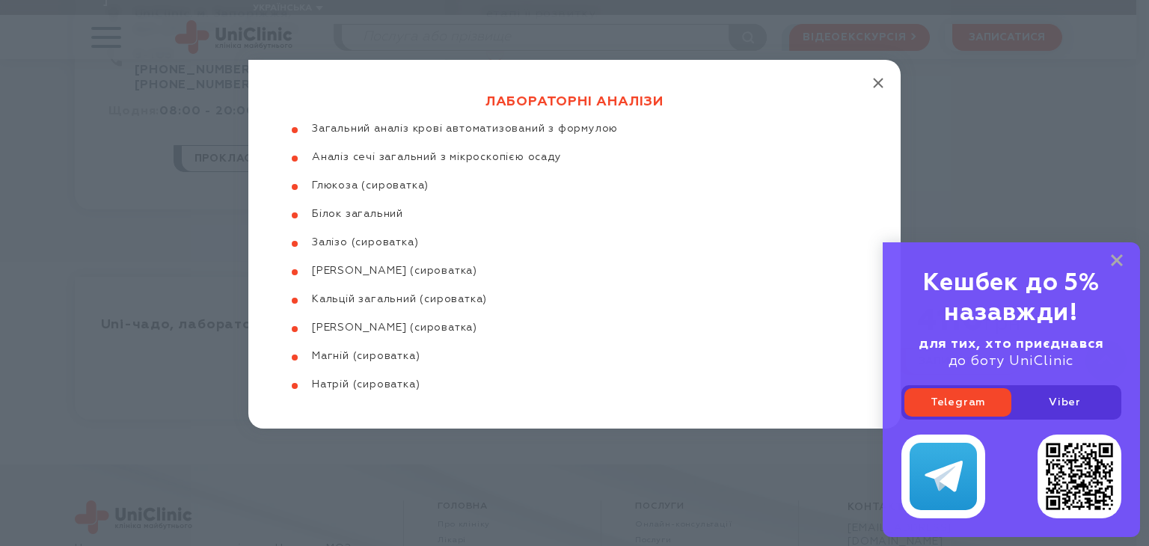
click at [874, 80] on icon "button" at bounding box center [878, 83] width 10 height 10
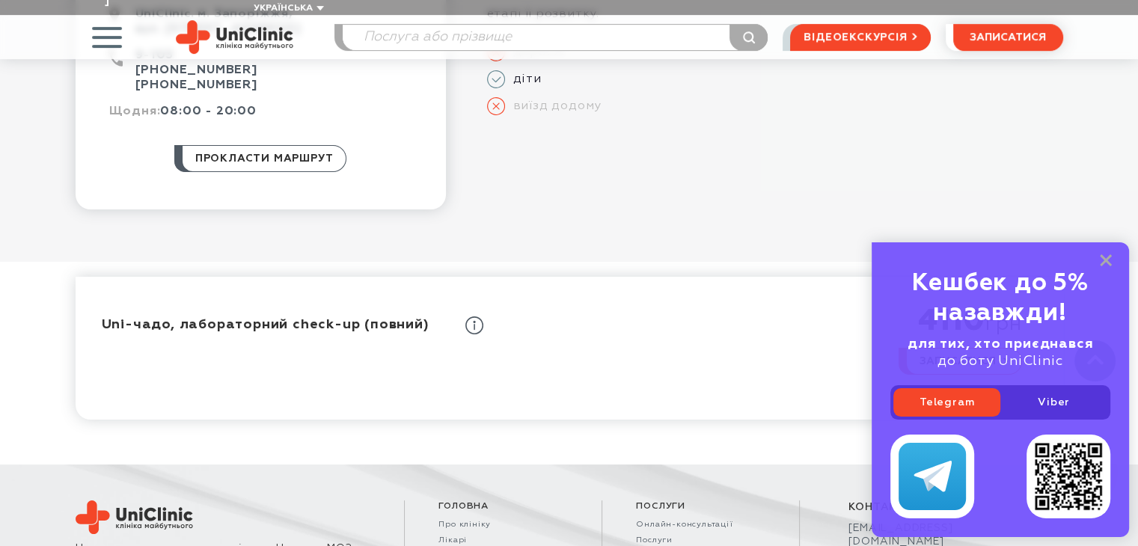
drag, startPoint x: 1107, startPoint y: 259, endPoint x: 1067, endPoint y: 261, distance: 39.7
click at [1105, 260] on rect at bounding box center [1106, 260] width 12 height 12
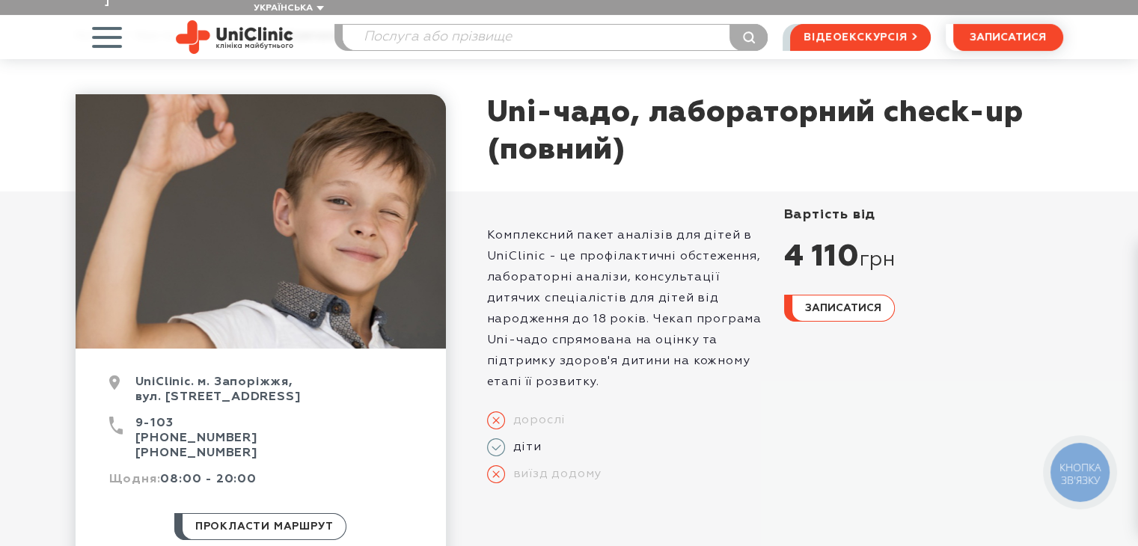
scroll to position [80, 0]
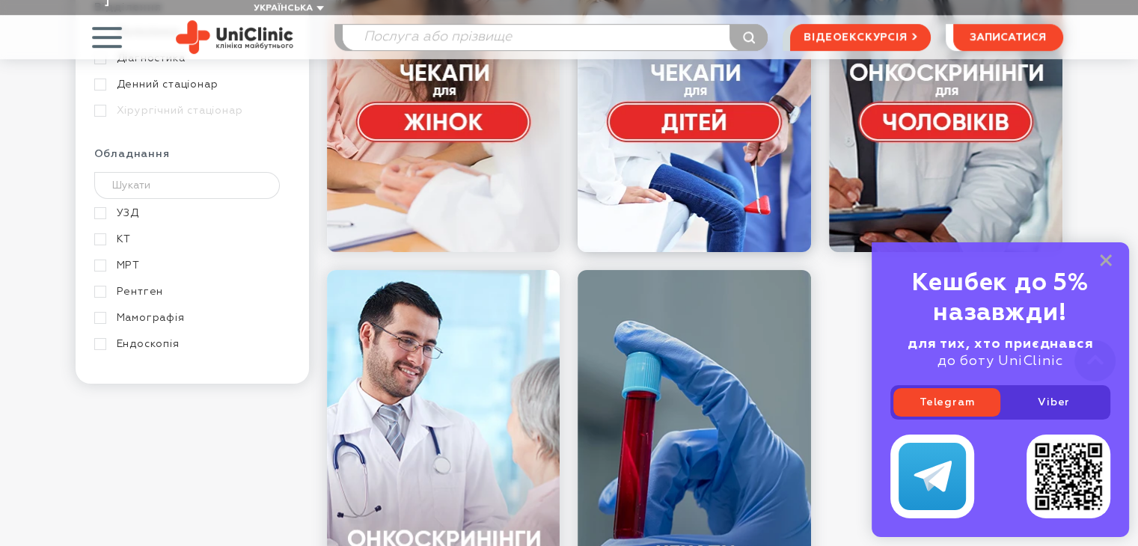
scroll to position [1047, 0]
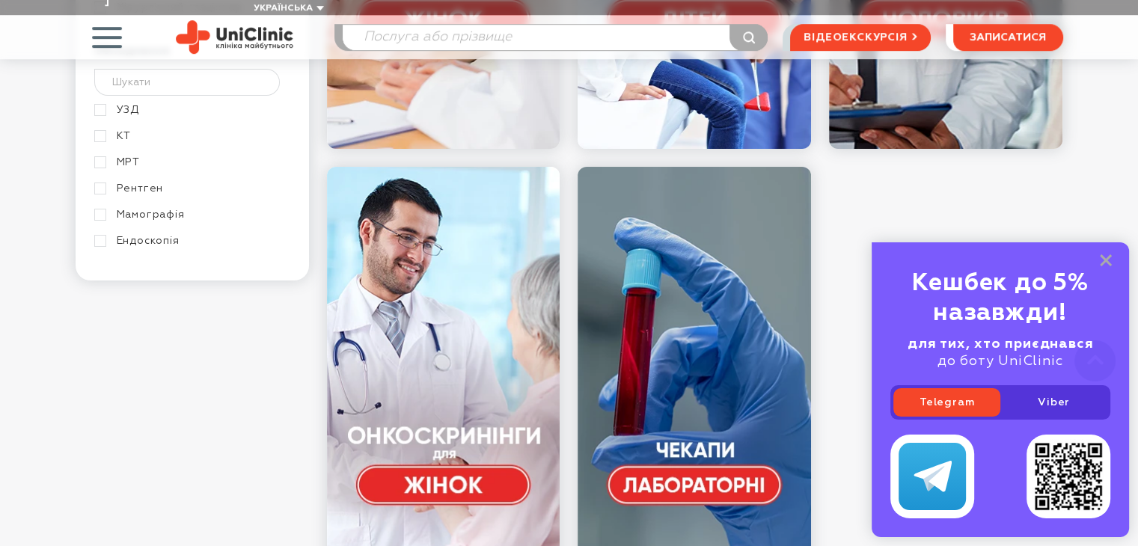
click at [1112, 260] on div "Кешбек до 5% назавжди! для тих, хто приєднався до боту UniClinic Telegram Viber" at bounding box center [999, 389] width 257 height 295
click at [1104, 261] on rect at bounding box center [1106, 260] width 12 height 12
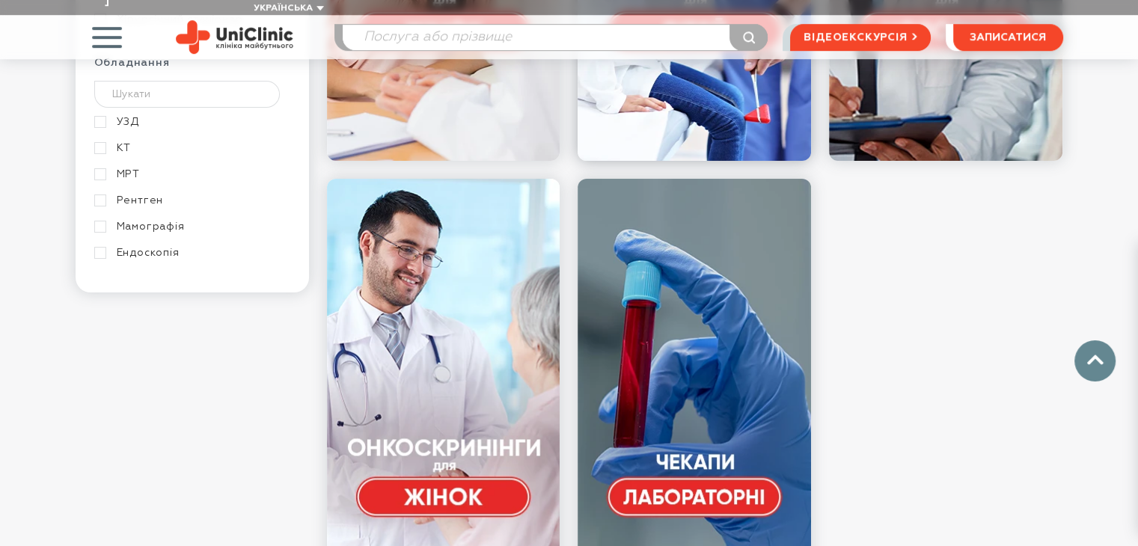
scroll to position [823, 0]
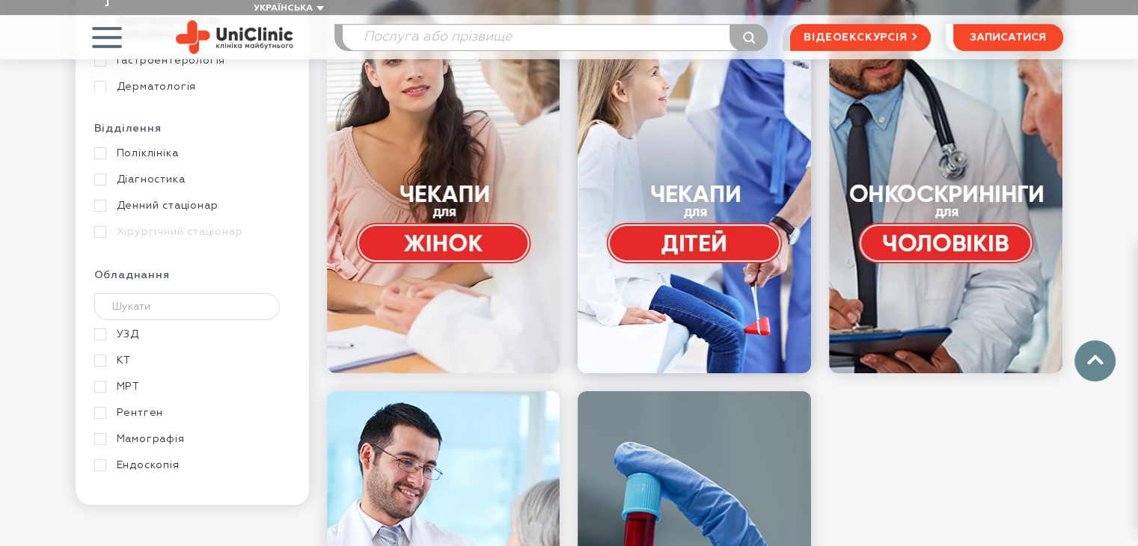
click at [711, 150] on link at bounding box center [693, 148] width 233 height 449
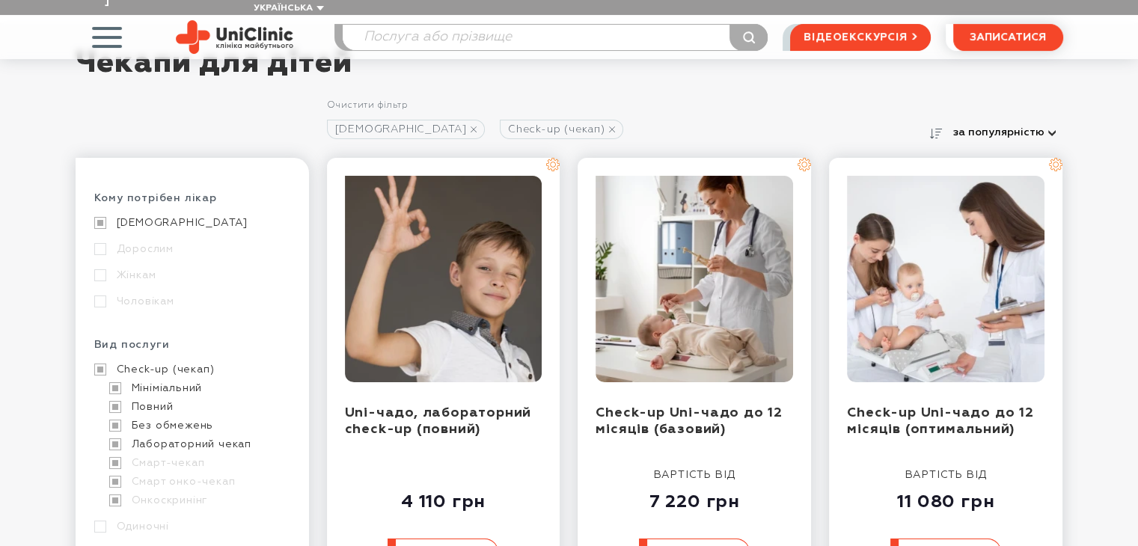
scroll to position [150, 0]
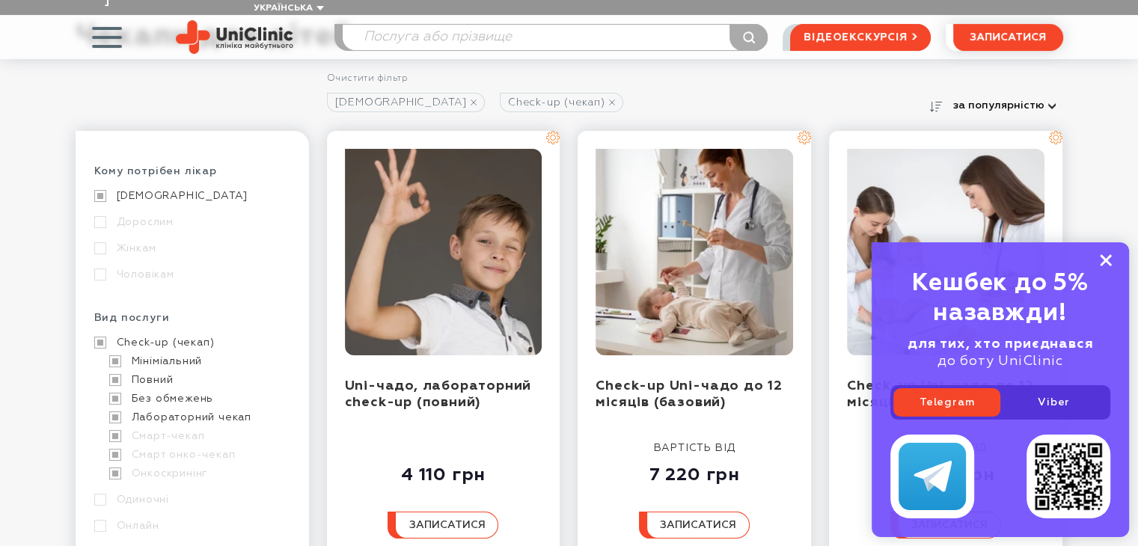
click at [1102, 258] on rect at bounding box center [1106, 260] width 12 height 12
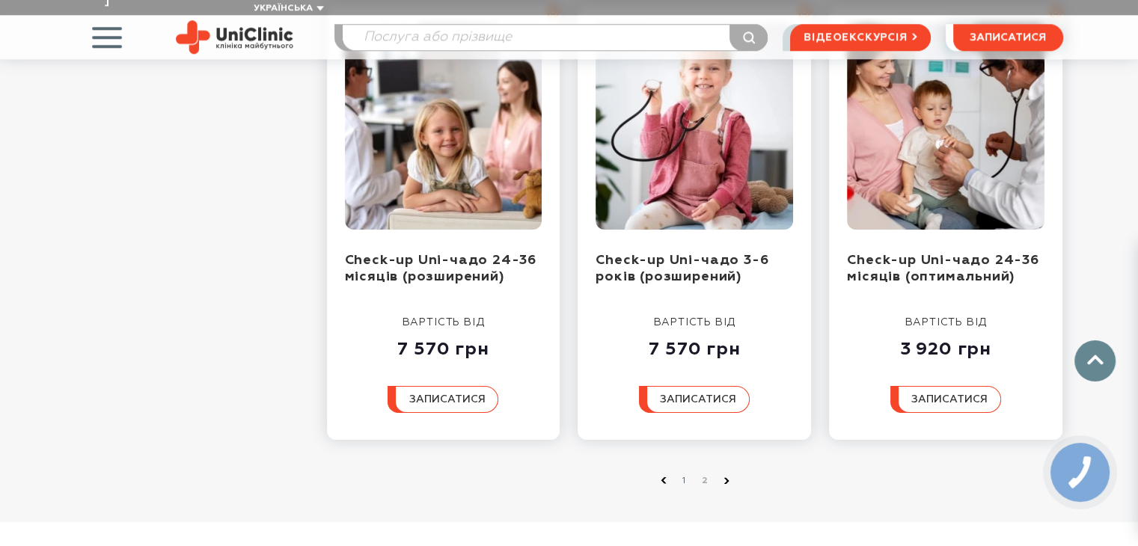
scroll to position [1720, 0]
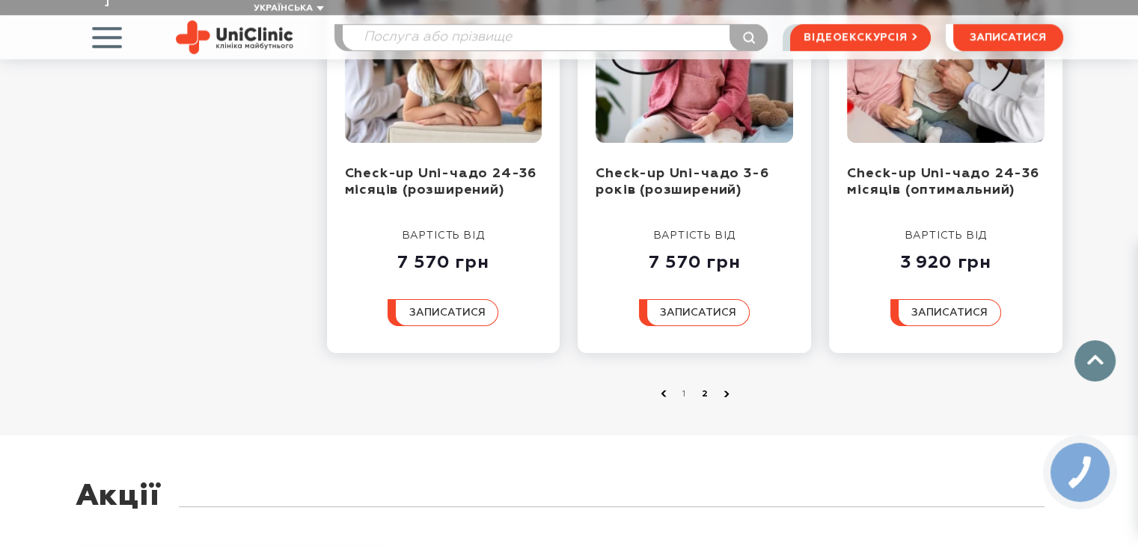
click at [705, 387] on link "2" at bounding box center [705, 394] width 15 height 15
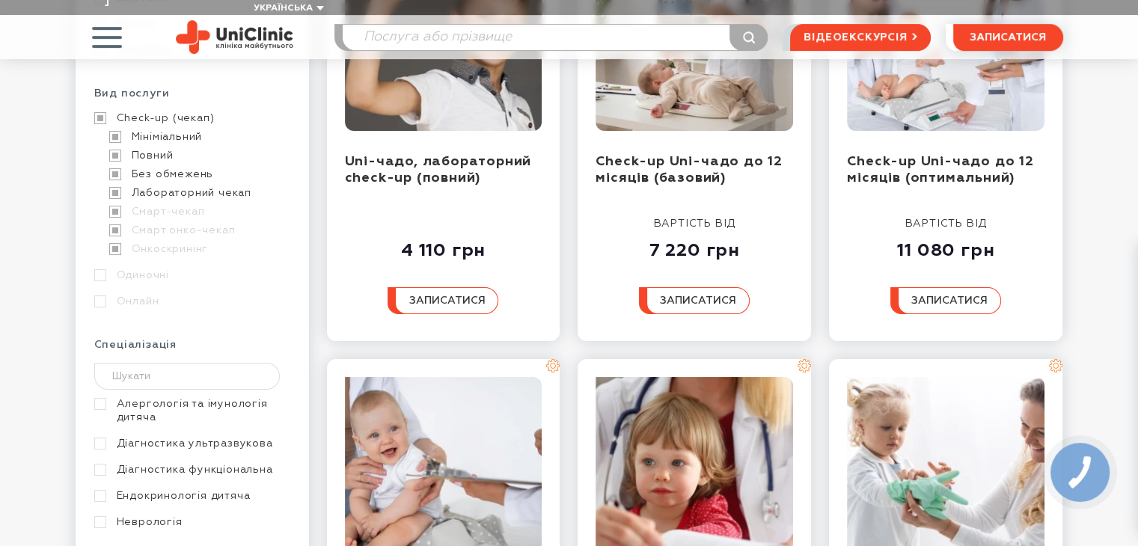
scroll to position [150, 0]
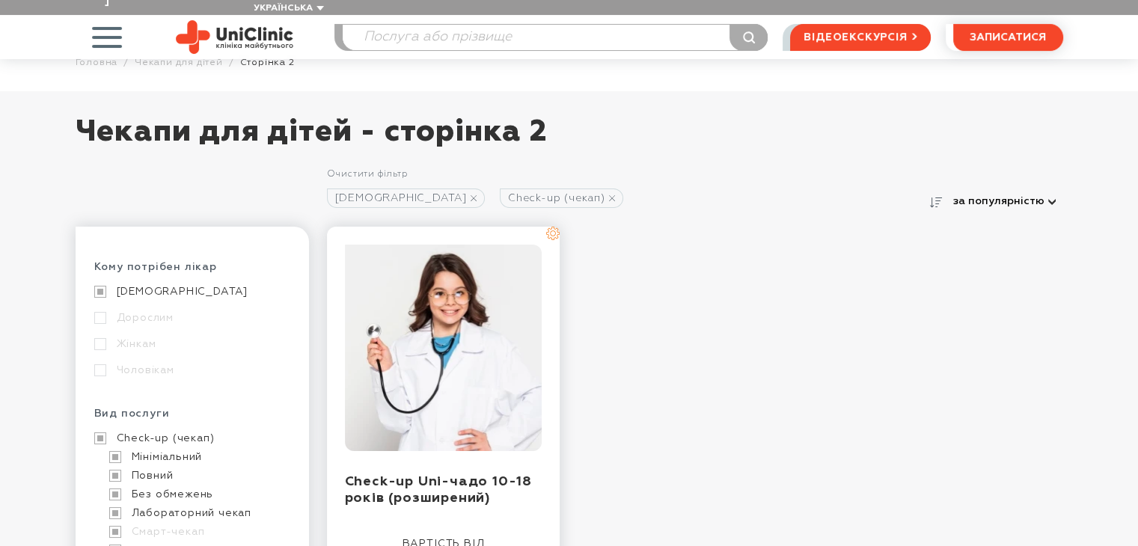
scroll to position [75, 0]
